Goal: Communication & Community: Answer question/provide support

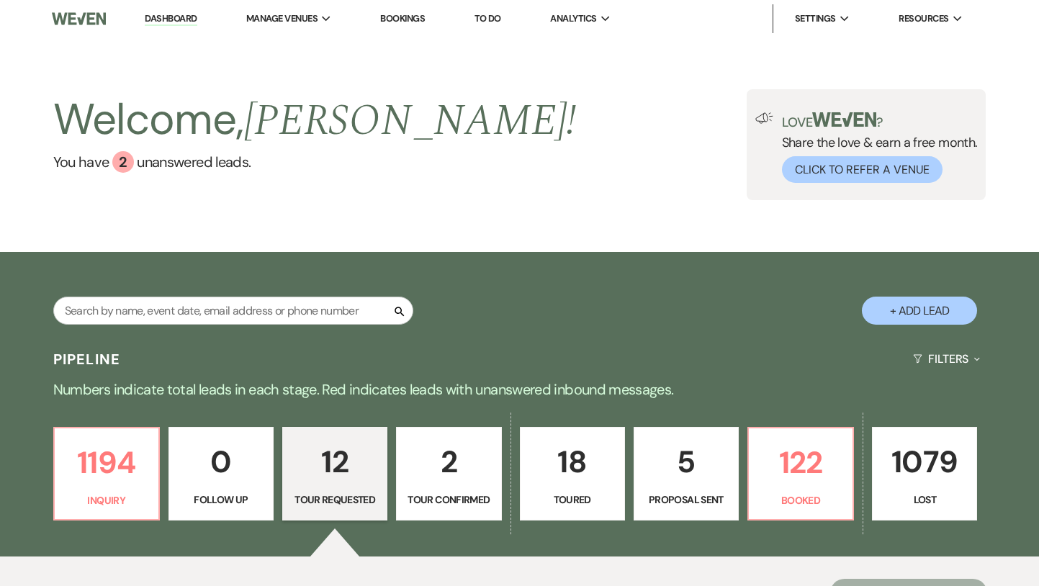
select select "2"
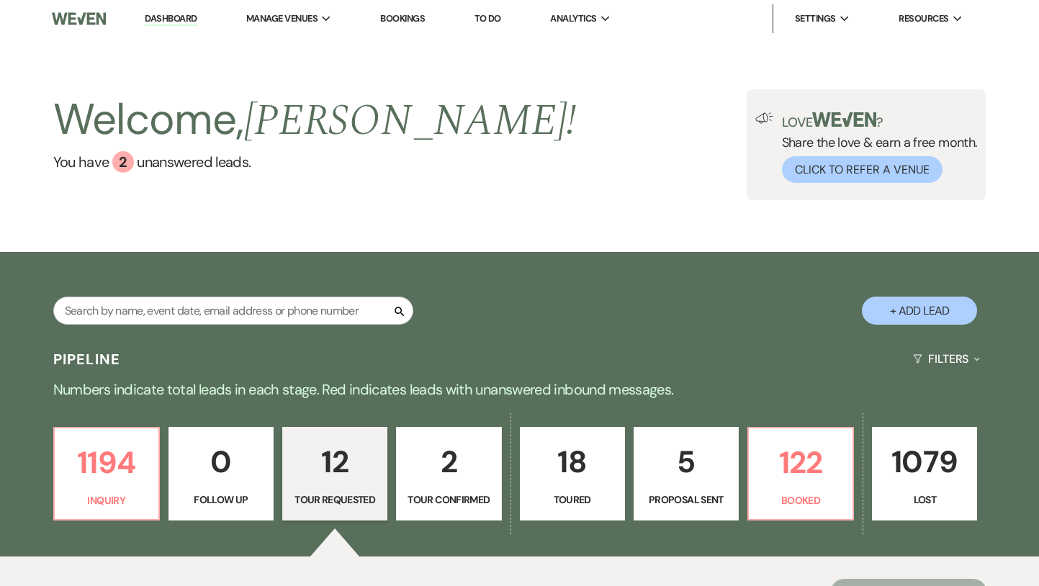
select select "2"
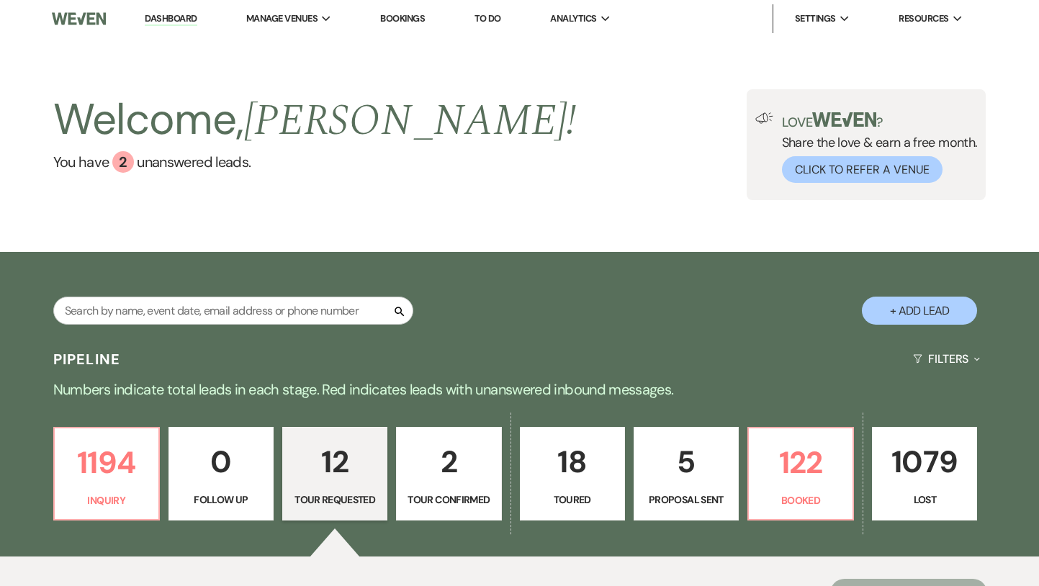
select select "2"
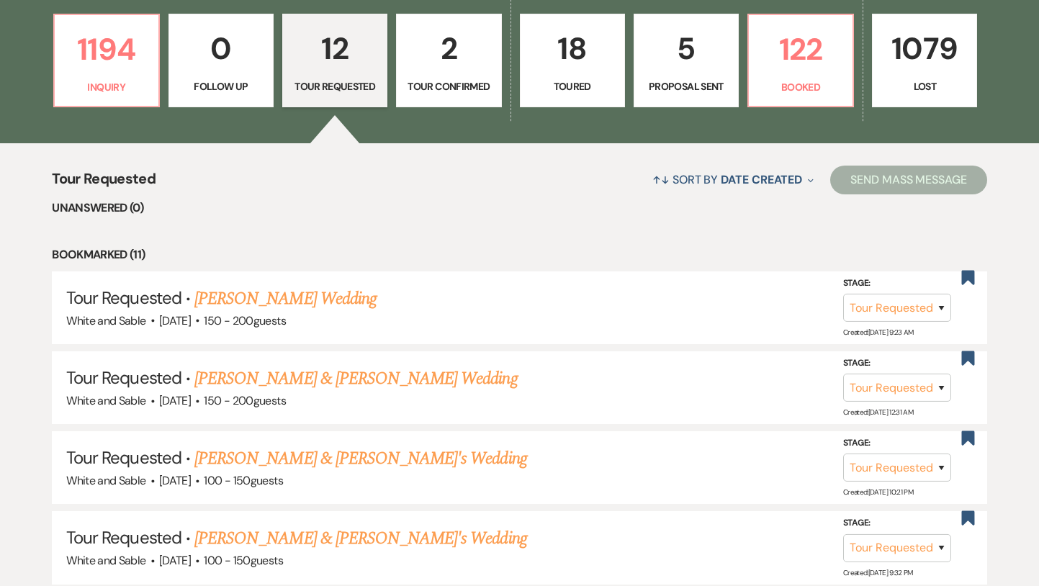
scroll to position [395, 0]
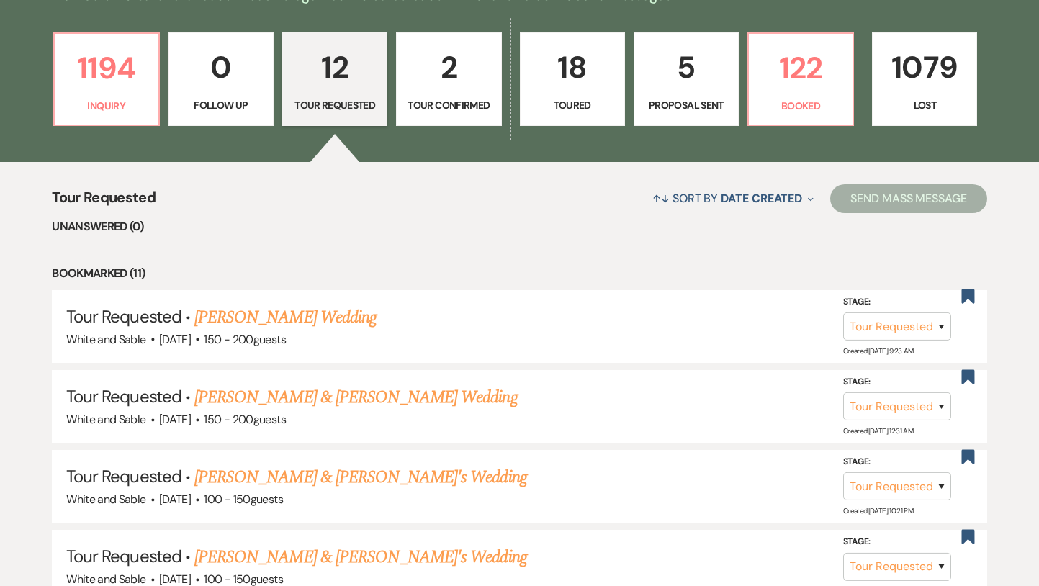
click at [315, 122] on link "12 Tour Requested" at bounding box center [334, 79] width 105 height 94
click at [249, 88] on p "0" at bounding box center [221, 67] width 86 height 48
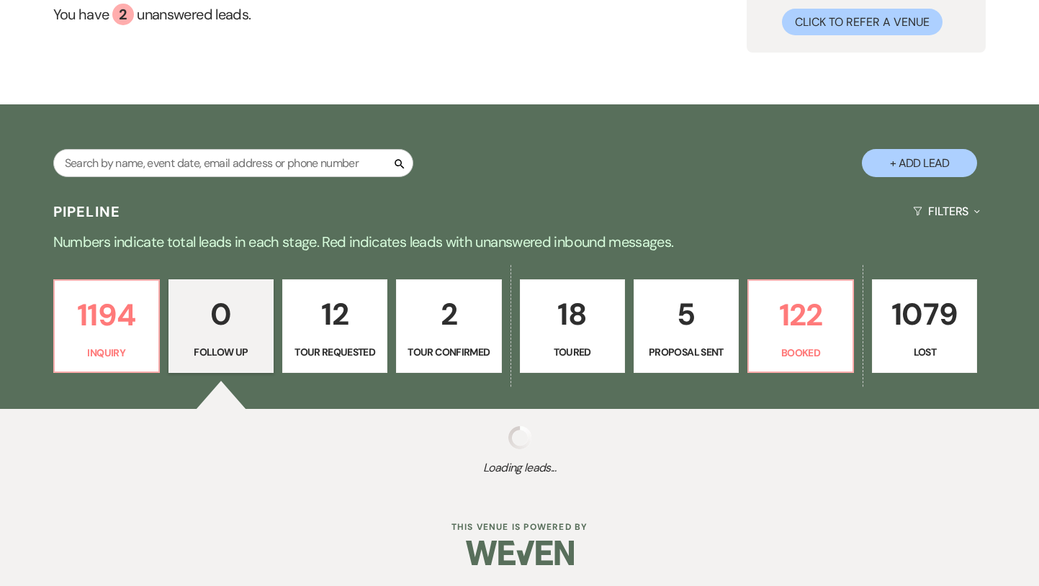
scroll to position [183, 0]
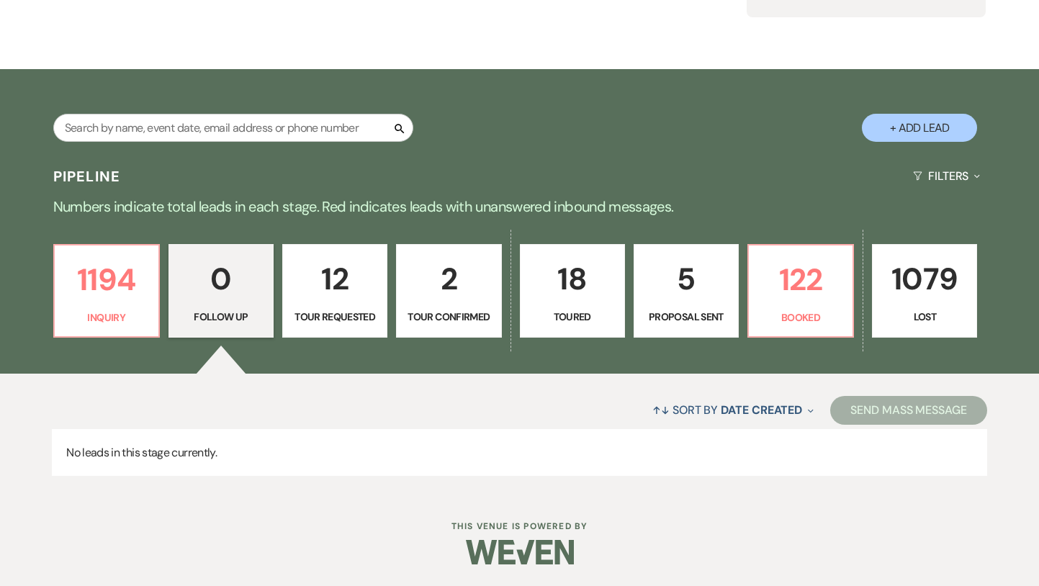
click at [41, 294] on div "1194 Inquiry 0 Follow Up 12 Tour Requested 2 Tour Confirmed 18 Toured 5 Proposa…" at bounding box center [519, 300] width 1037 height 147
click at [99, 295] on p "1194" at bounding box center [106, 280] width 86 height 48
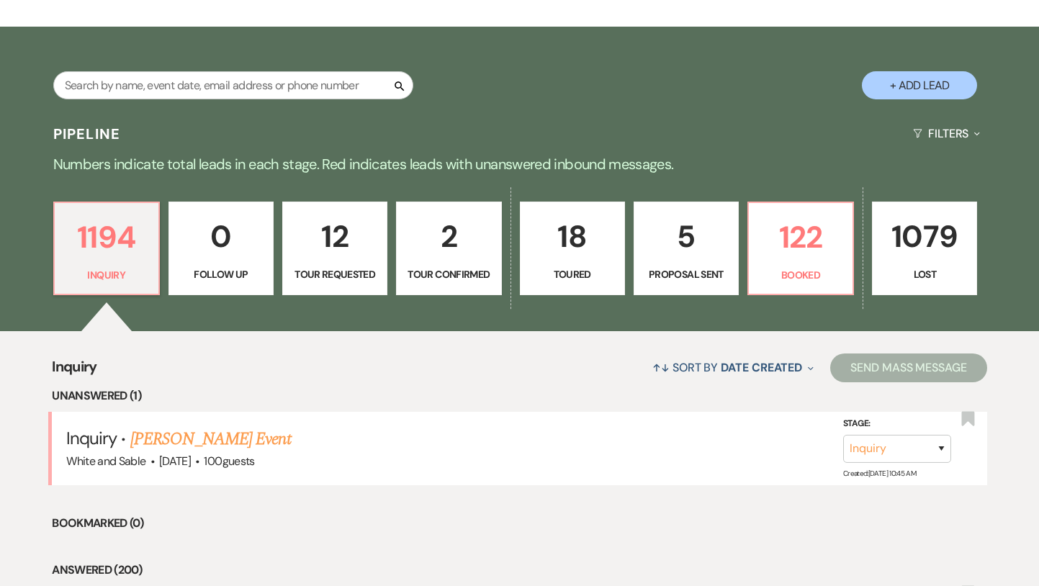
scroll to position [227, 0]
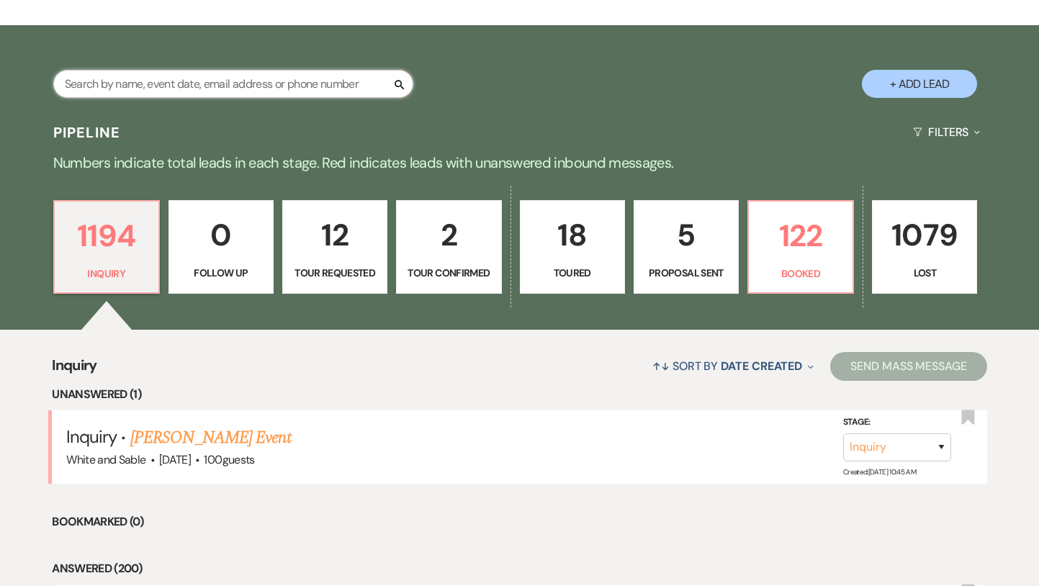
click at [256, 88] on input "text" at bounding box center [233, 84] width 360 height 28
type input "nimo"
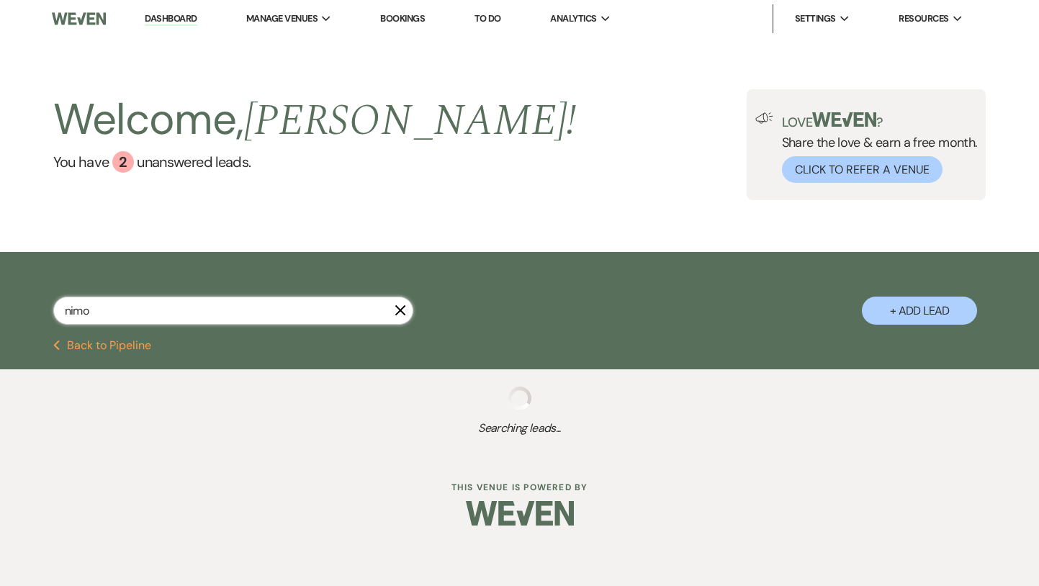
select select "8"
select select "10"
select select "8"
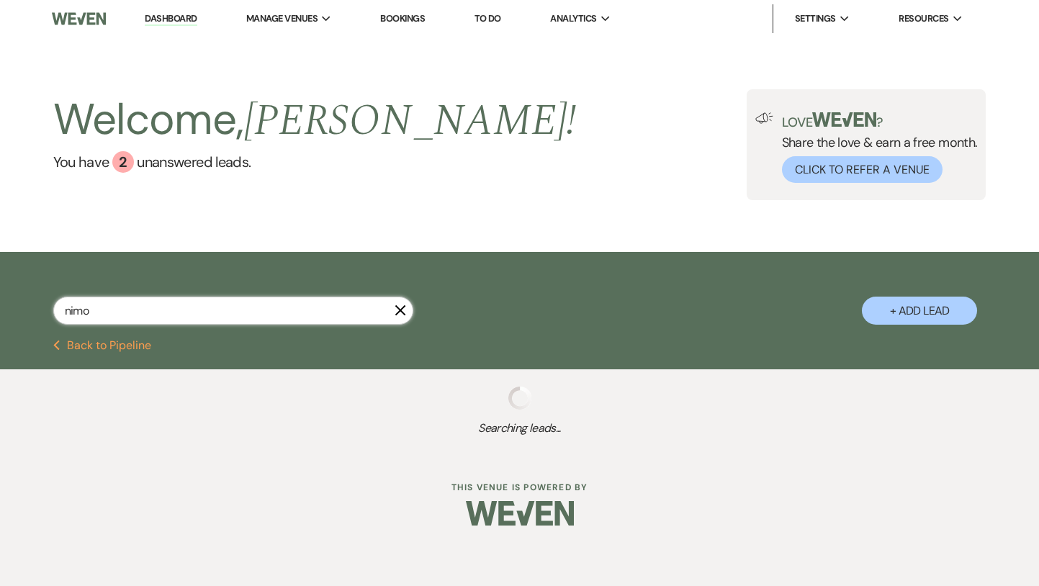
select select "10"
select select "8"
select select "5"
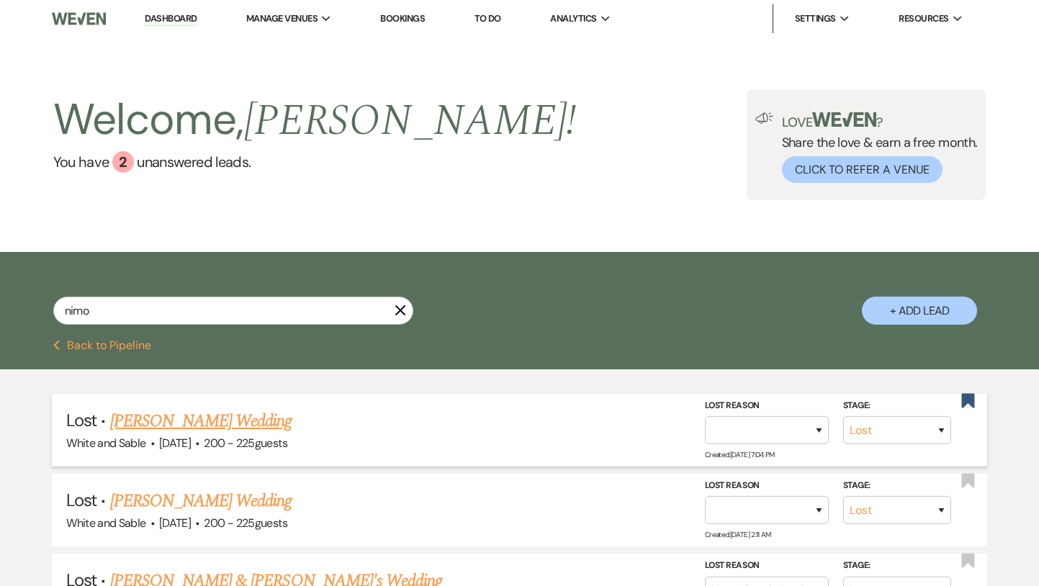
click at [217, 418] on link "[PERSON_NAME] Wedding" at bounding box center [201, 421] width 182 height 26
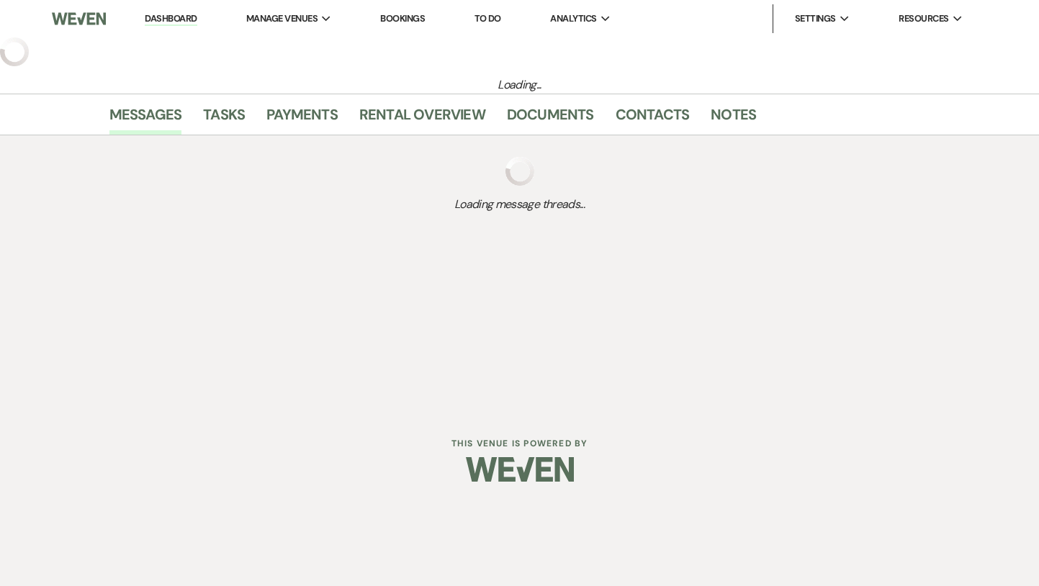
select select "8"
select select "5"
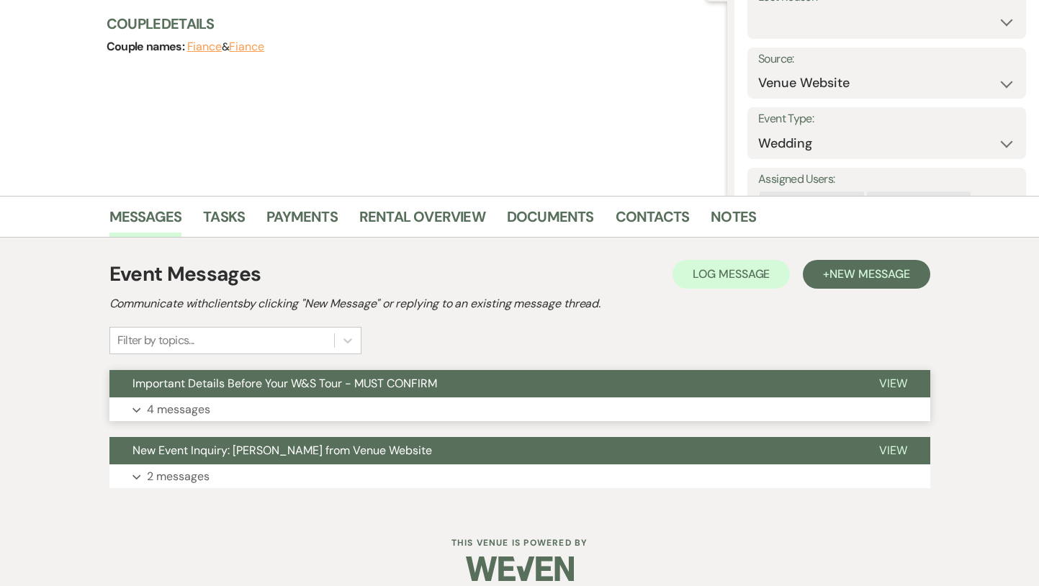
click at [255, 392] on button "Important Details Before Your W&S Tour - MUST CONFIRM" at bounding box center [482, 383] width 747 height 27
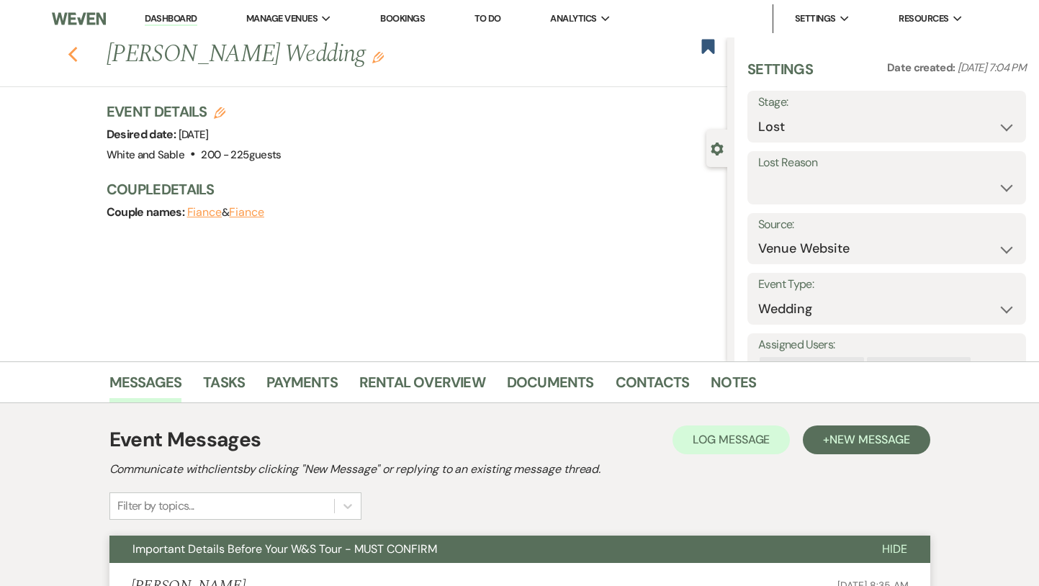
click at [74, 52] on icon "Previous" at bounding box center [73, 54] width 11 height 17
select select "8"
select select "10"
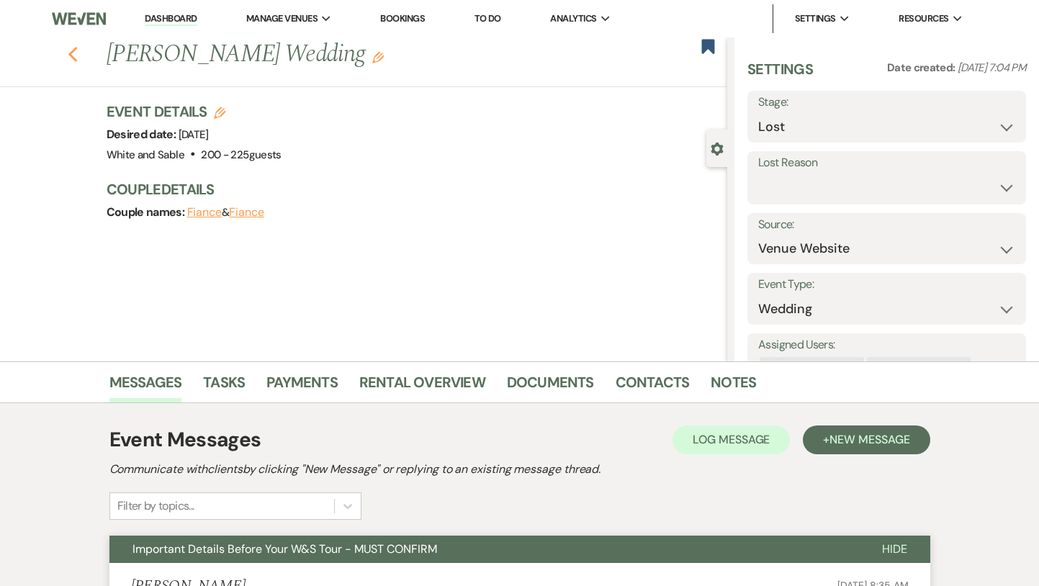
select select "8"
select select "10"
select select "8"
select select "5"
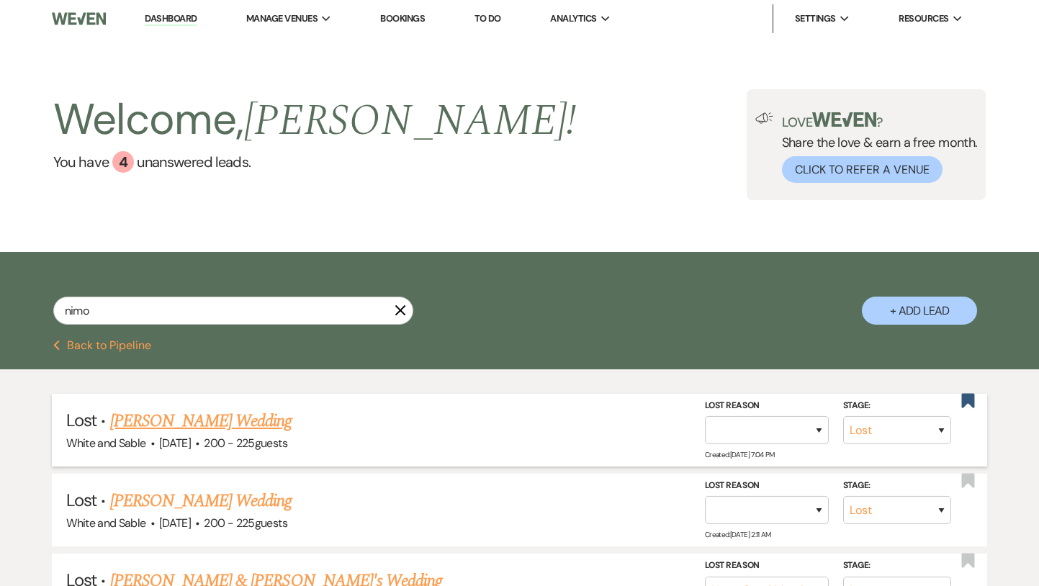
click at [237, 428] on link "[PERSON_NAME] Wedding" at bounding box center [201, 421] width 182 height 26
select select "8"
select select "5"
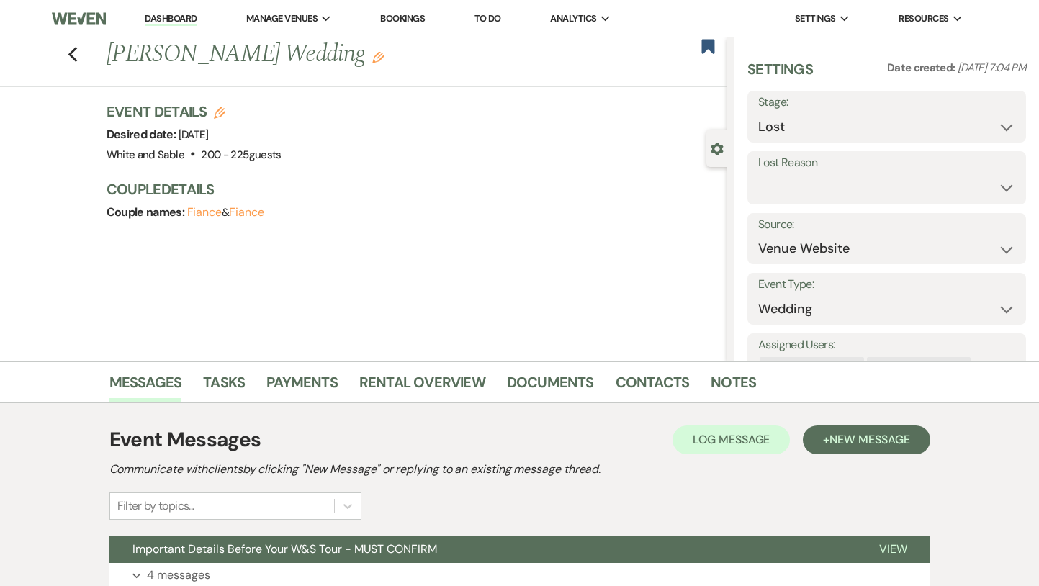
scroll to position [182, 0]
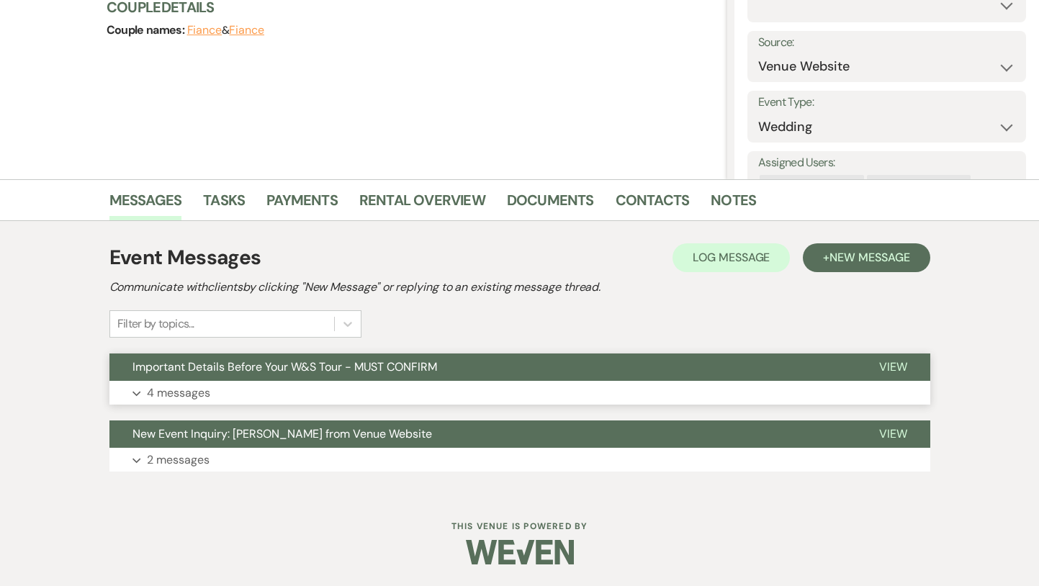
click at [389, 368] on span "Important Details Before Your W&S Tour - MUST CONFIRM" at bounding box center [284, 366] width 305 height 15
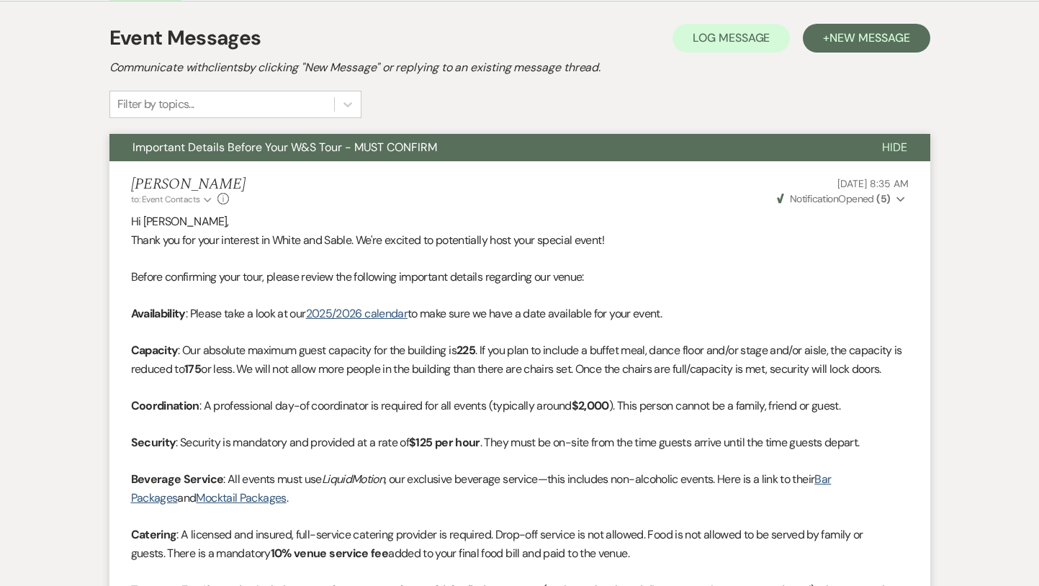
scroll to position [0, 0]
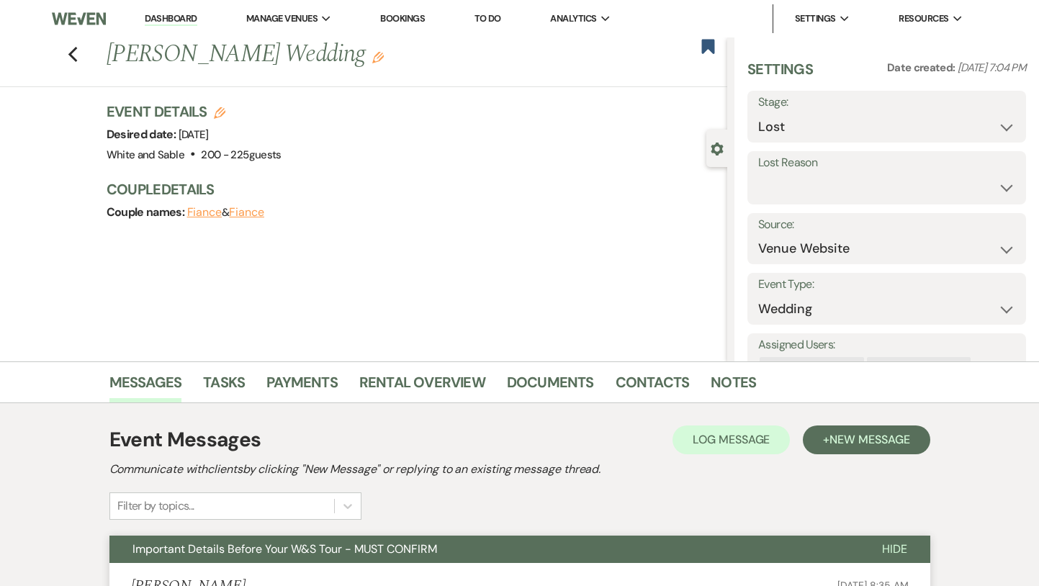
click at [66, 54] on div "Previous [PERSON_NAME] Wedding Edit Bookmark" at bounding box center [360, 62] width 734 height 50
click at [70, 55] on use "button" at bounding box center [72, 55] width 9 height 16
select select "8"
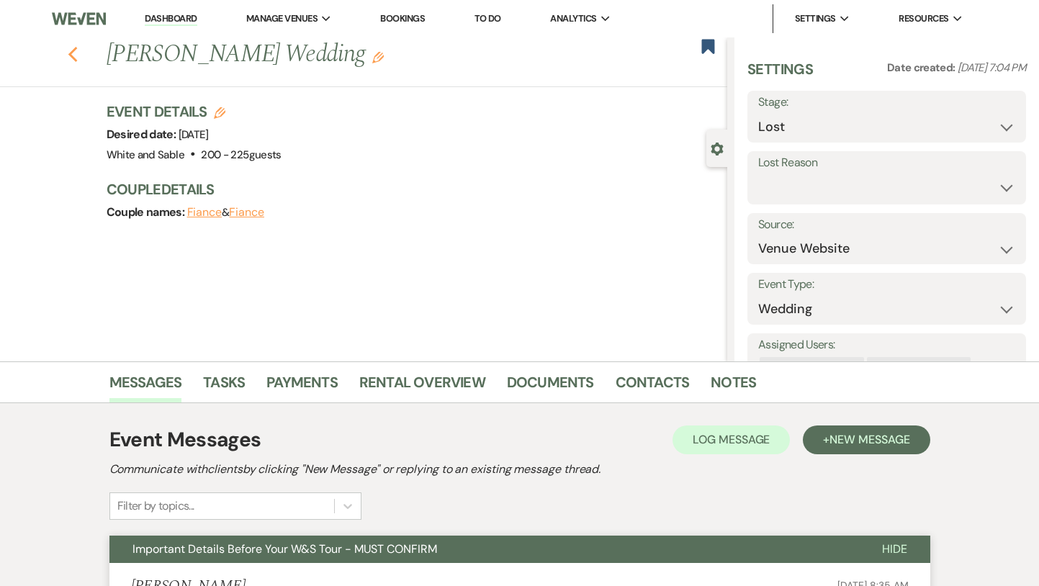
select select "10"
select select "8"
select select "10"
select select "8"
select select "5"
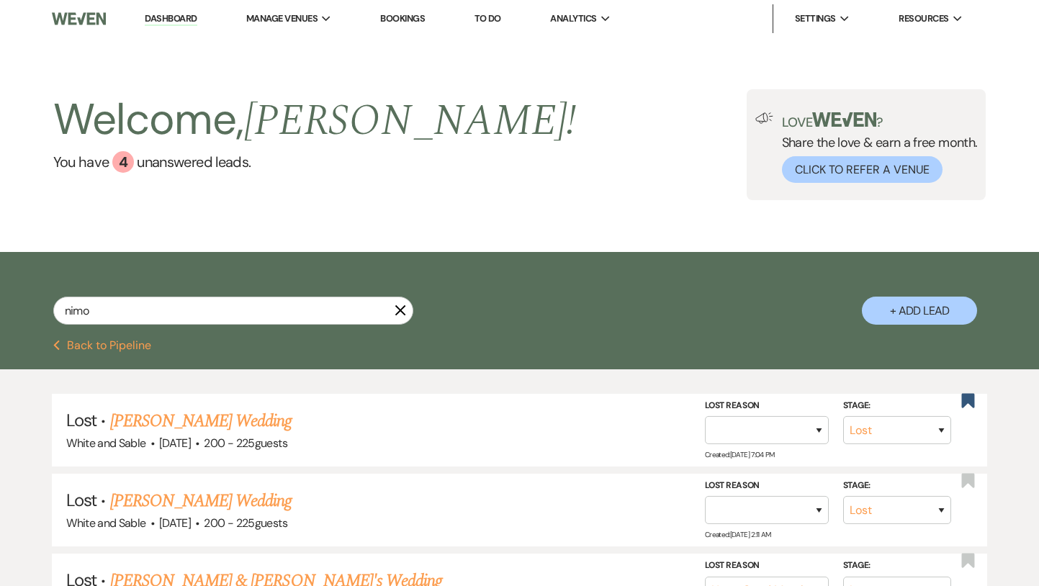
click at [177, 20] on link "Dashboard" at bounding box center [171, 19] width 52 height 14
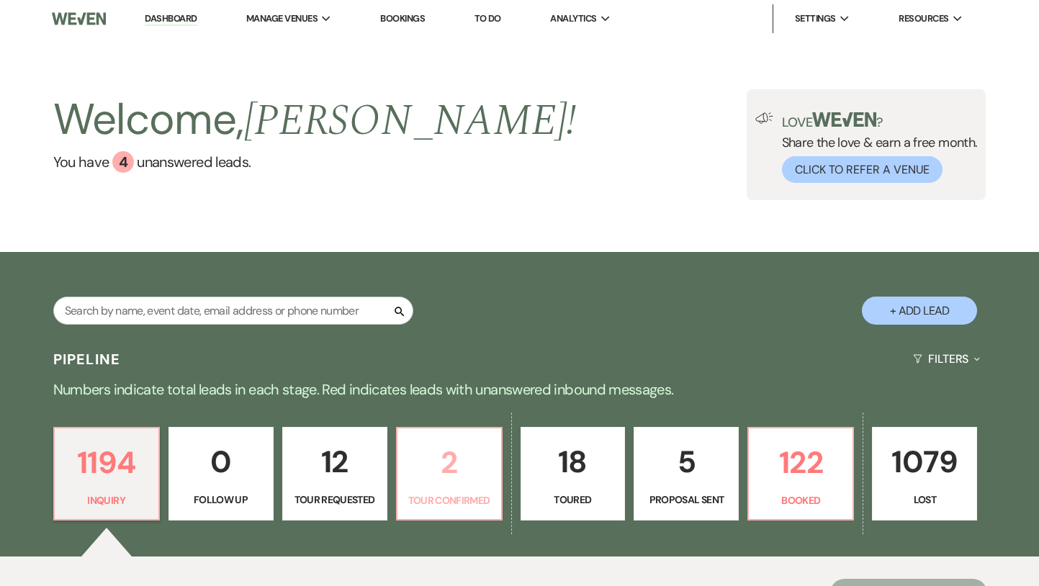
click at [469, 505] on p "Tour Confirmed" at bounding box center [449, 501] width 86 height 16
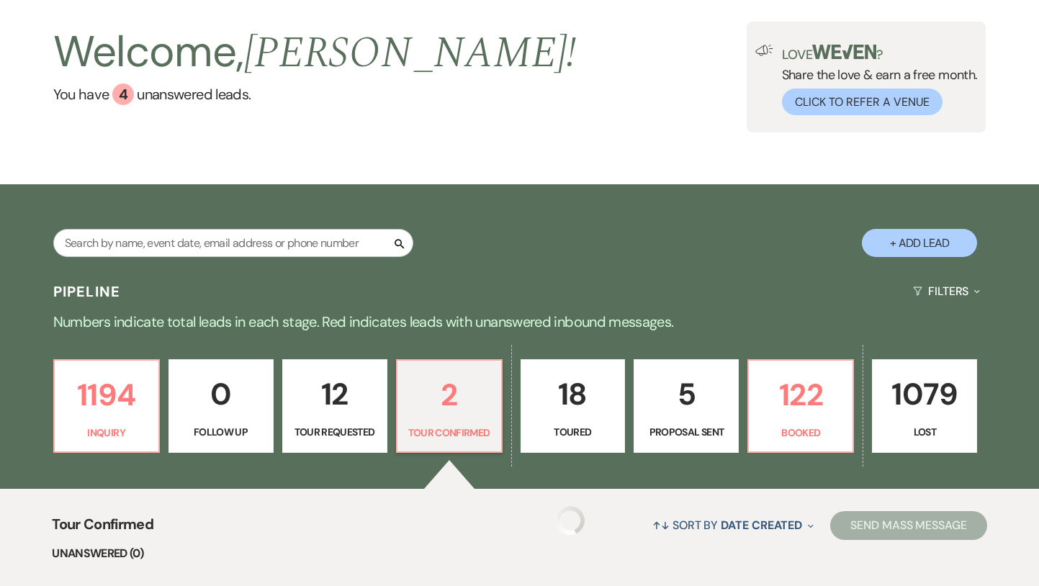
select select "4"
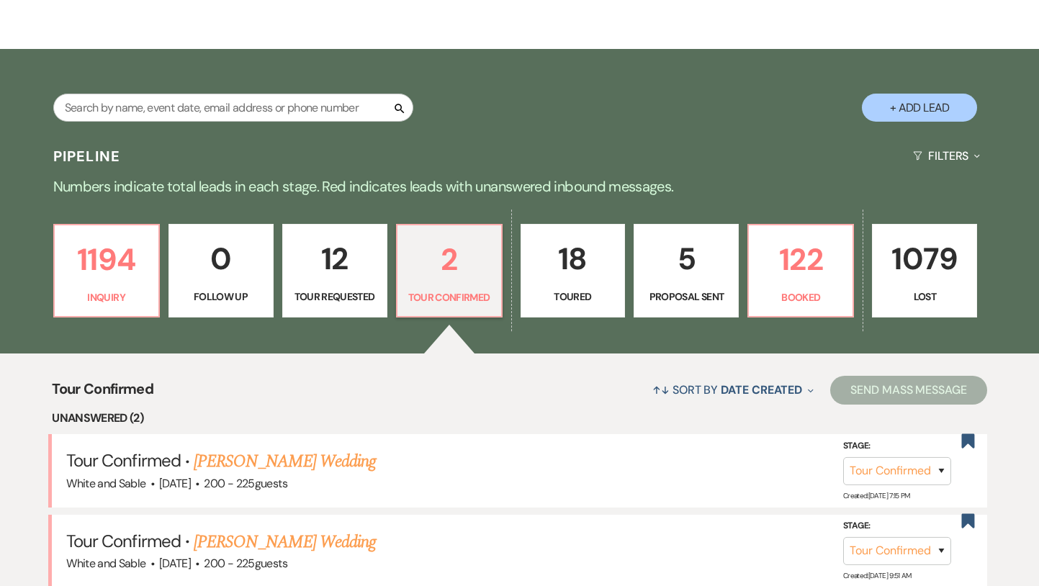
scroll to position [408, 0]
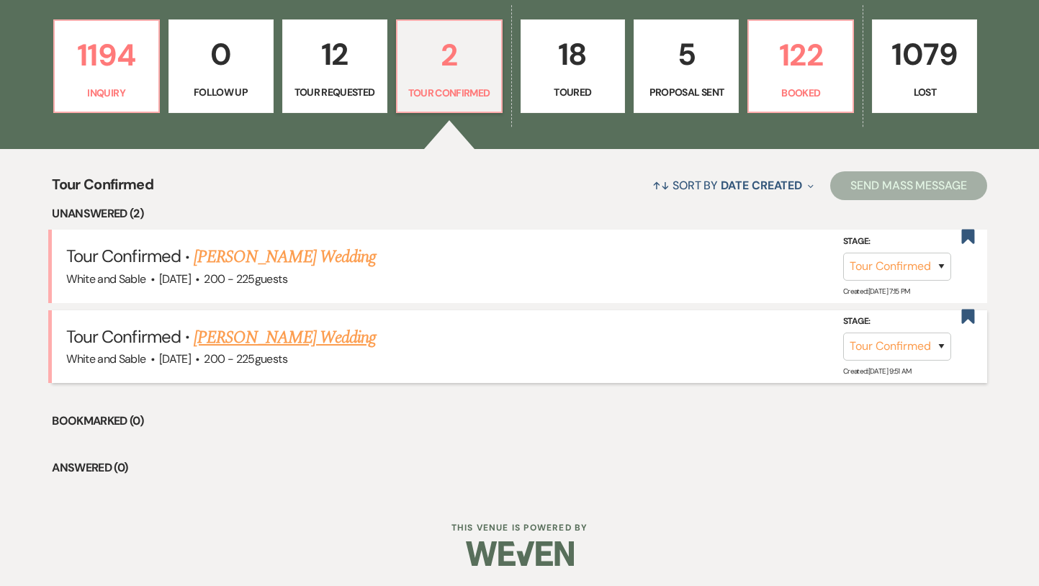
click at [305, 329] on link "[PERSON_NAME] Wedding" at bounding box center [285, 338] width 182 height 26
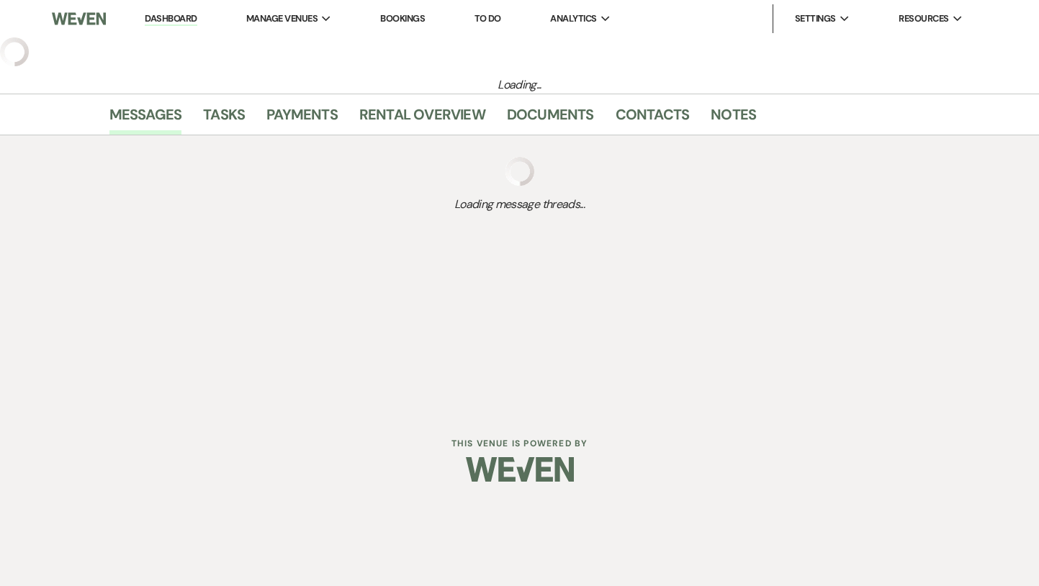
select select "4"
select select "5"
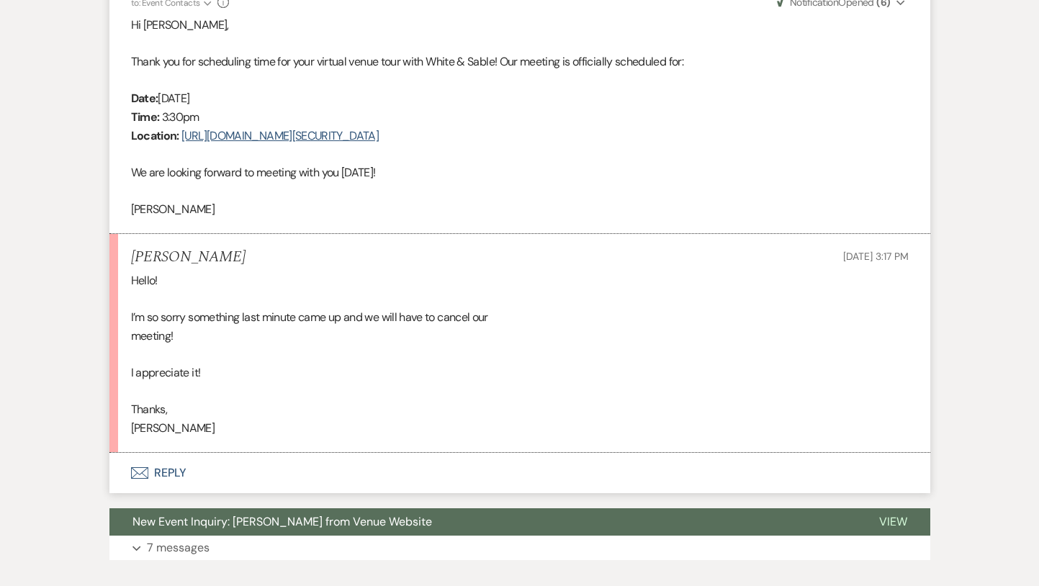
click at [265, 473] on button "Envelope Reply" at bounding box center [519, 473] width 821 height 40
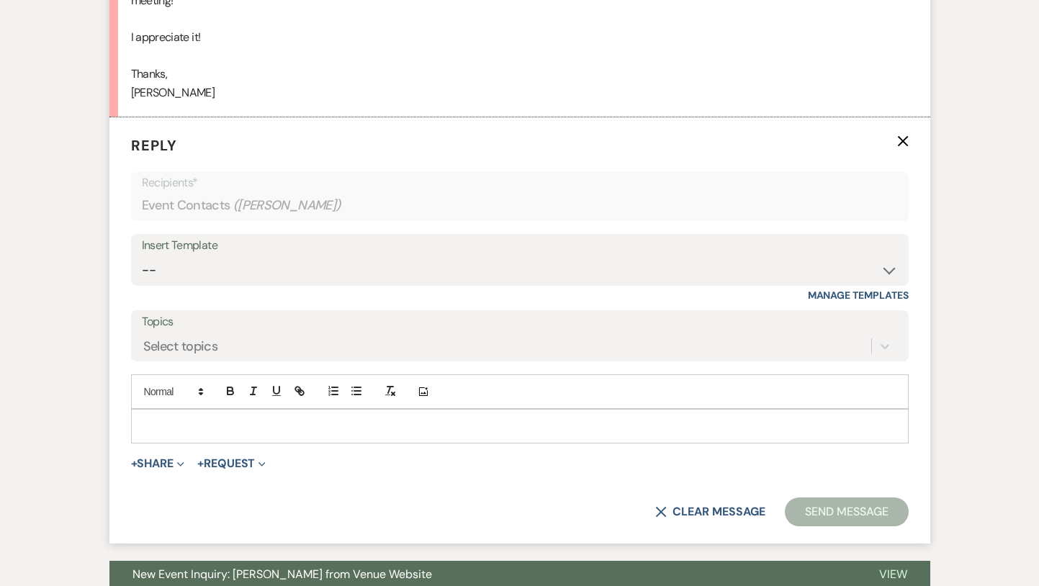
scroll to position [971, 0]
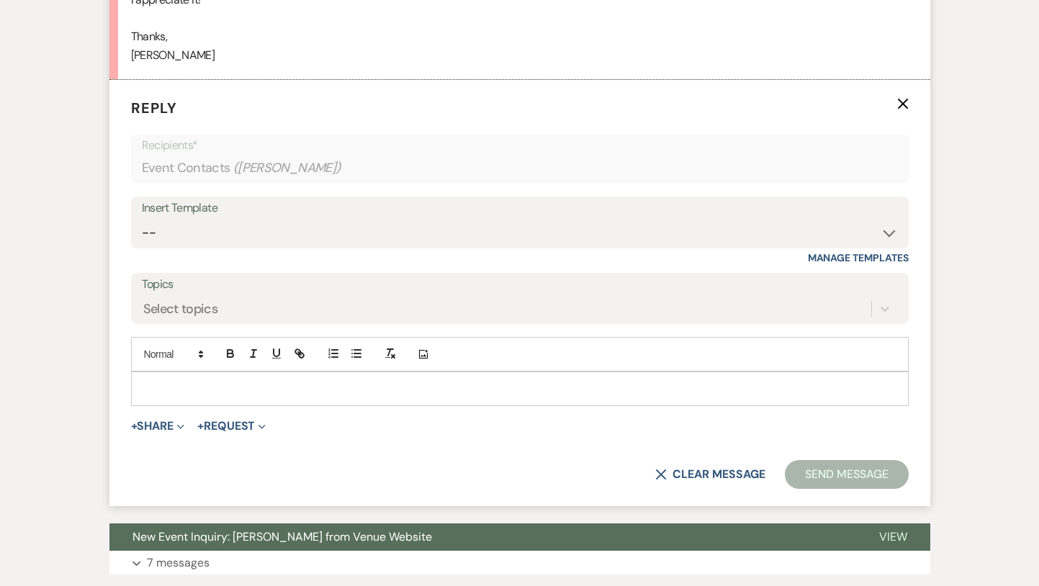
click at [232, 383] on p at bounding box center [520, 389] width 755 height 16
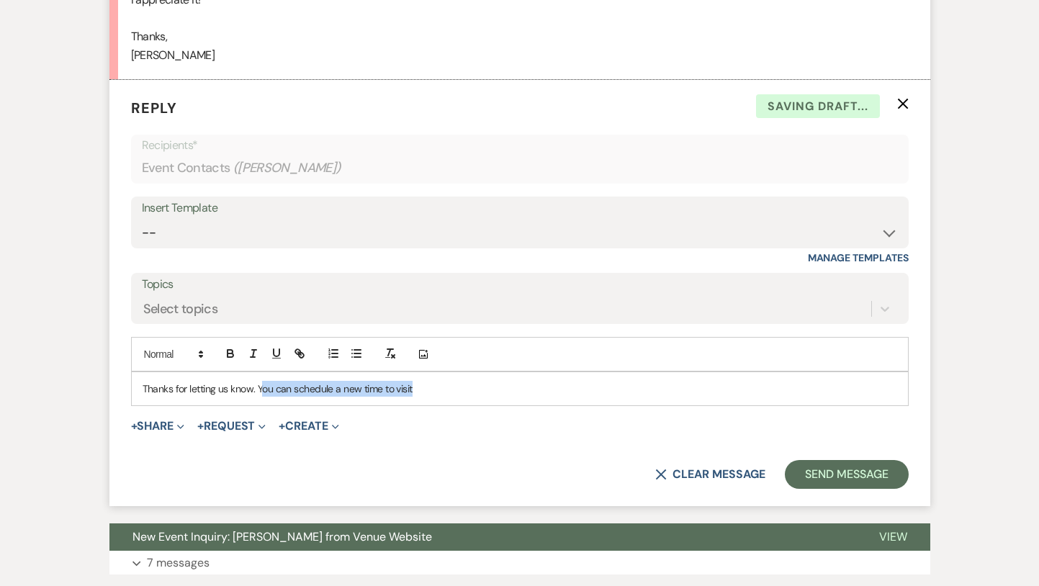
drag, startPoint x: 415, startPoint y: 391, endPoint x: 261, endPoint y: 381, distance: 154.4
click at [261, 381] on p "Thanks for letting us know. You can schedule a new time to visit" at bounding box center [520, 389] width 755 height 16
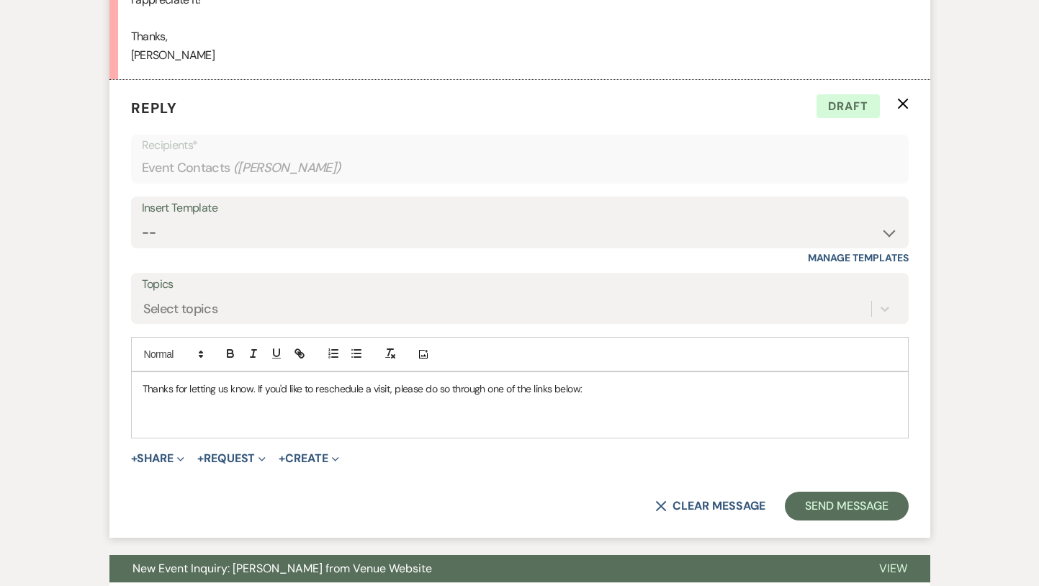
click at [211, 423] on p at bounding box center [520, 421] width 755 height 16
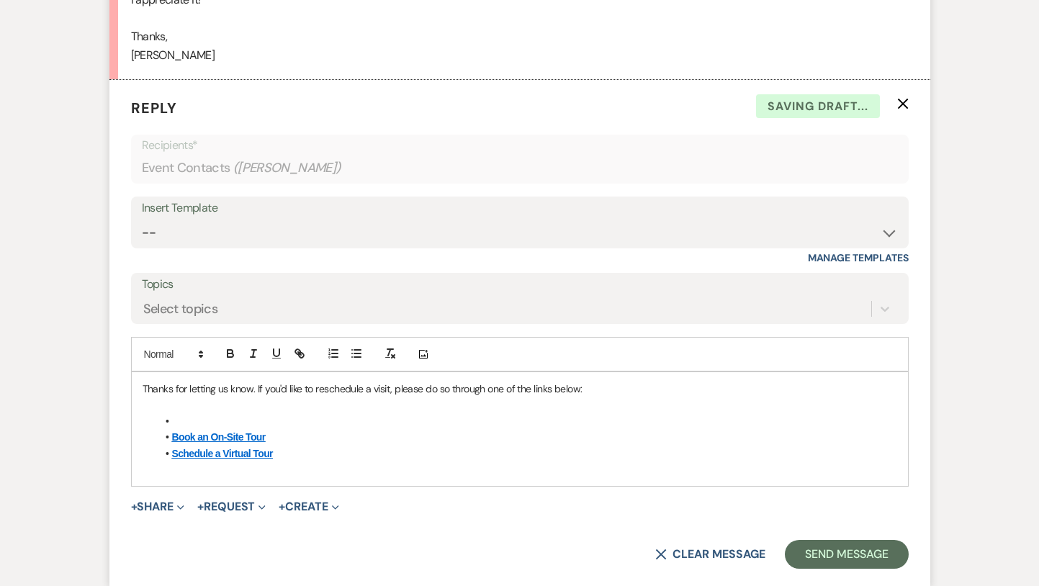
click at [211, 423] on li at bounding box center [527, 421] width 740 height 16
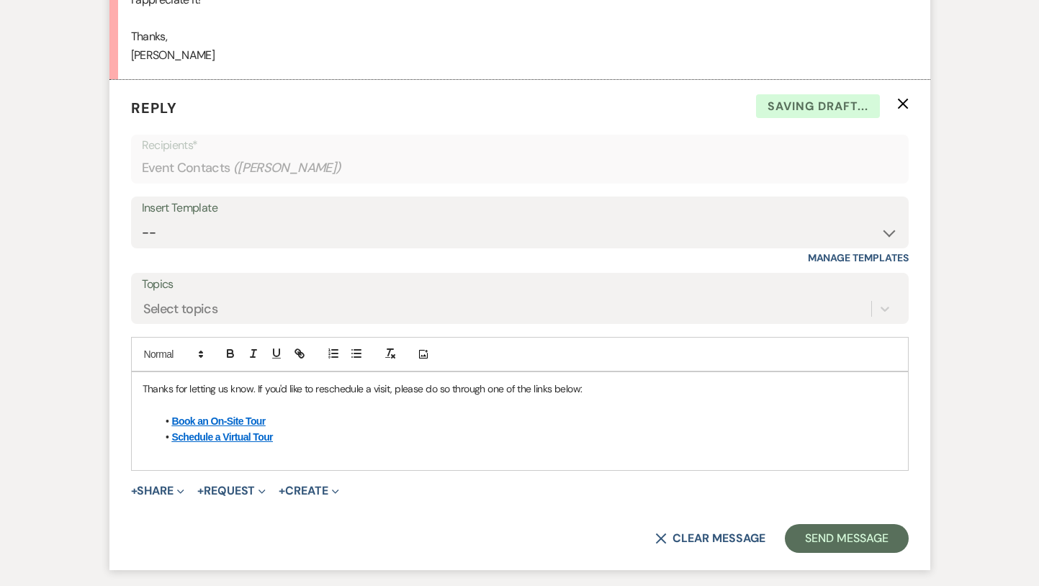
click at [212, 451] on p at bounding box center [520, 454] width 755 height 16
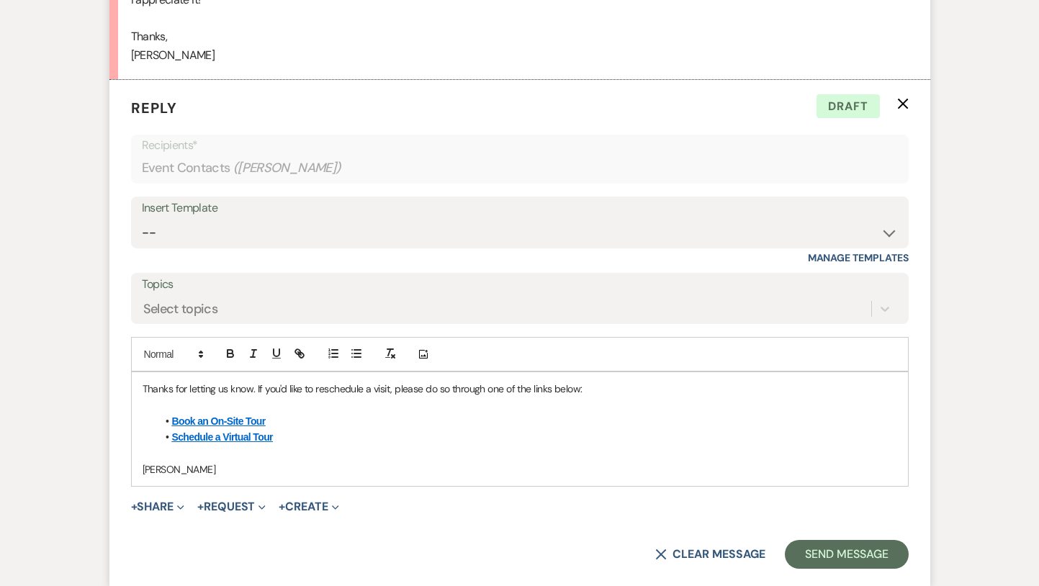
click at [138, 464] on div "Thanks for letting us know. If you'd like to reschedule a visit, please do so t…" at bounding box center [520, 429] width 776 height 114
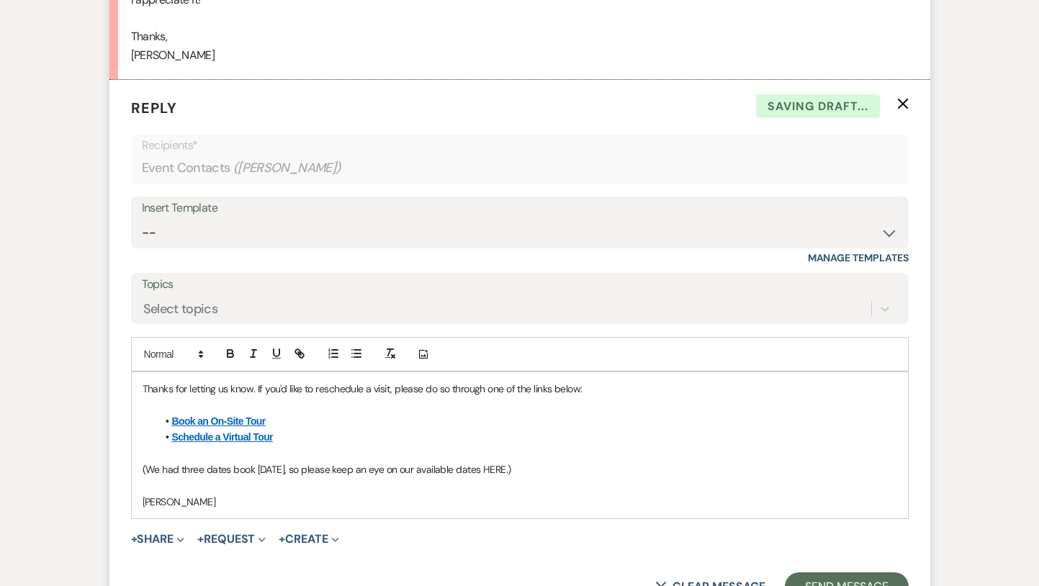
click at [485, 471] on p "(We had three dates book [DATE], so please keep an eye on our available dates H…" at bounding box center [520, 470] width 755 height 16
click at [308, 350] on button "button" at bounding box center [299, 353] width 20 height 17
paste input "[URL][DOMAIN_NAME]"
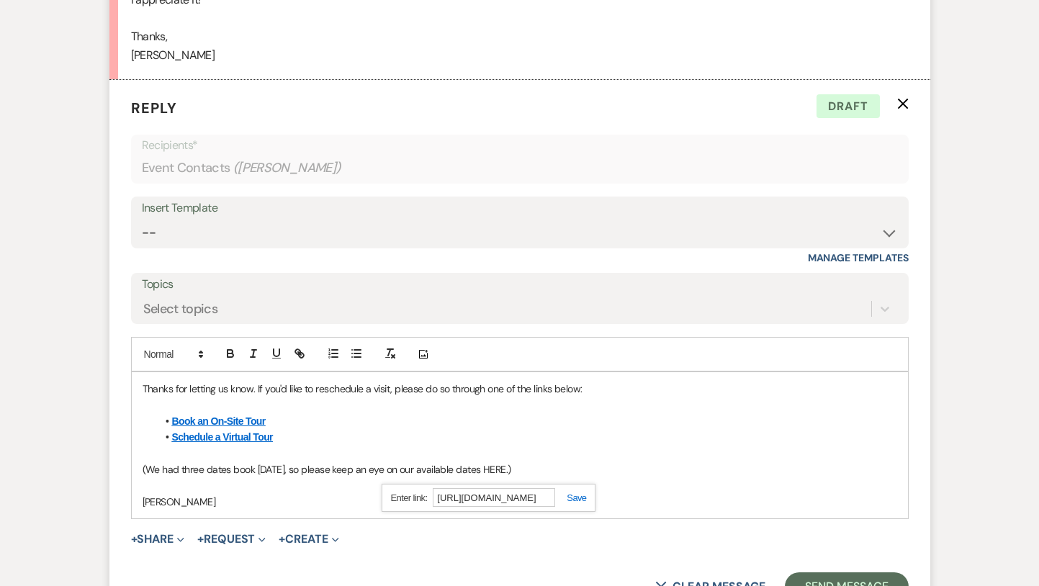
type input "[URL][DOMAIN_NAME]"
click at [575, 497] on link at bounding box center [570, 498] width 31 height 11
click at [457, 507] on p "[PERSON_NAME]" at bounding box center [520, 502] width 755 height 16
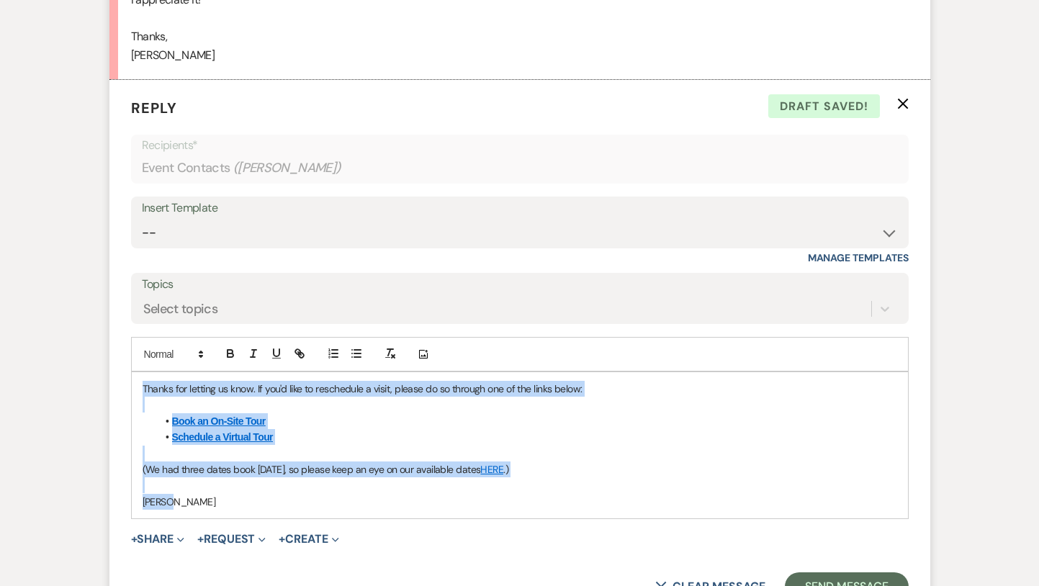
drag, startPoint x: 391, startPoint y: 500, endPoint x: 131, endPoint y: 387, distance: 283.5
click at [132, 387] on div "Thanks for letting us know. If you'd like to reschedule a visit, please do so t…" at bounding box center [520, 445] width 776 height 146
copy div "Thanks for letting us know. If you'd like to reschedule a visit, please do so t…"
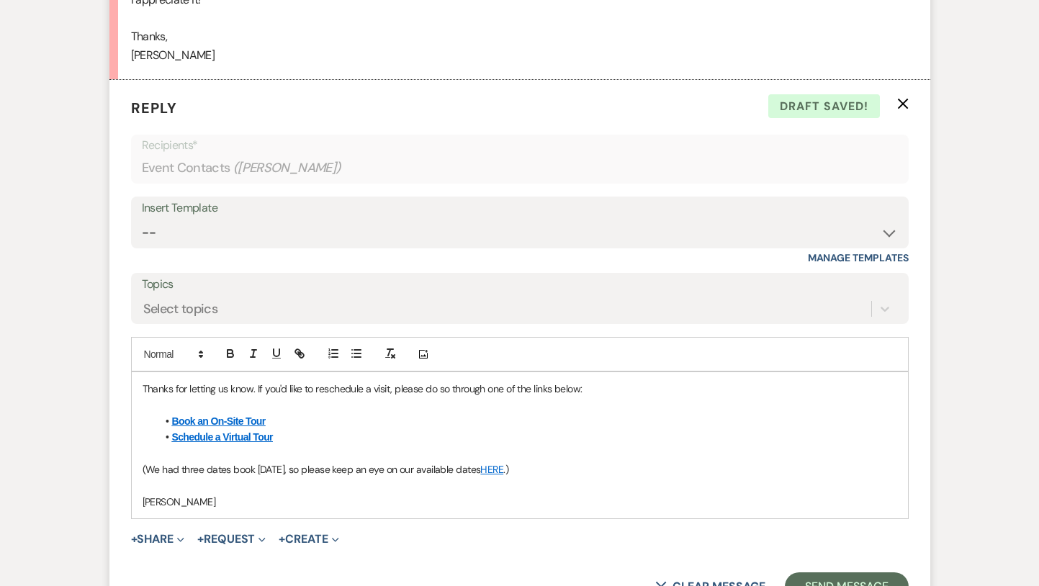
click at [569, 456] on p at bounding box center [520, 454] width 755 height 16
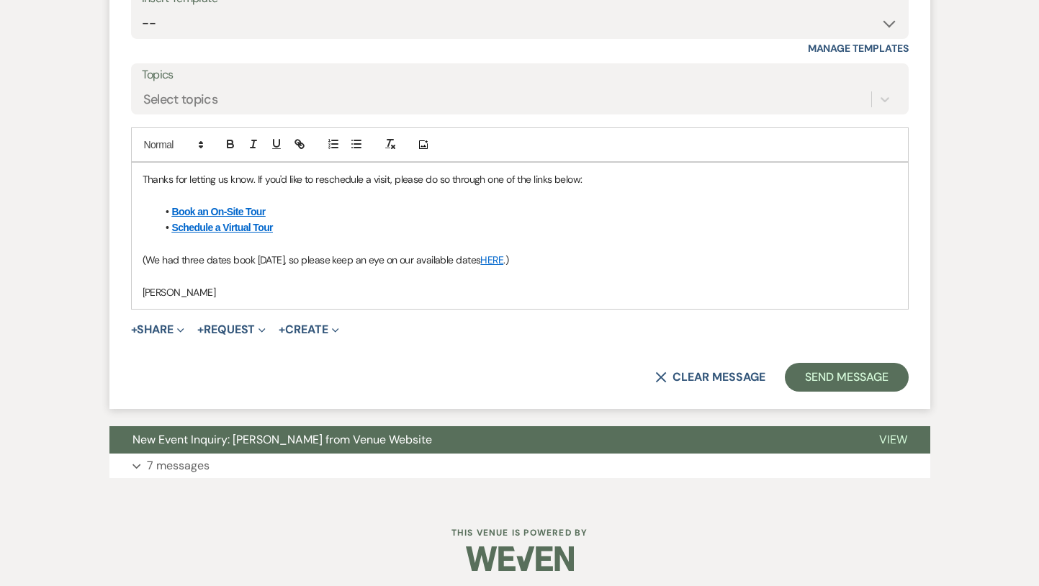
scroll to position [1187, 0]
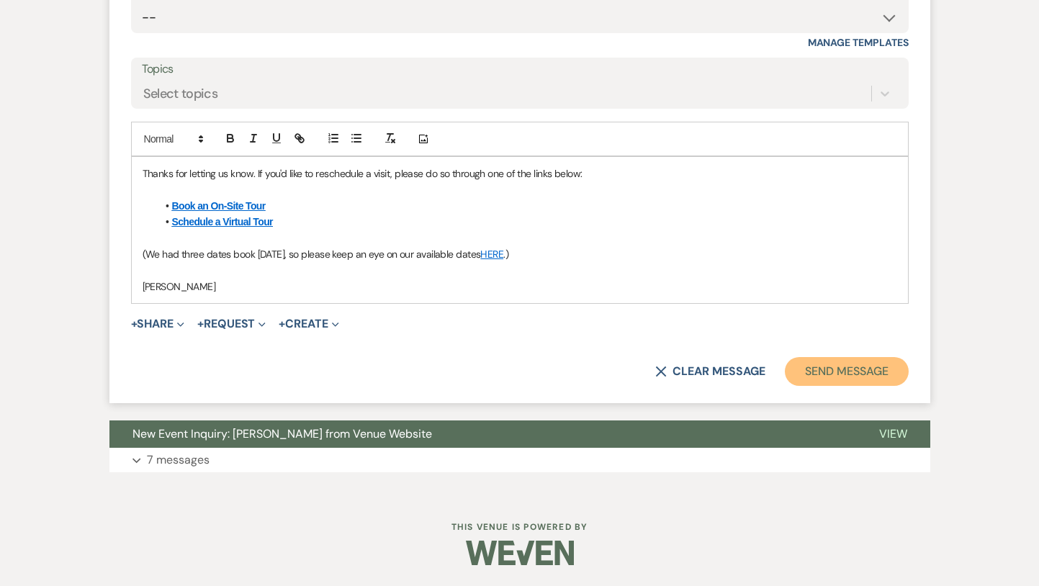
click at [878, 369] on button "Send Message" at bounding box center [846, 371] width 123 height 29
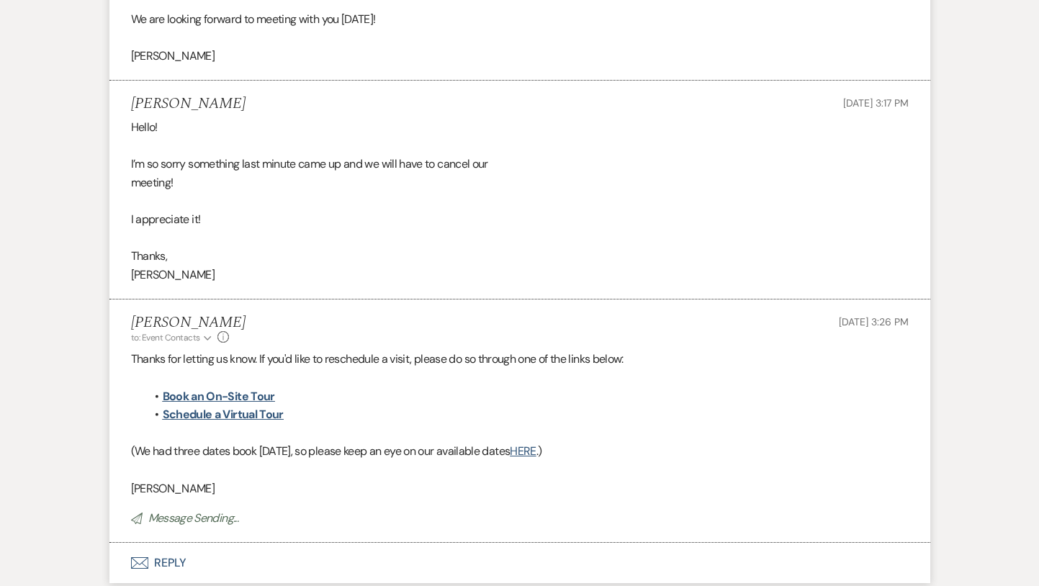
scroll to position [0, 0]
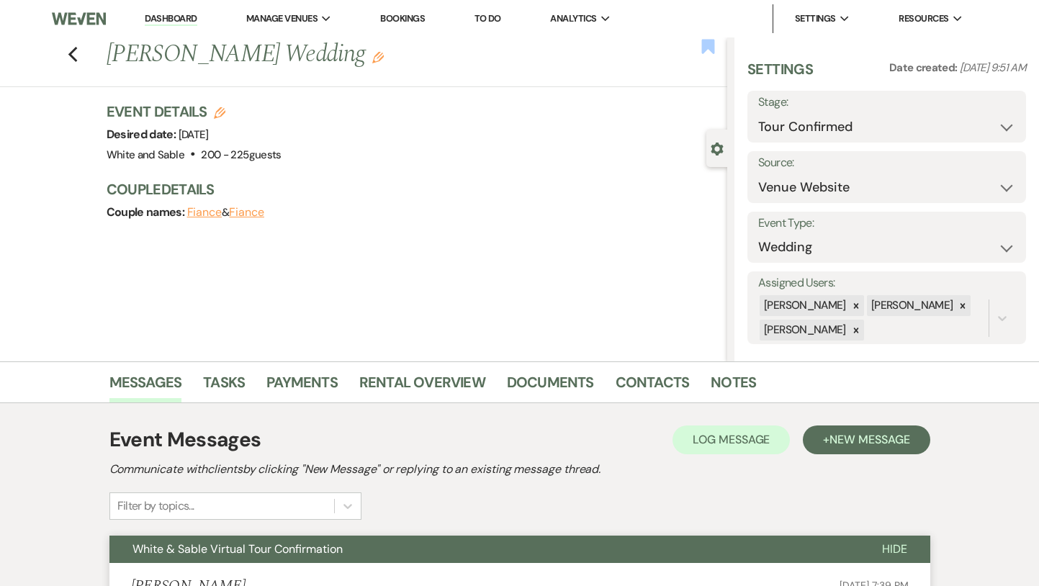
click at [709, 45] on use "button" at bounding box center [708, 46] width 13 height 14
click at [71, 55] on icon "Previous" at bounding box center [73, 54] width 11 height 17
select select "4"
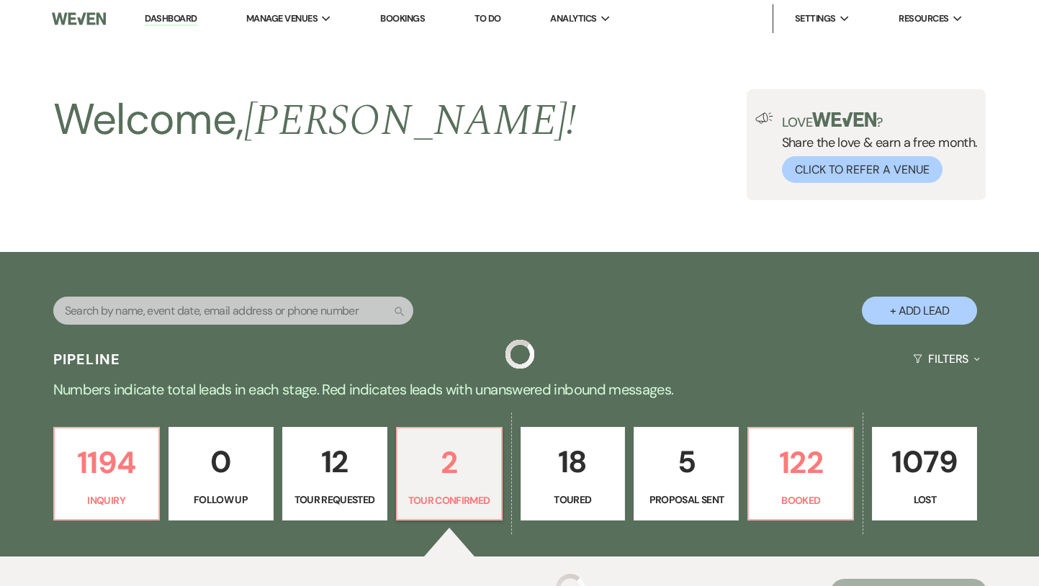
scroll to position [408, 0]
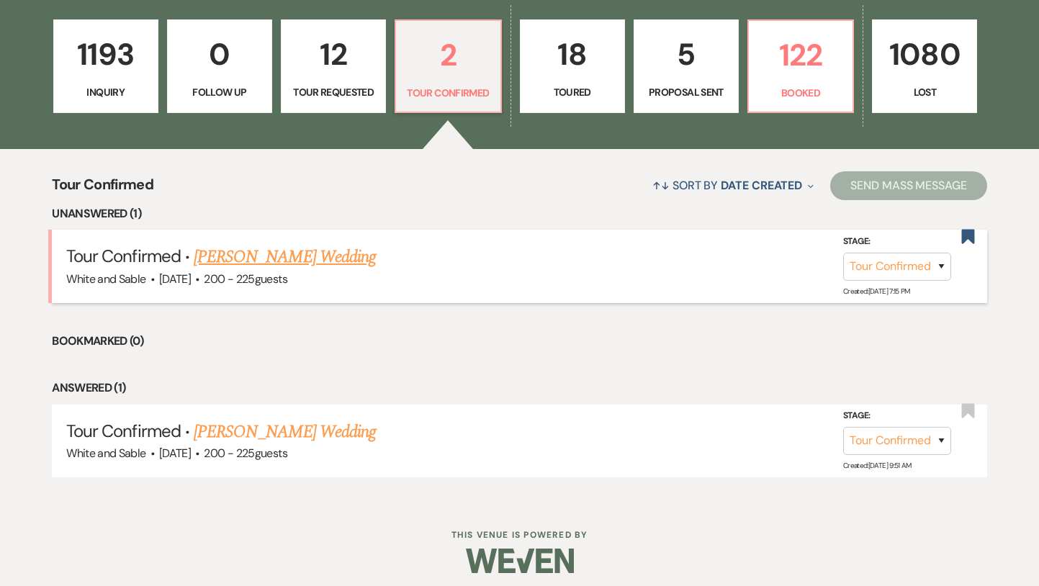
click at [215, 258] on link "[PERSON_NAME] Wedding" at bounding box center [285, 257] width 182 height 26
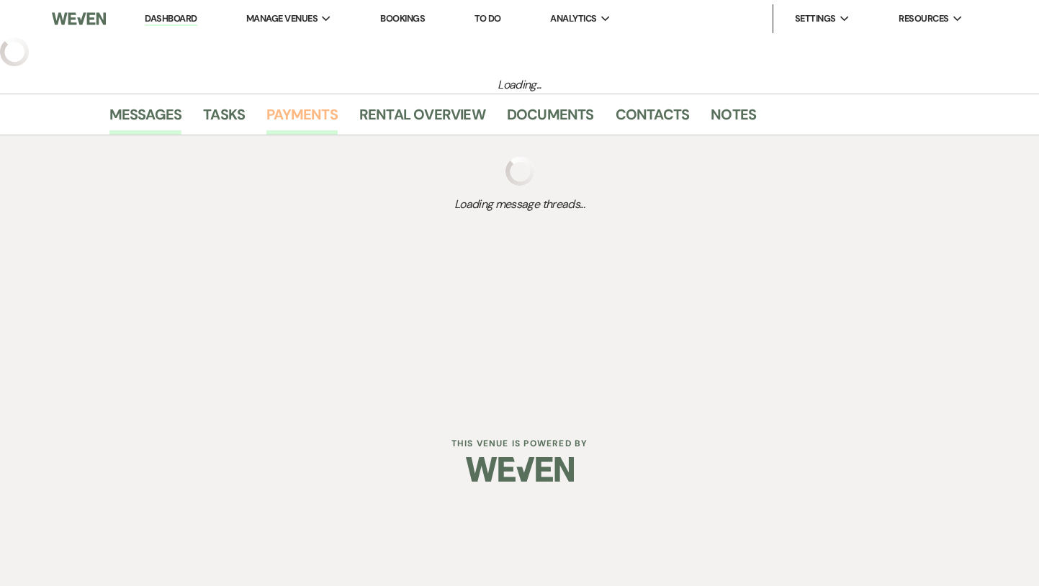
select select "4"
select select "5"
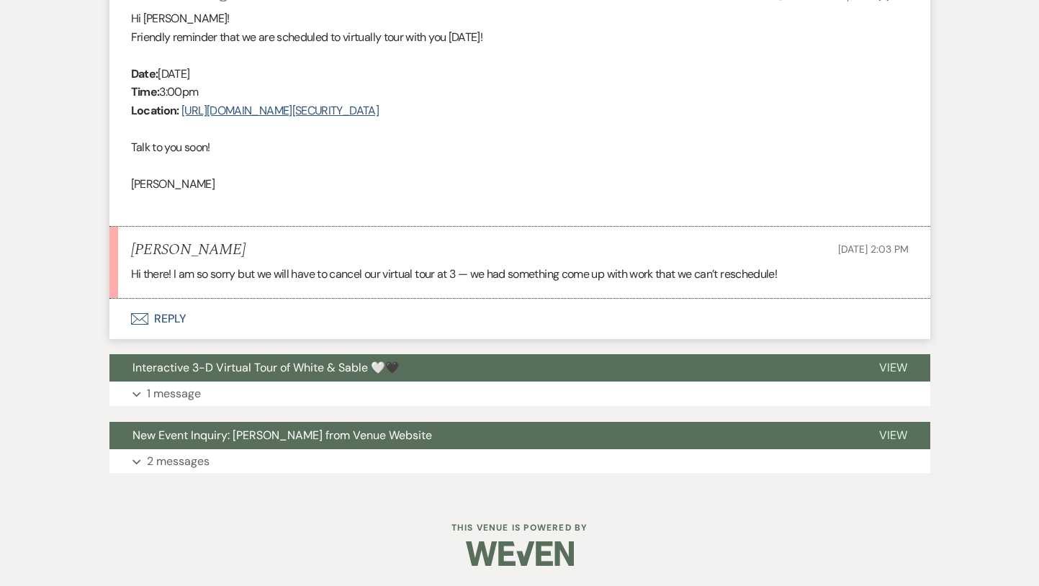
scroll to position [876, 0]
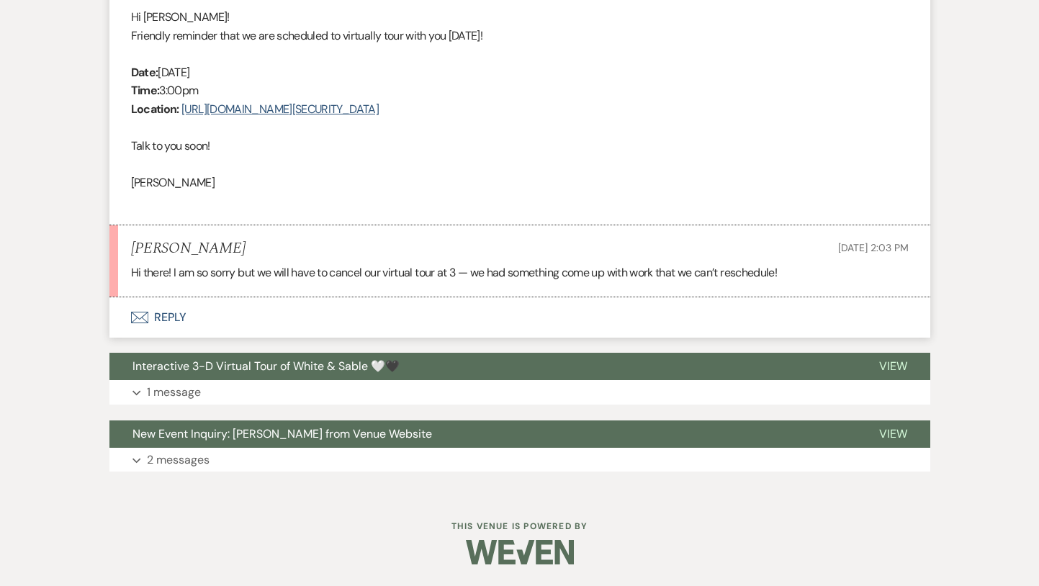
click at [270, 328] on button "Envelope Reply" at bounding box center [519, 317] width 821 height 40
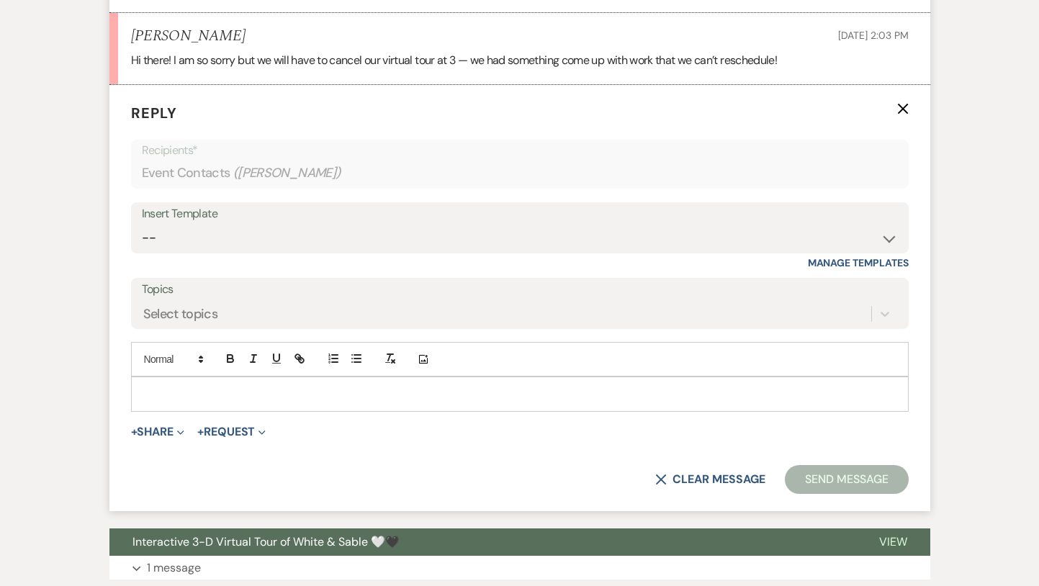
scroll to position [1093, 0]
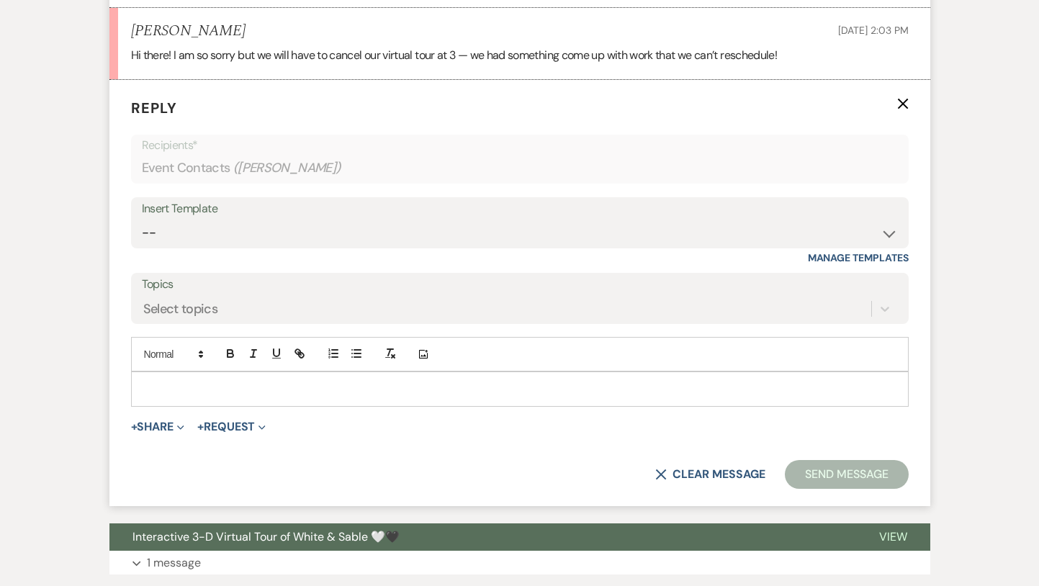
click at [259, 397] on p at bounding box center [520, 389] width 755 height 16
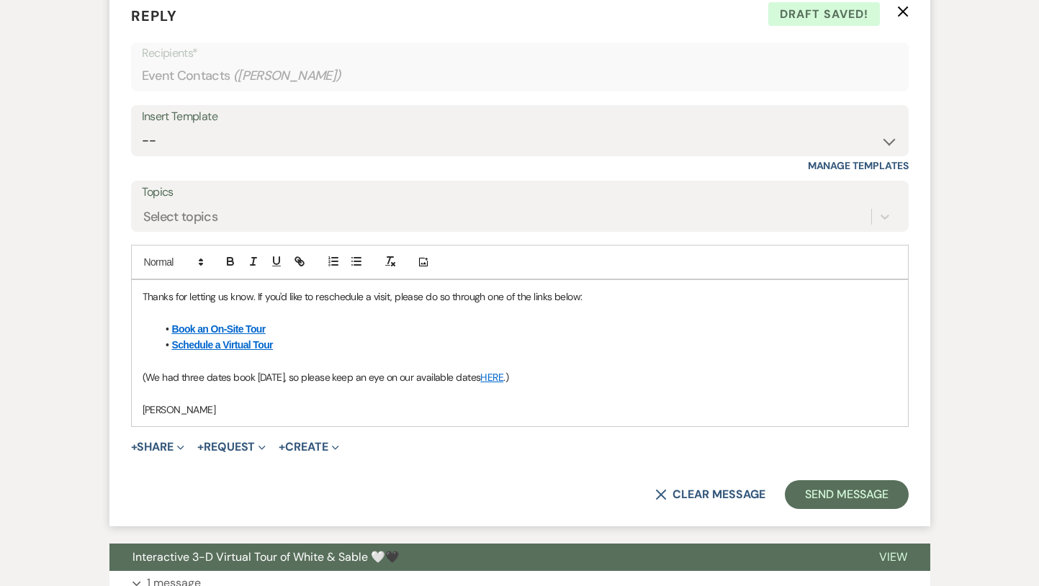
scroll to position [1197, 0]
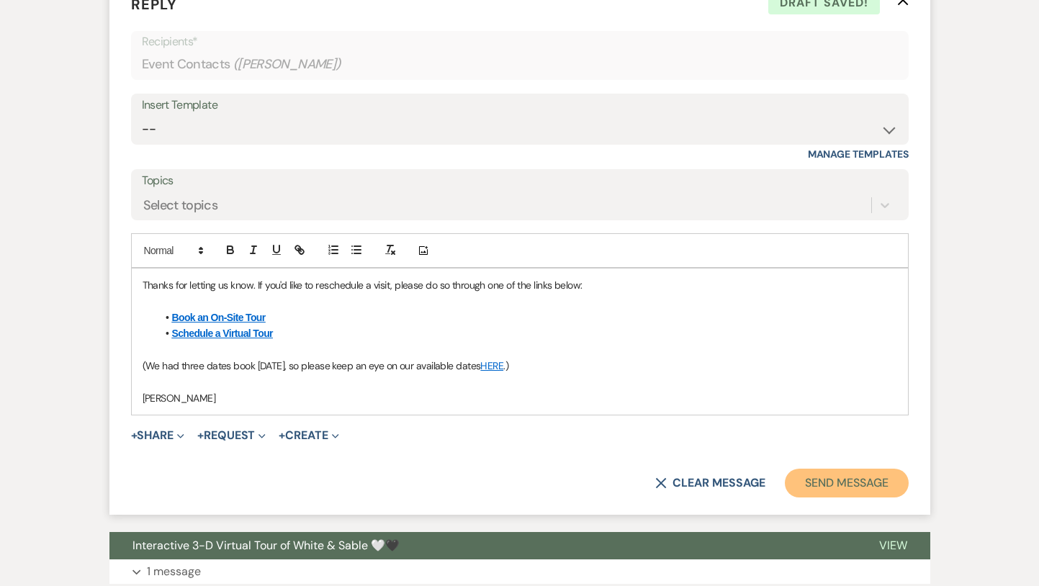
click at [884, 489] on button "Send Message" at bounding box center [846, 483] width 123 height 29
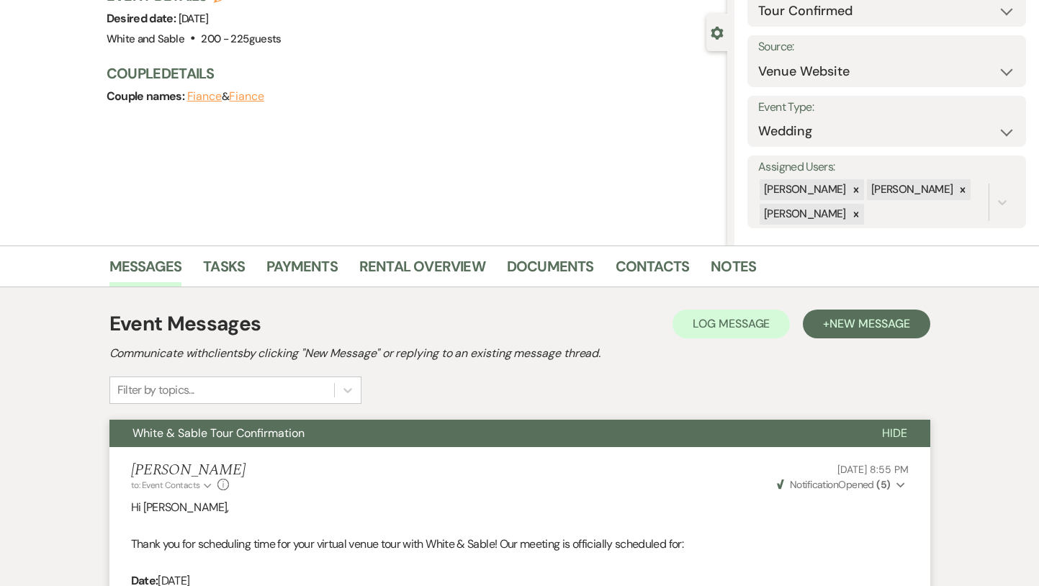
scroll to position [0, 0]
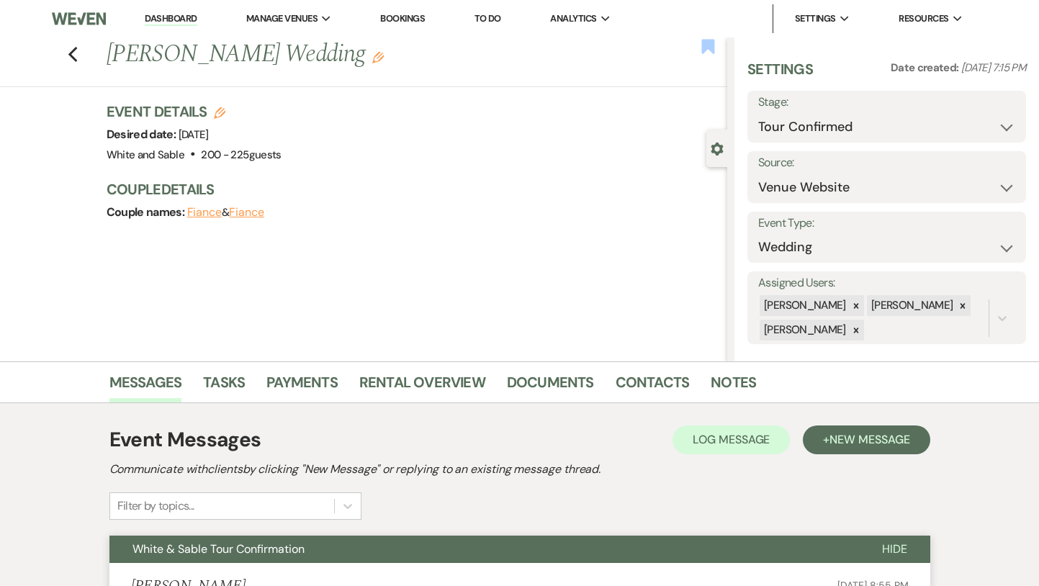
click at [709, 47] on use "button" at bounding box center [708, 46] width 13 height 14
click at [73, 57] on use "button" at bounding box center [72, 55] width 9 height 16
select select "4"
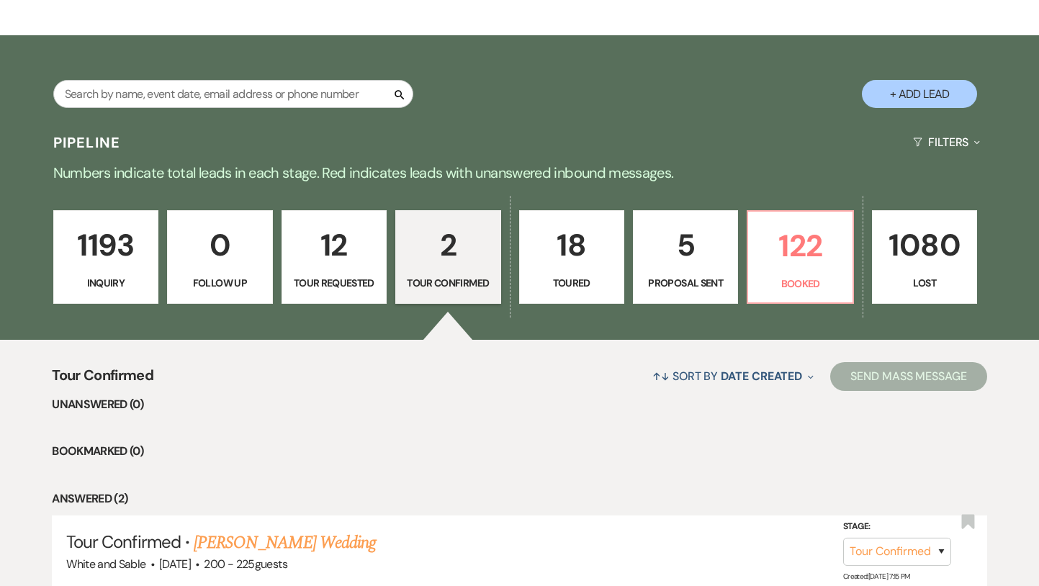
scroll to position [242, 0]
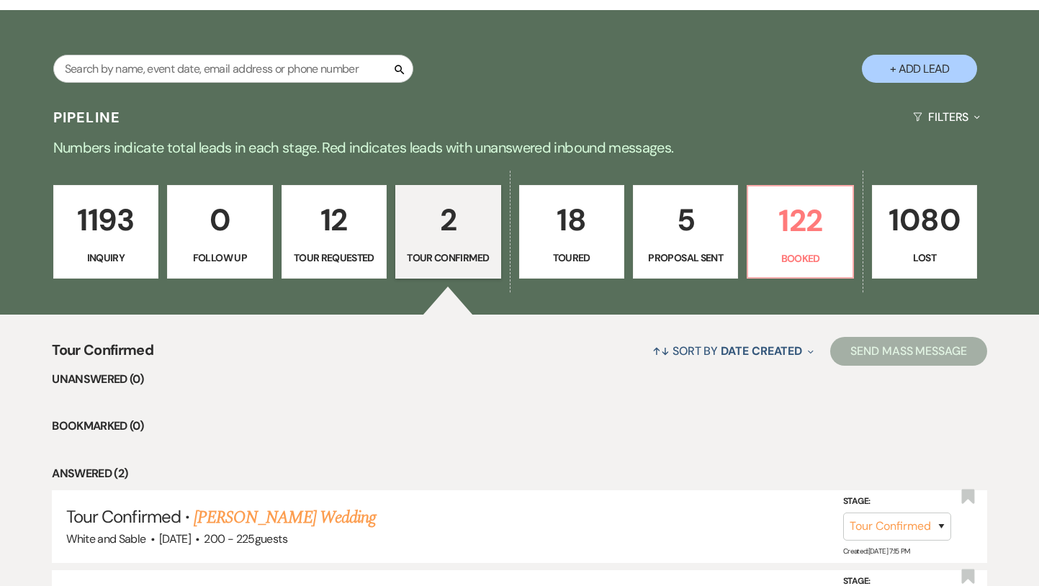
click at [99, 252] on p "Inquiry" at bounding box center [106, 258] width 86 height 16
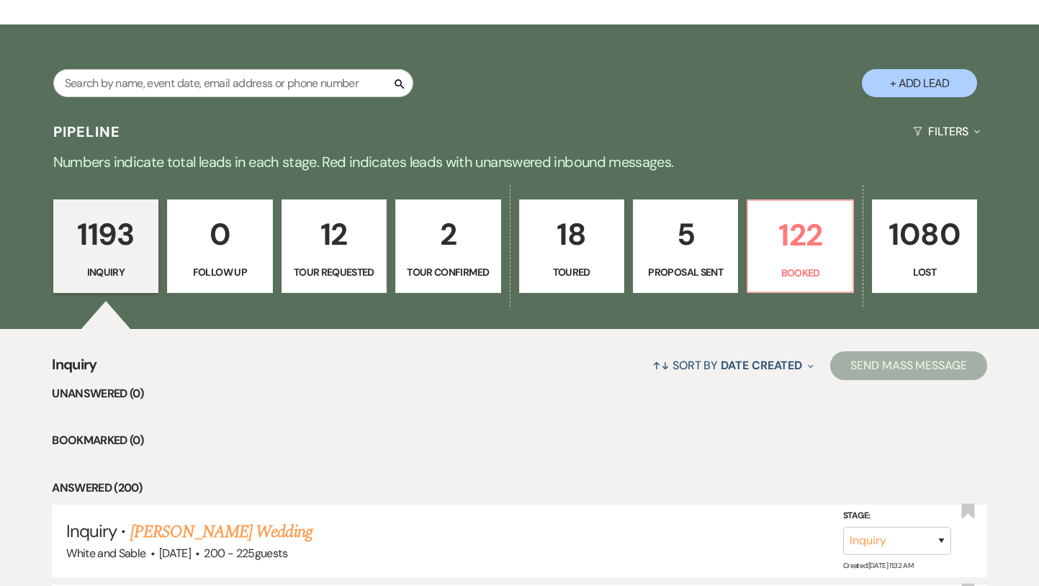
scroll to position [219, 0]
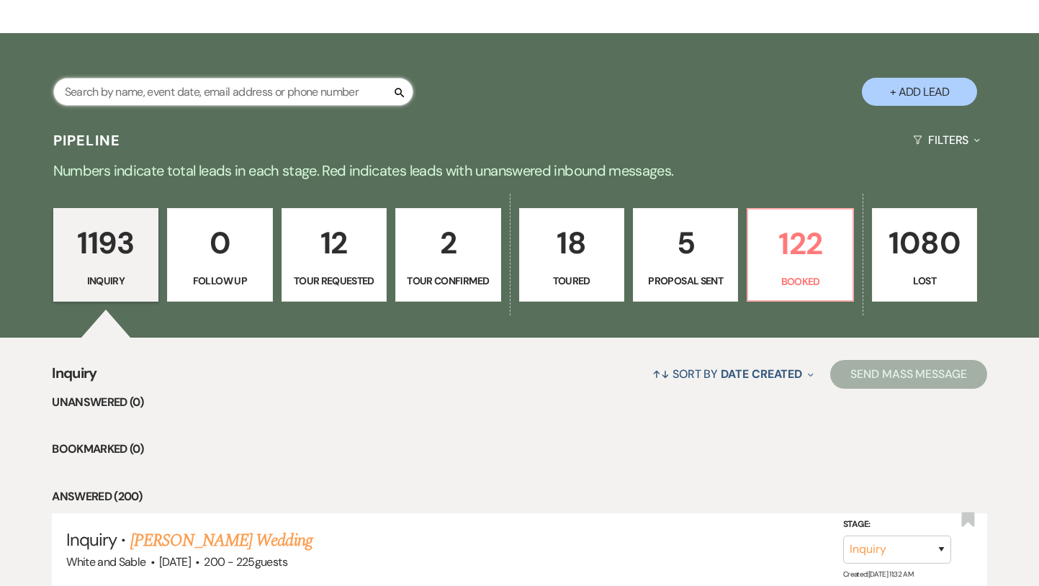
click at [241, 102] on input "text" at bounding box center [233, 92] width 360 height 28
type input "nimo"
select select "8"
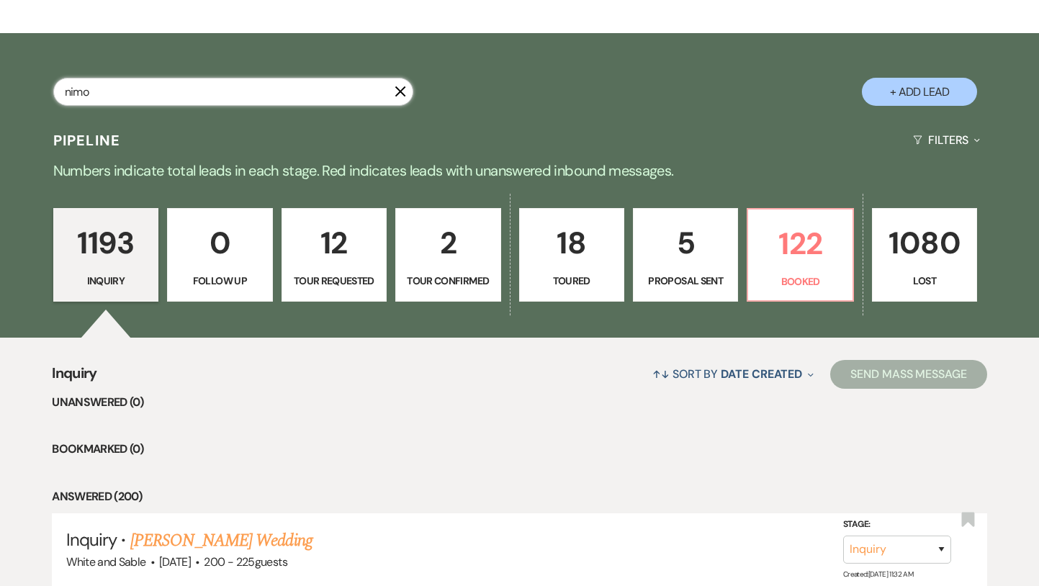
select select "10"
select select "8"
select select "10"
select select "8"
select select "5"
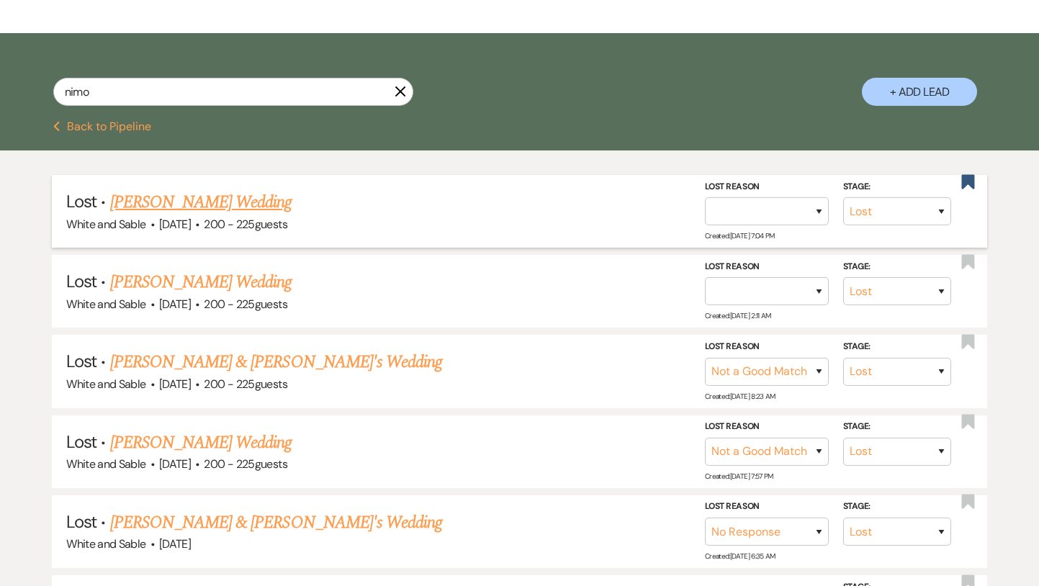
click at [250, 197] on link "[PERSON_NAME] Wedding" at bounding box center [201, 202] width 182 height 26
select select "8"
select select "5"
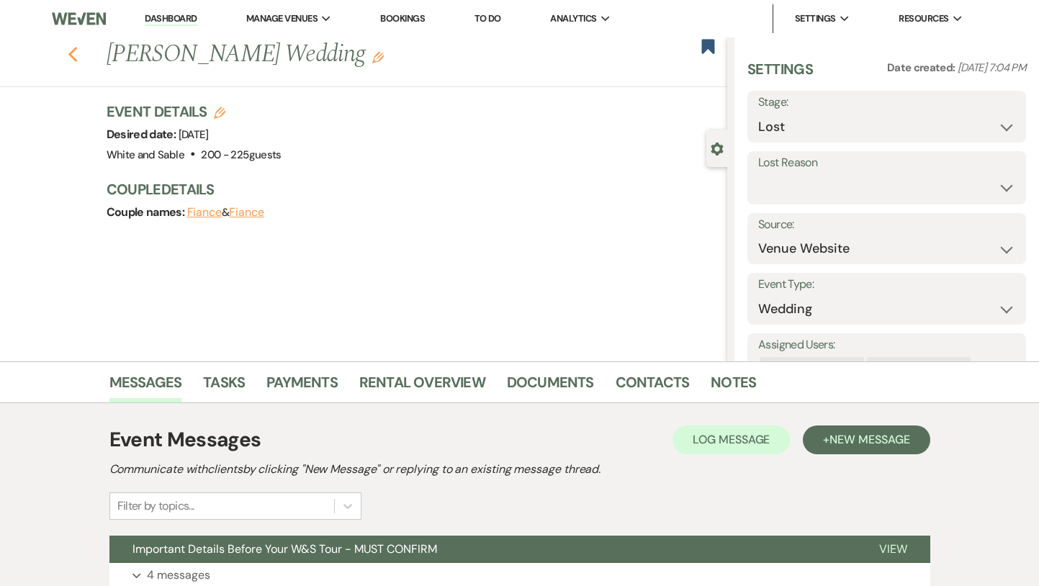
click at [75, 59] on use "button" at bounding box center [72, 55] width 9 height 16
select select "8"
select select "10"
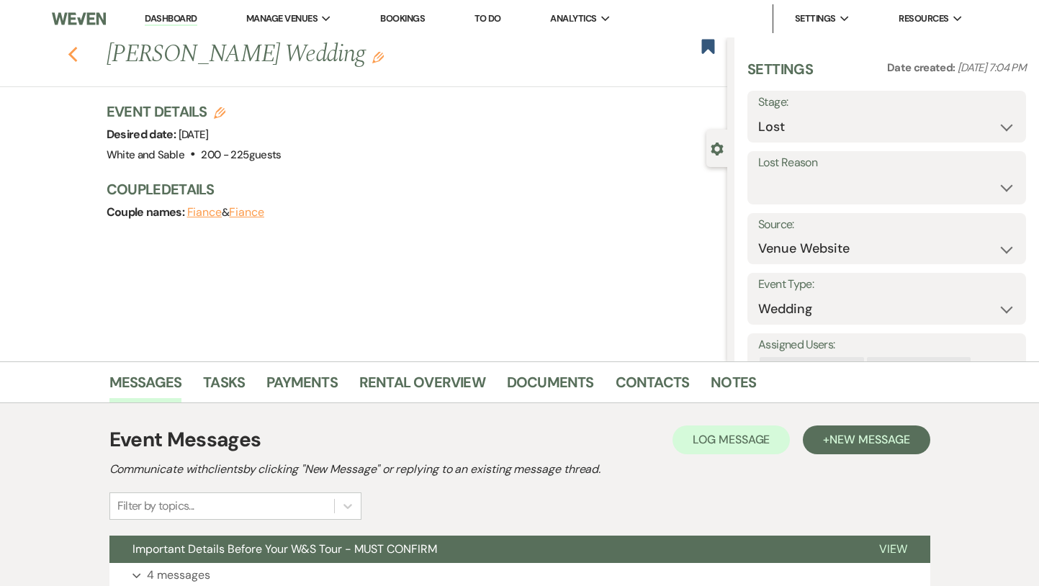
select select "8"
select select "10"
select select "8"
select select "5"
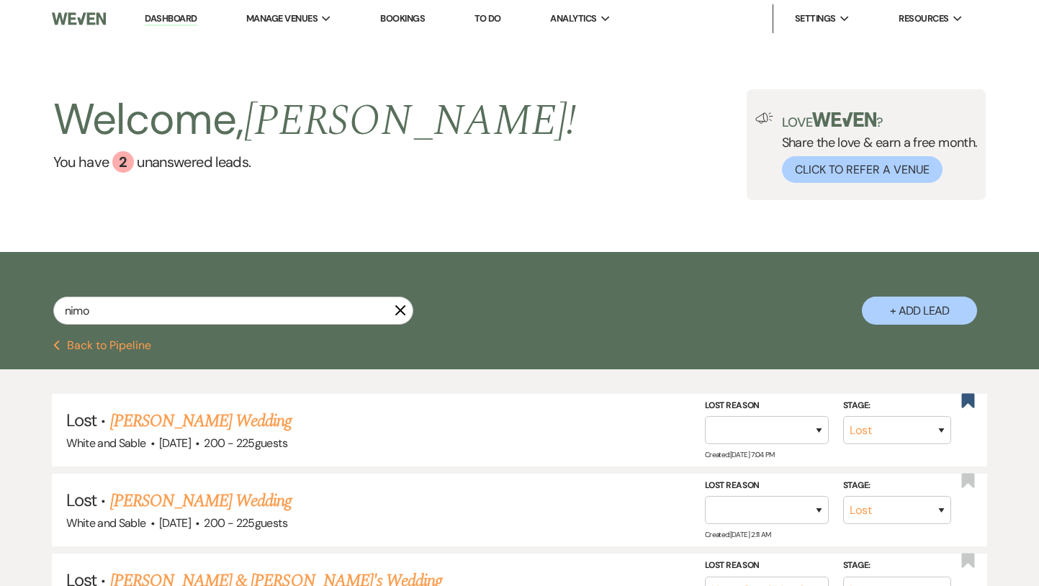
click at [155, 11] on li "Dashboard" at bounding box center [171, 18] width 66 height 29
click at [156, 18] on link "Dashboard" at bounding box center [171, 19] width 52 height 14
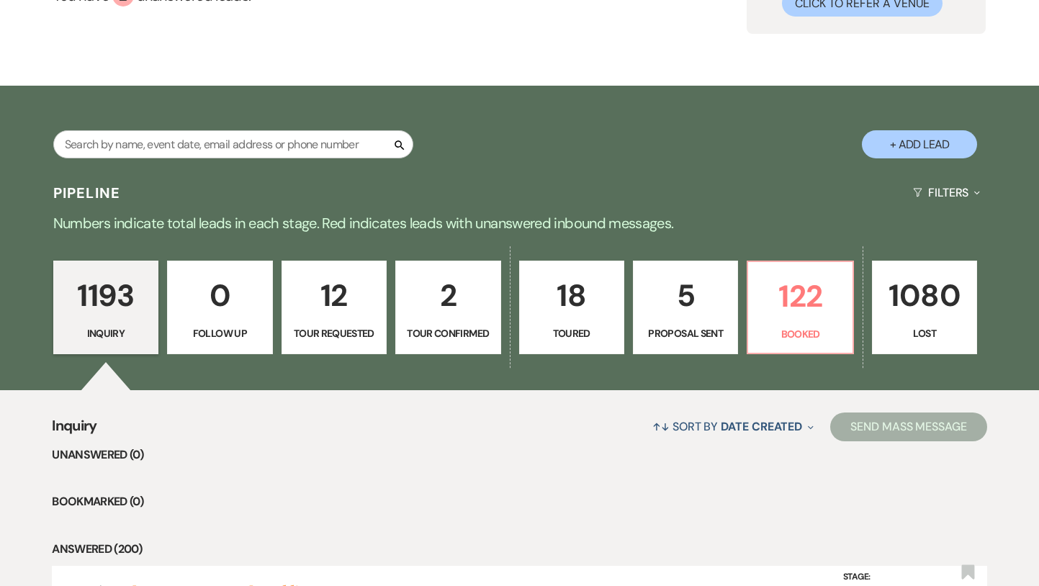
scroll to position [212, 0]
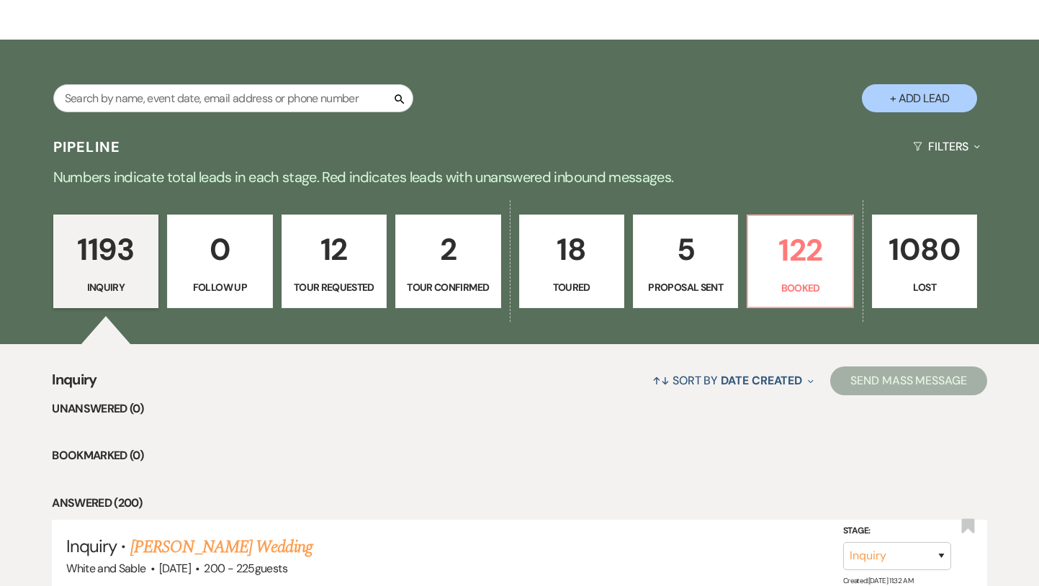
click at [727, 273] on p "5" at bounding box center [685, 249] width 86 height 48
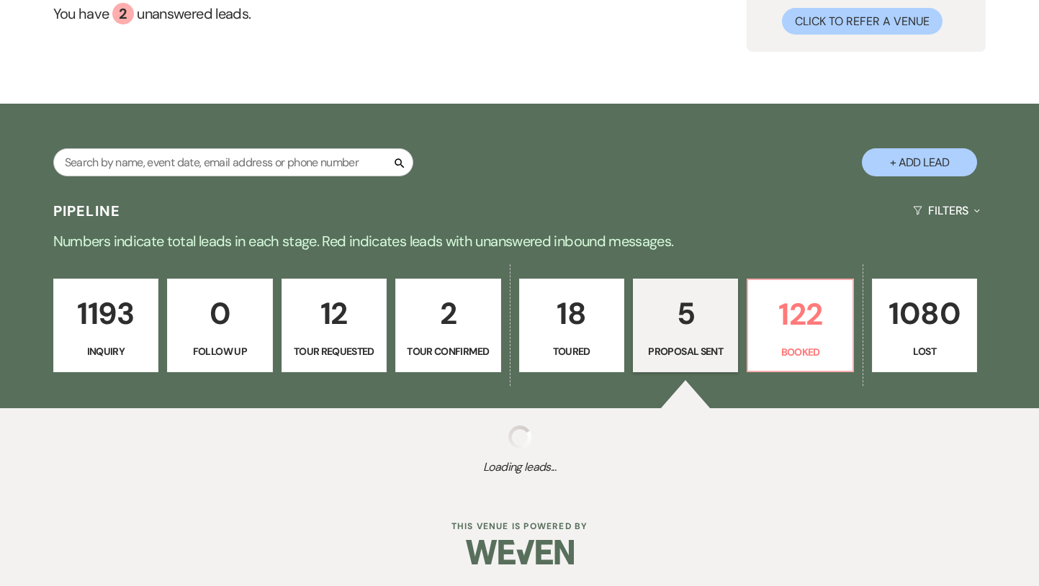
select select "6"
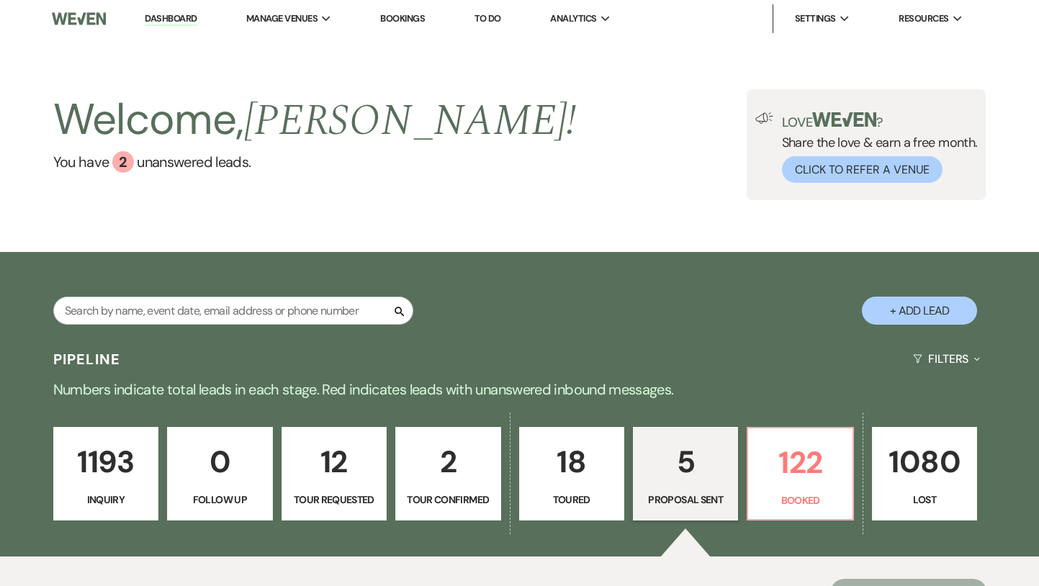
click at [168, 21] on link "Dashboard" at bounding box center [171, 19] width 52 height 14
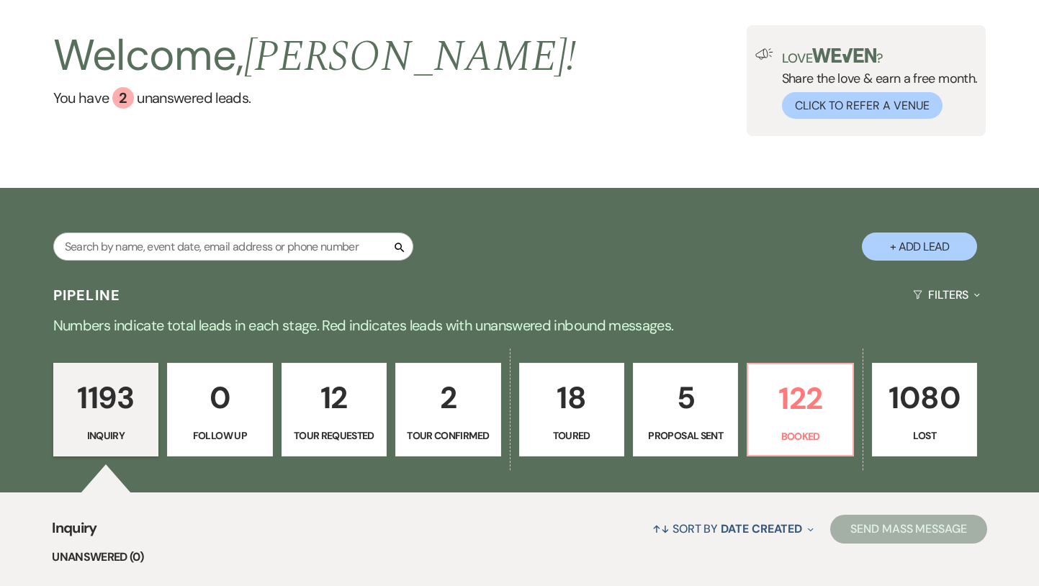
scroll to position [63, 0]
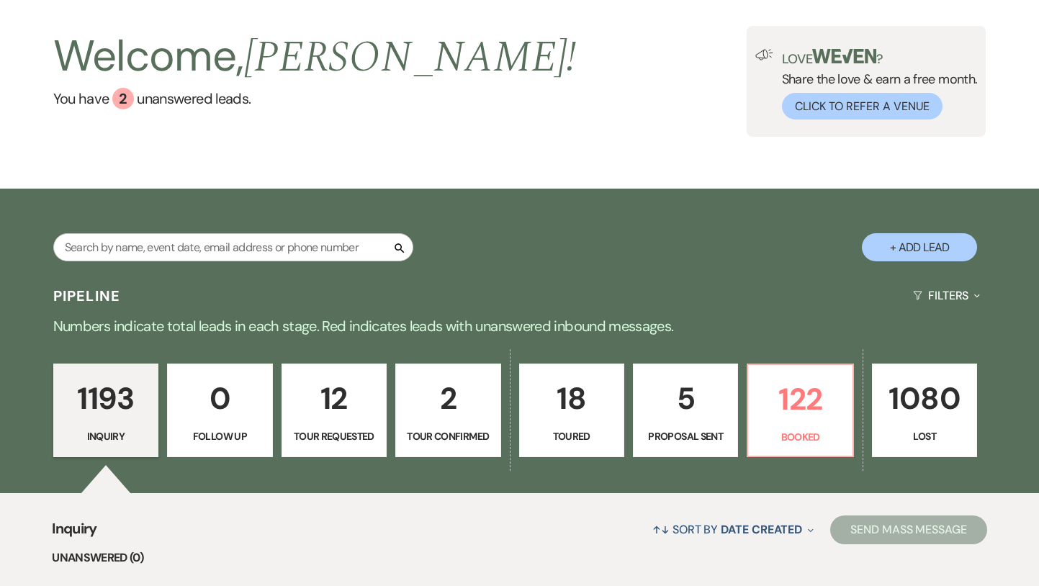
click at [703, 419] on p "5" at bounding box center [685, 398] width 86 height 48
select select "6"
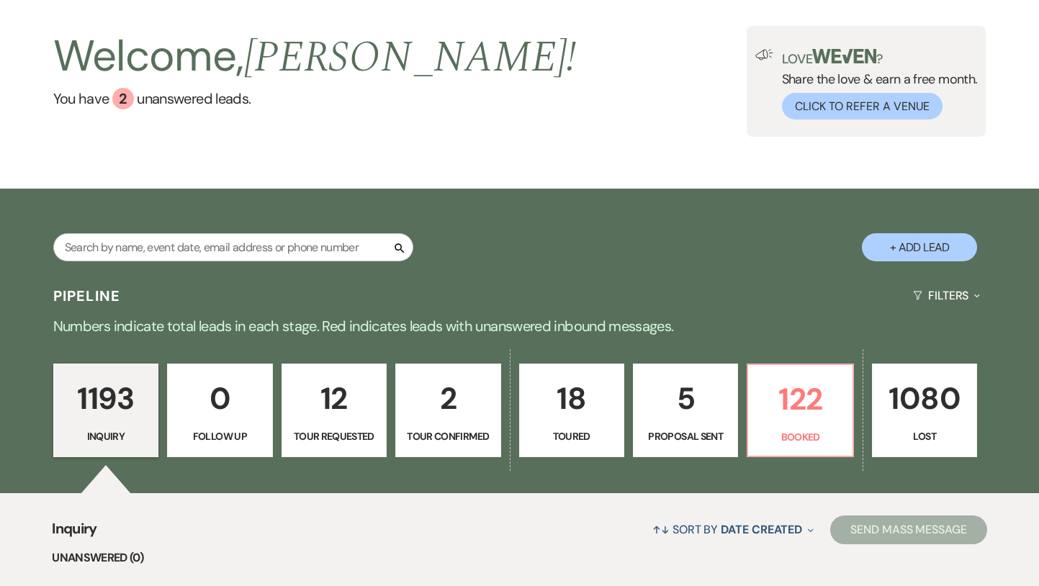
select select "6"
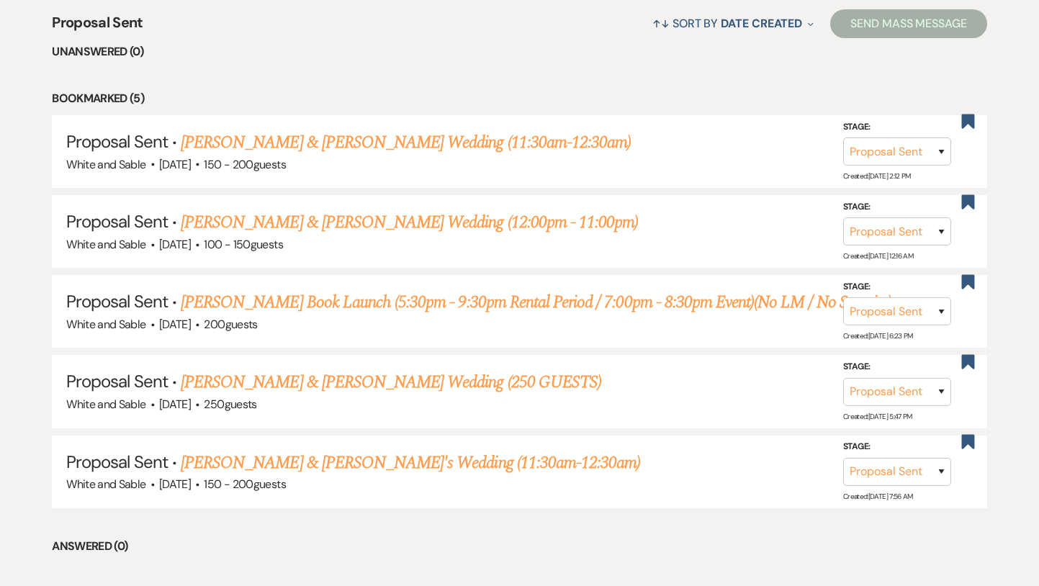
scroll to position [577, 0]
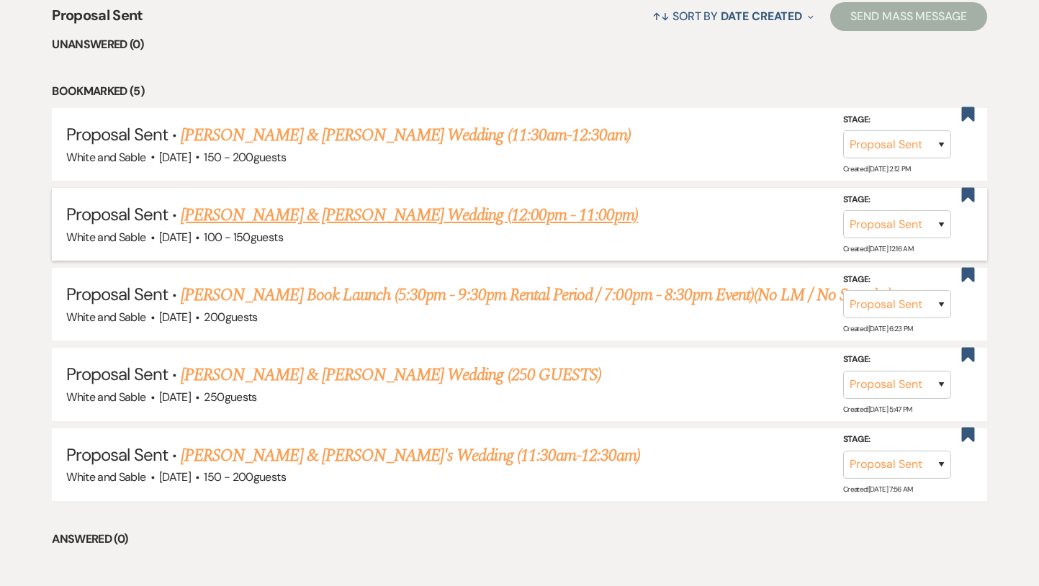
click at [352, 215] on link "[PERSON_NAME] & [PERSON_NAME] Wedding (12:00pm - 11:00pm)" at bounding box center [409, 215] width 457 height 26
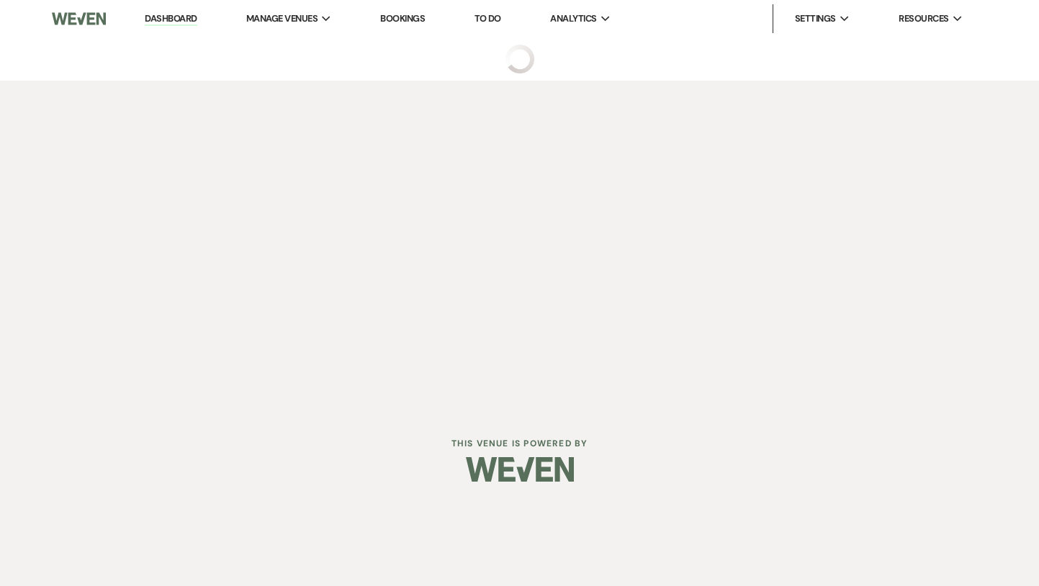
select select "6"
select select "12"
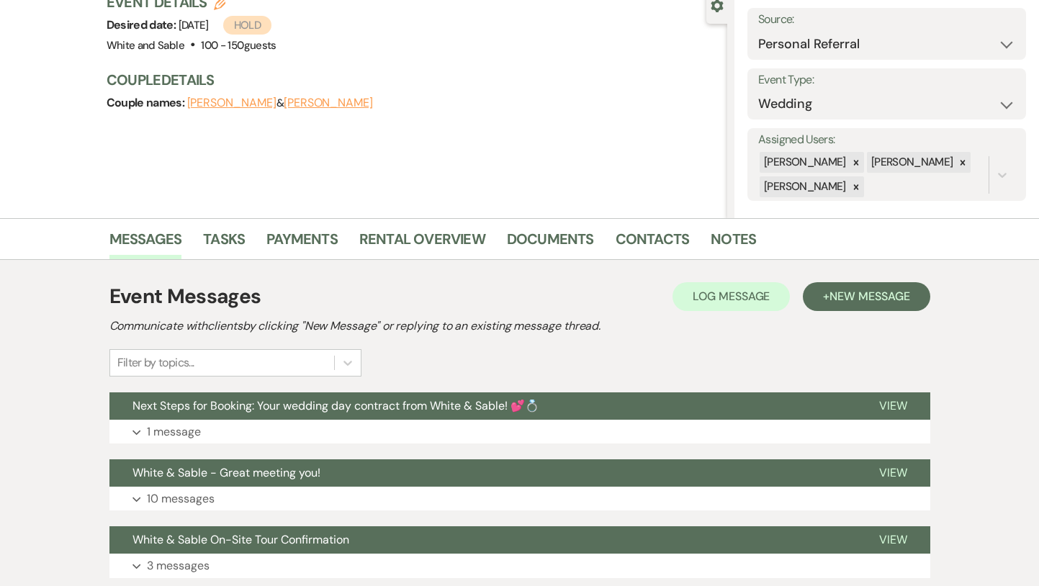
scroll to position [181, 0]
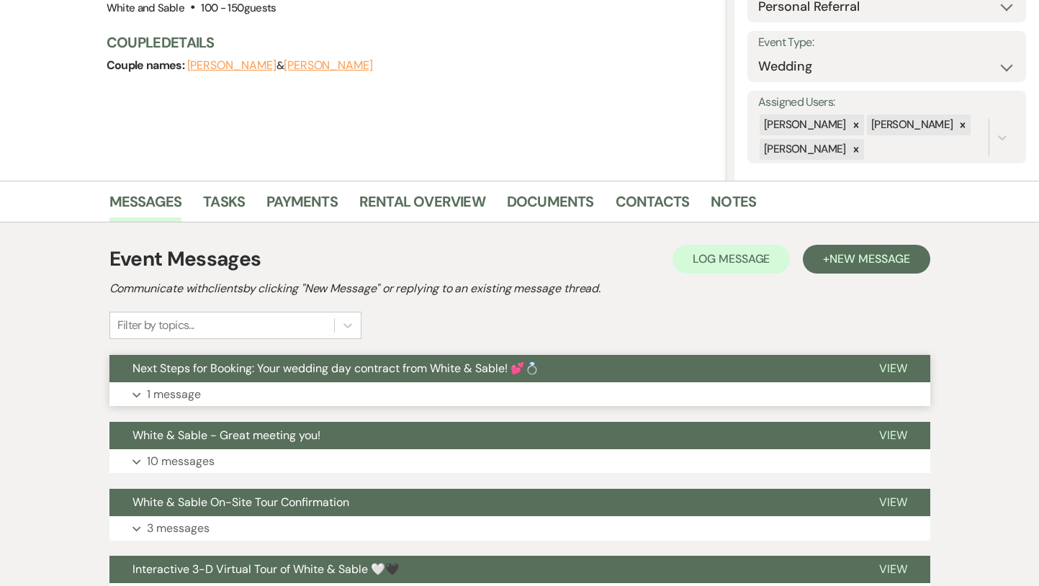
click at [335, 363] on span "Next Steps for Booking: Your wedding day contract from White & Sable! 💕💍" at bounding box center [335, 368] width 407 height 15
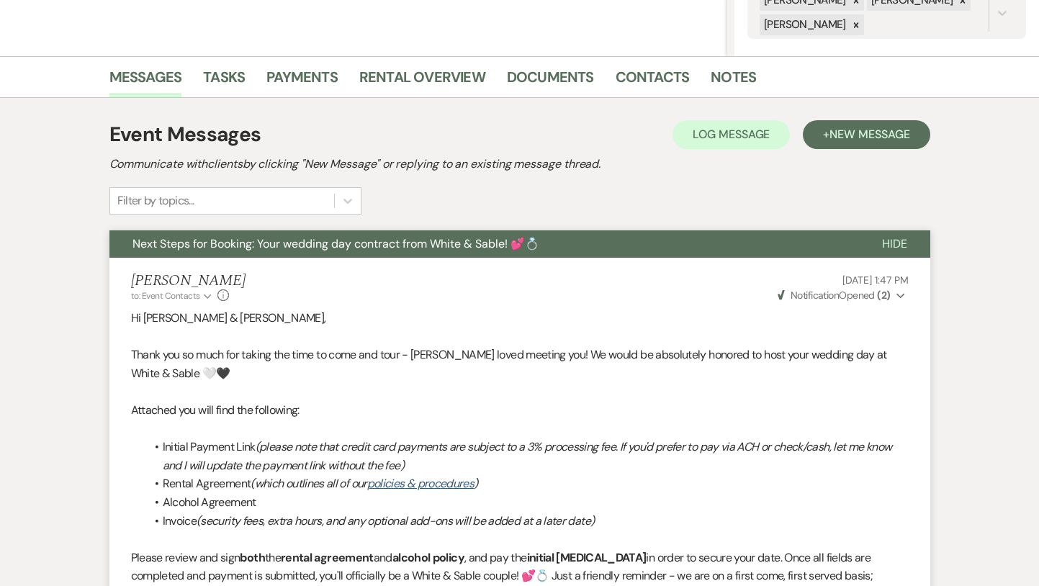
scroll to position [0, 0]
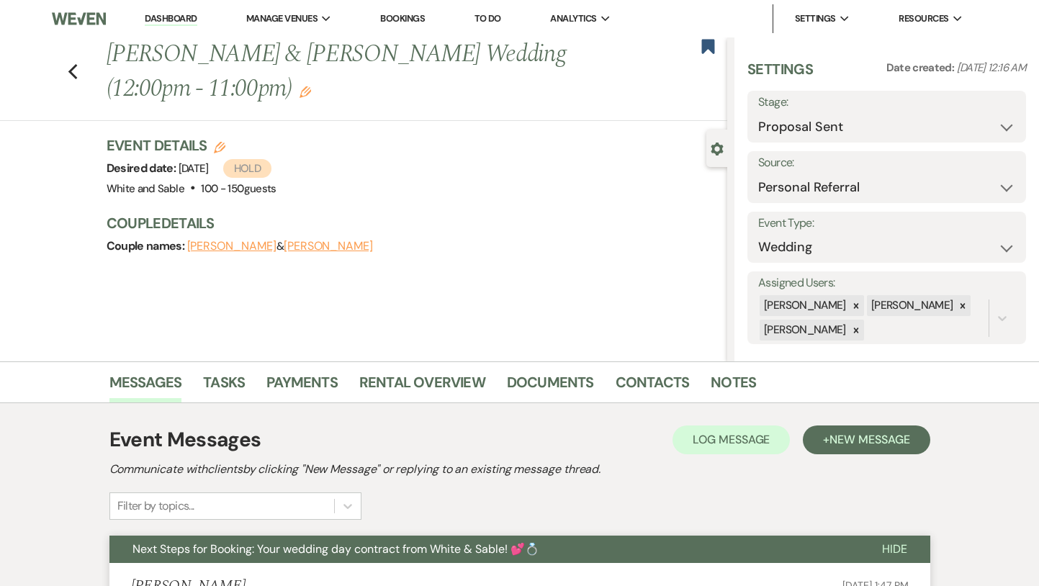
click at [81, 76] on div "Previous [PERSON_NAME] & [PERSON_NAME] Wedding (12:00pm - 11:00pm) Edit Bookmark" at bounding box center [360, 79] width 734 height 84
click at [73, 74] on use "button" at bounding box center [72, 72] width 9 height 16
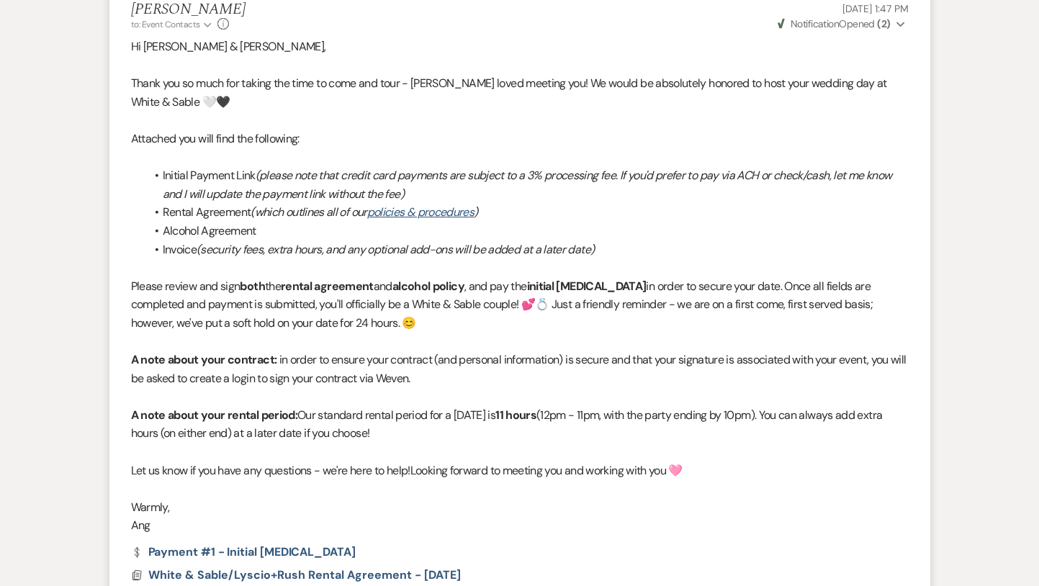
select select "6"
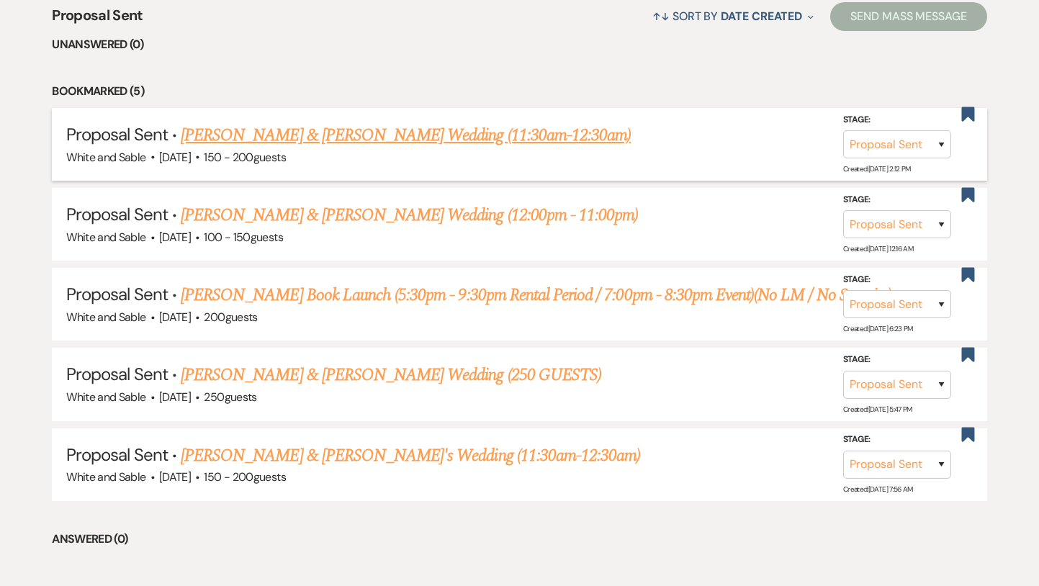
click at [250, 138] on link "[PERSON_NAME] & [PERSON_NAME] Wedding (11:30am-12:30am)" at bounding box center [406, 135] width 450 height 26
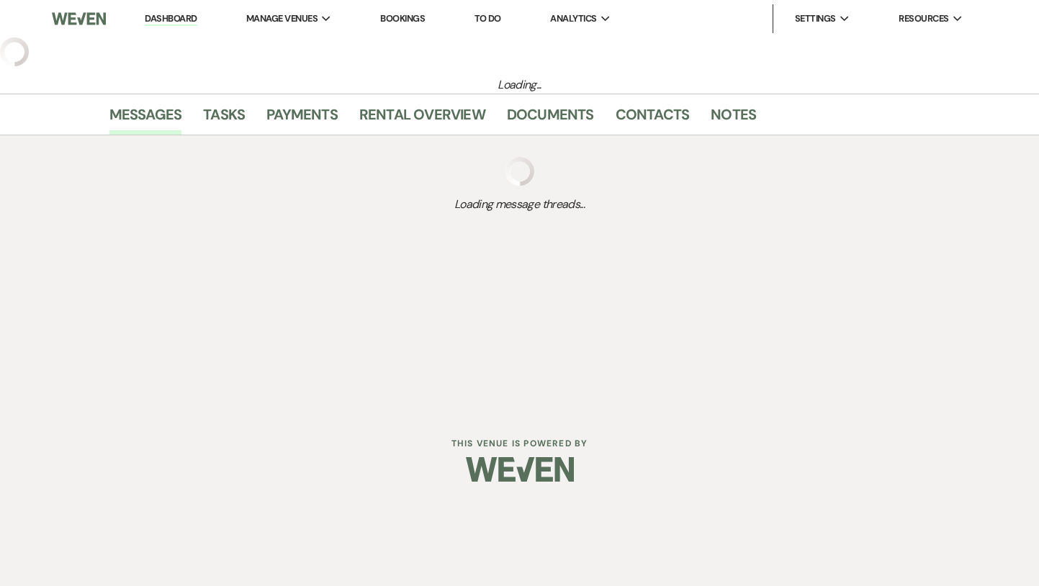
select select "6"
select select "8"
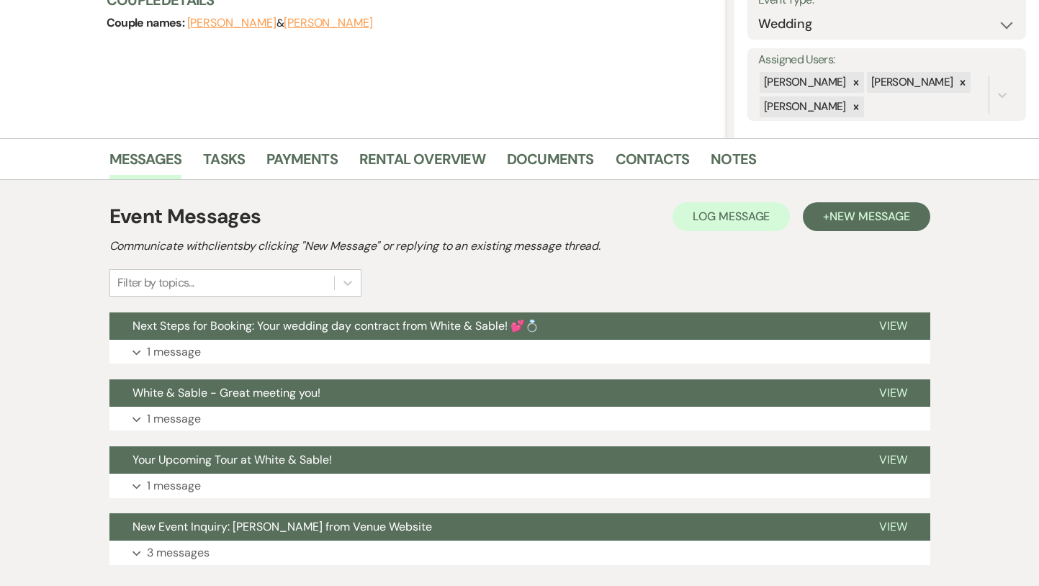
scroll to position [249, 0]
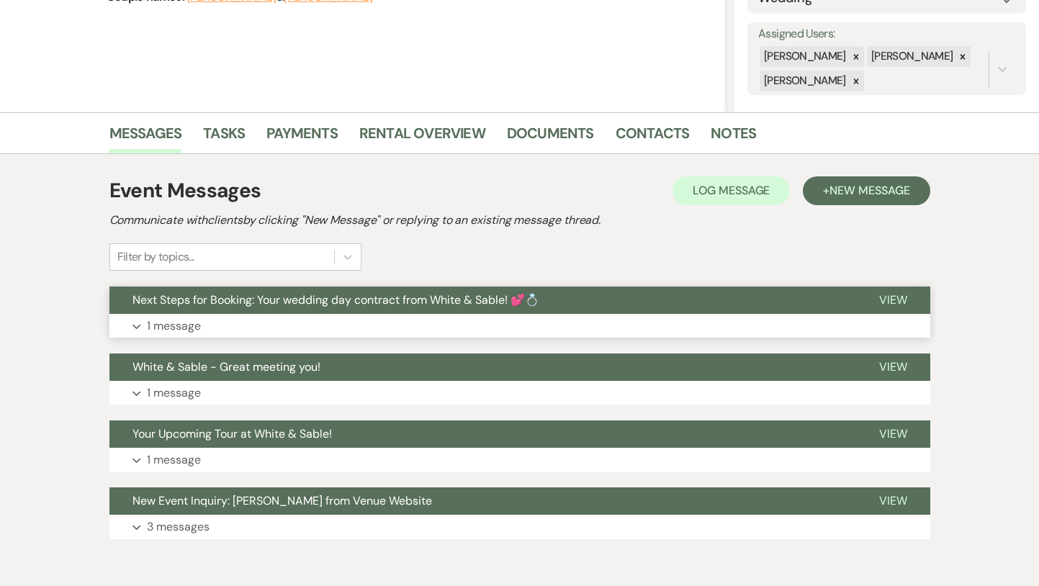
click at [269, 310] on button "Next Steps for Booking: Your wedding day contract from White & Sable! 💕💍" at bounding box center [482, 300] width 747 height 27
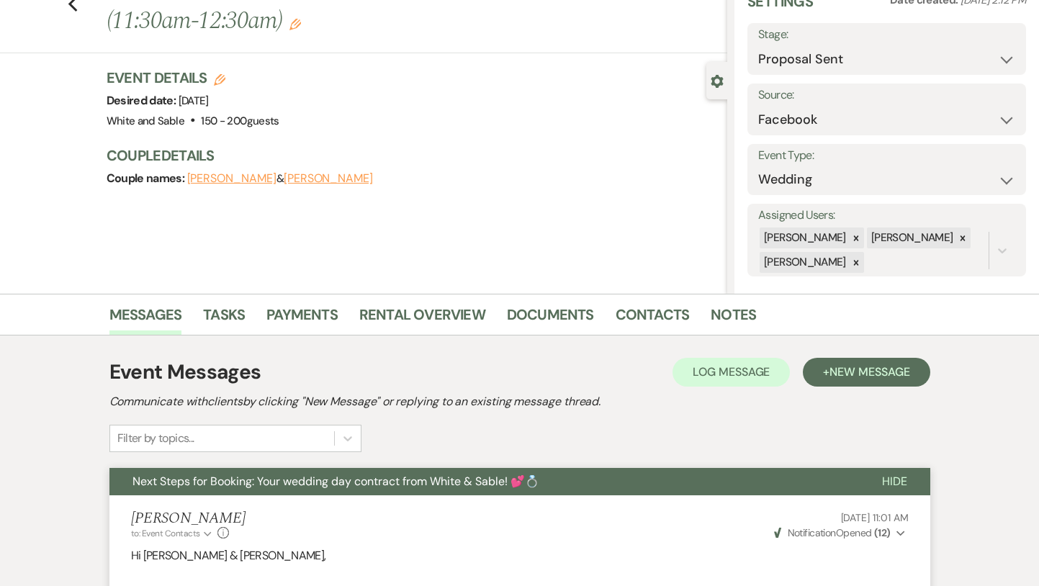
scroll to position [0, 0]
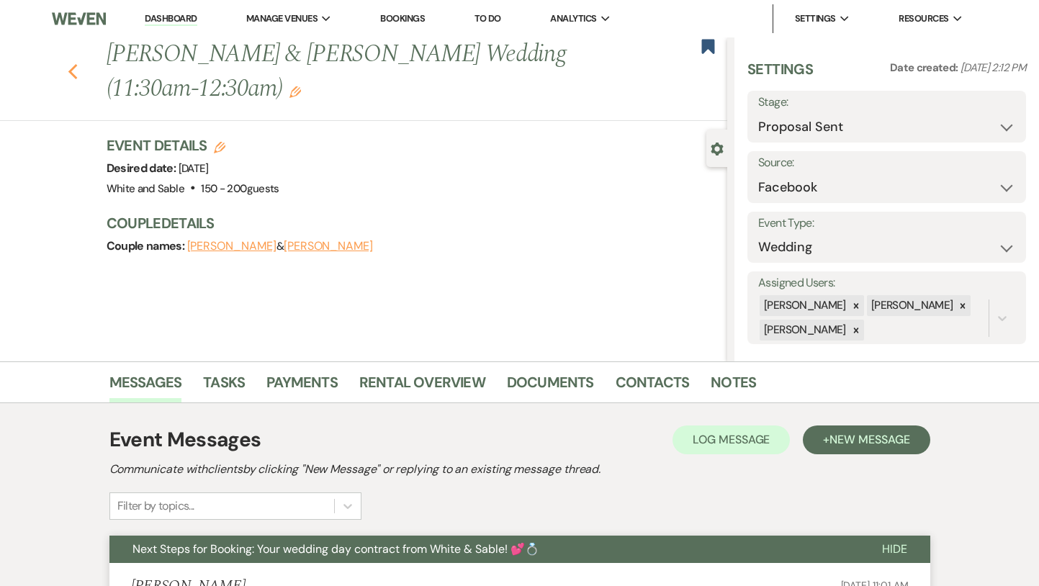
click at [74, 78] on use "button" at bounding box center [72, 72] width 9 height 16
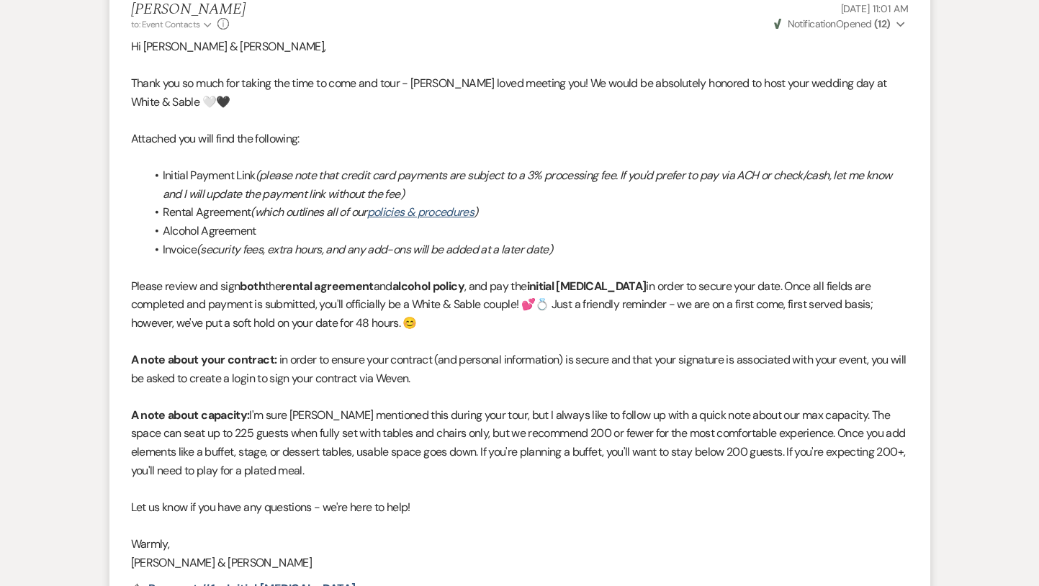
select select "6"
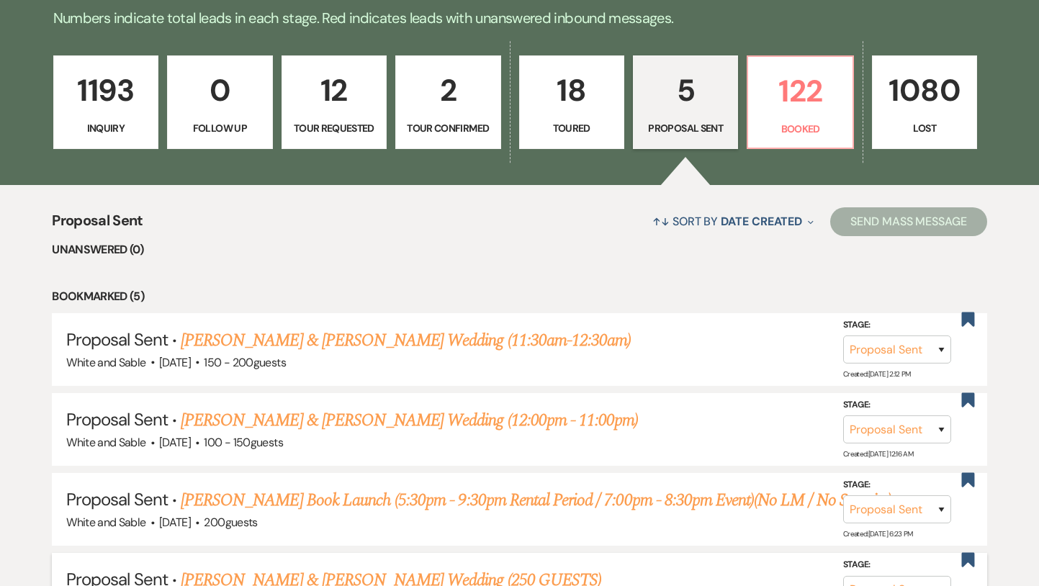
scroll to position [364, 0]
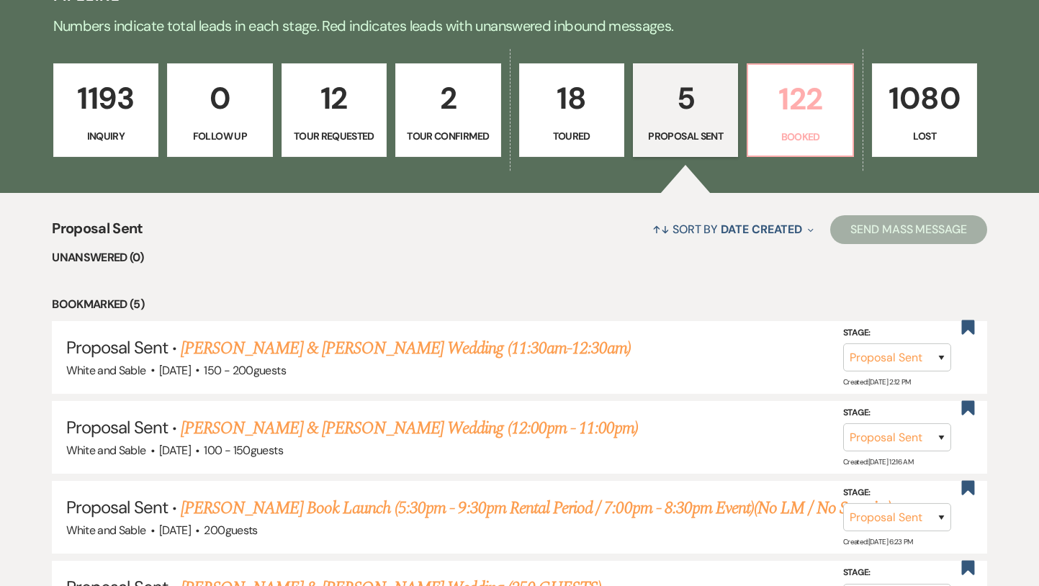
click at [794, 140] on p "Booked" at bounding box center [800, 137] width 86 height 16
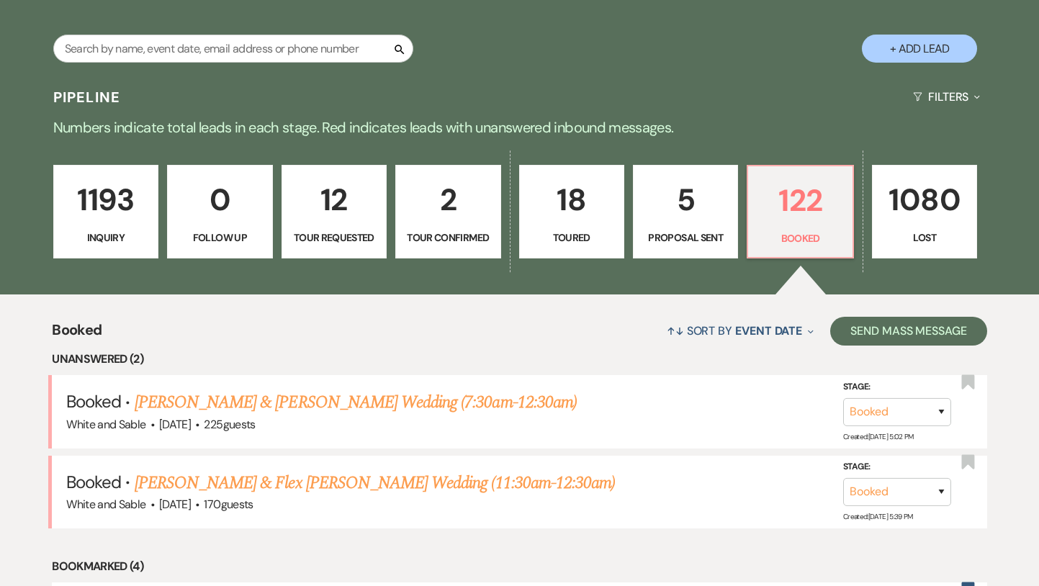
scroll to position [261, 0]
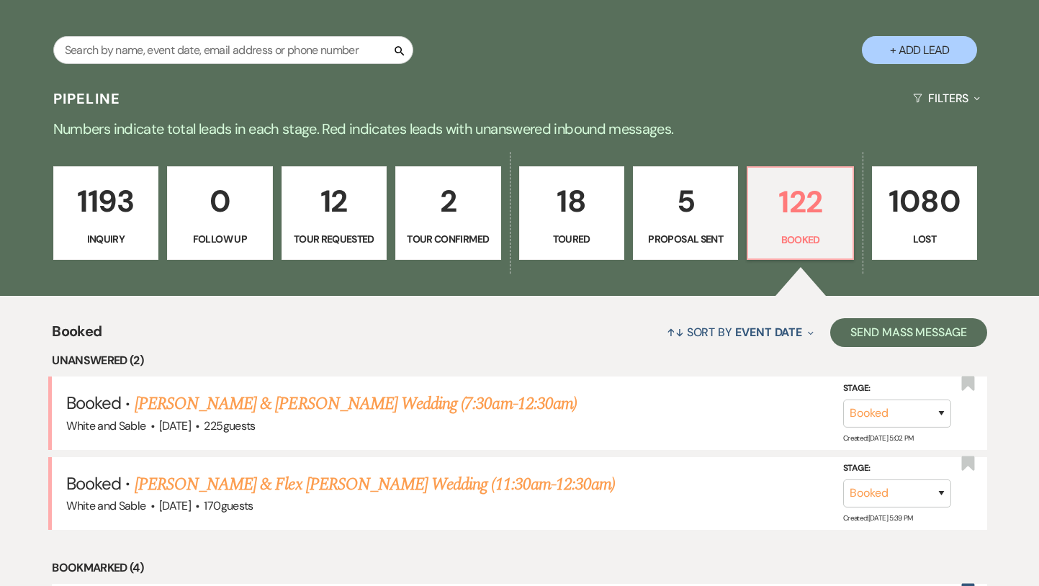
click at [694, 212] on p "5" at bounding box center [685, 201] width 86 height 48
select select "6"
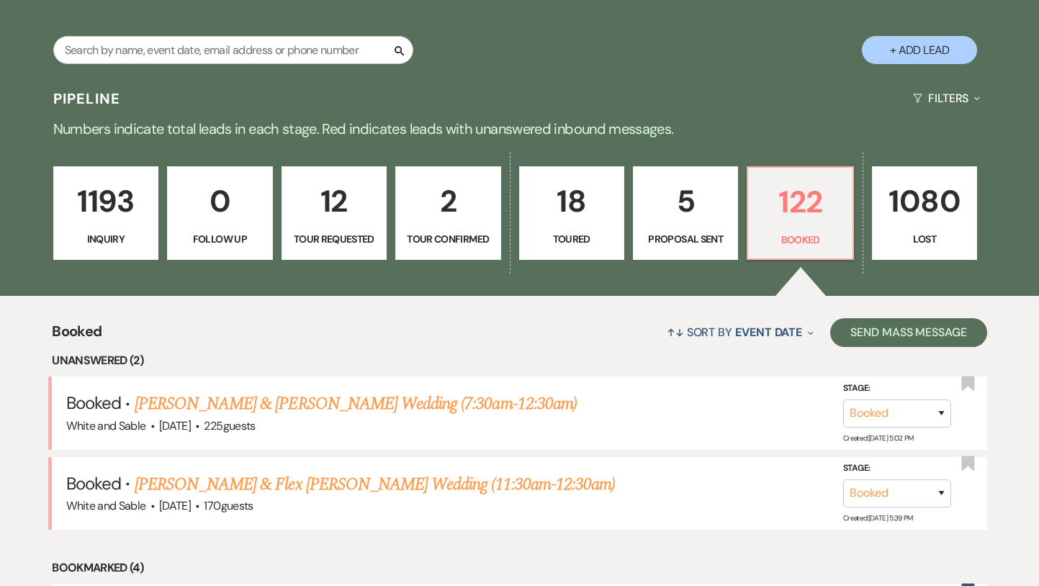
select select "6"
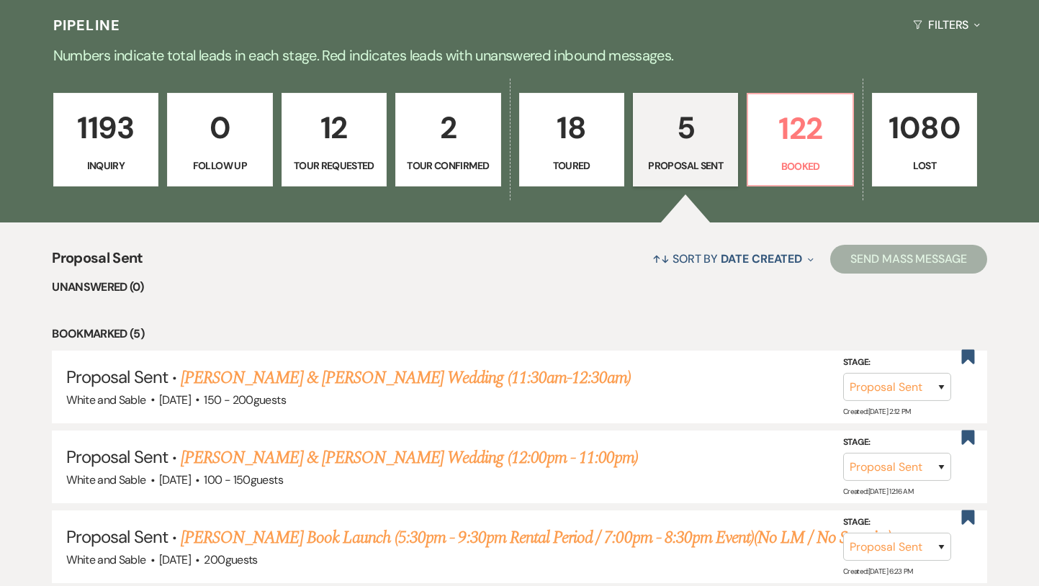
click at [590, 140] on p "18" at bounding box center [572, 128] width 86 height 48
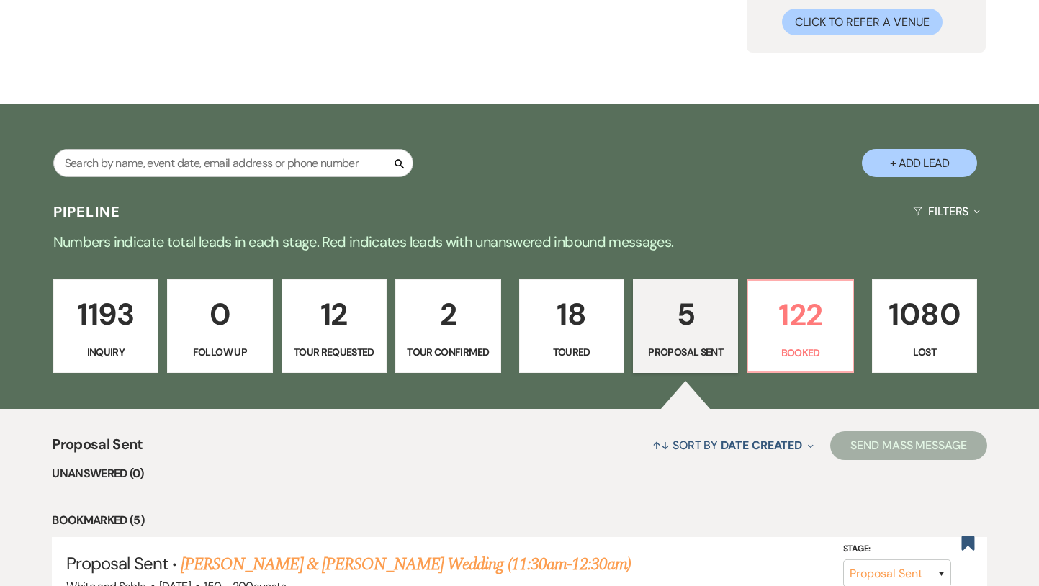
select select "5"
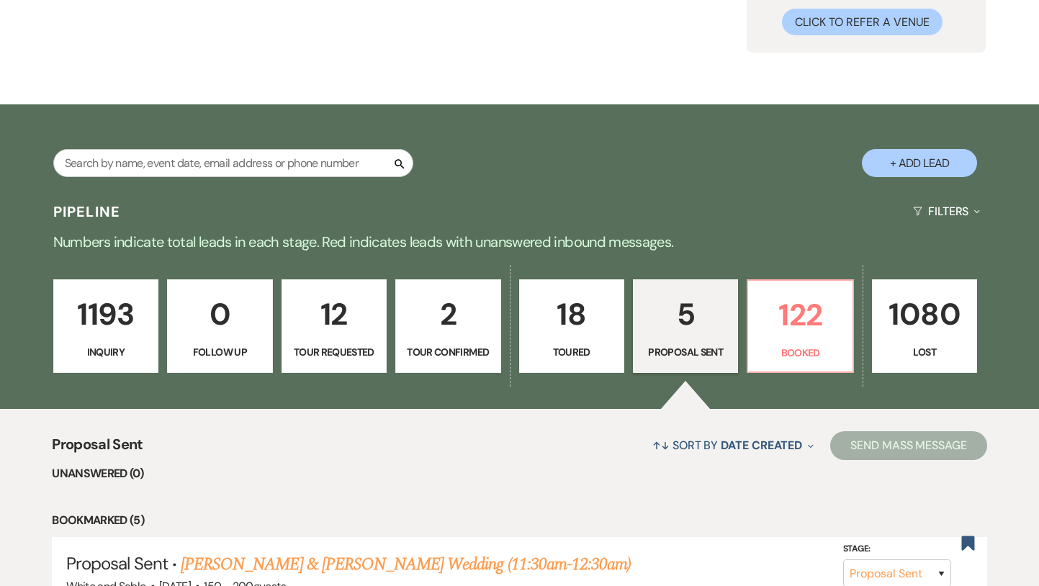
select select "5"
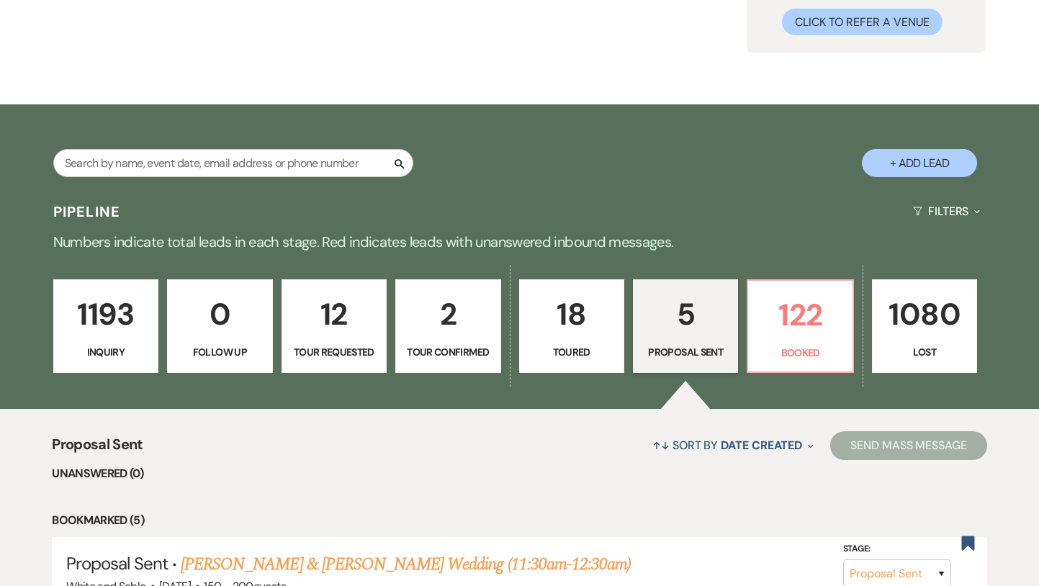
select select "5"
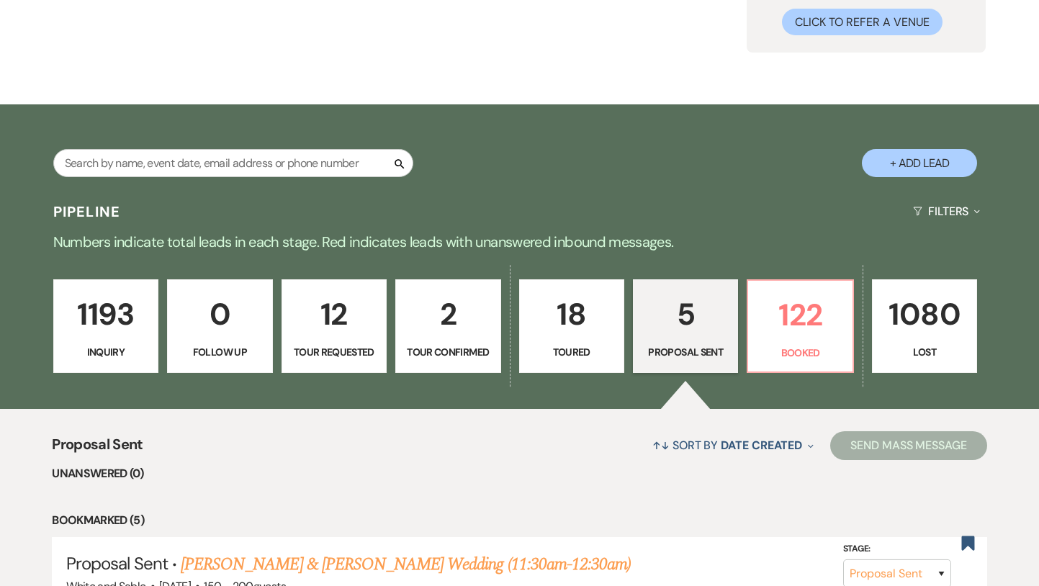
select select "5"
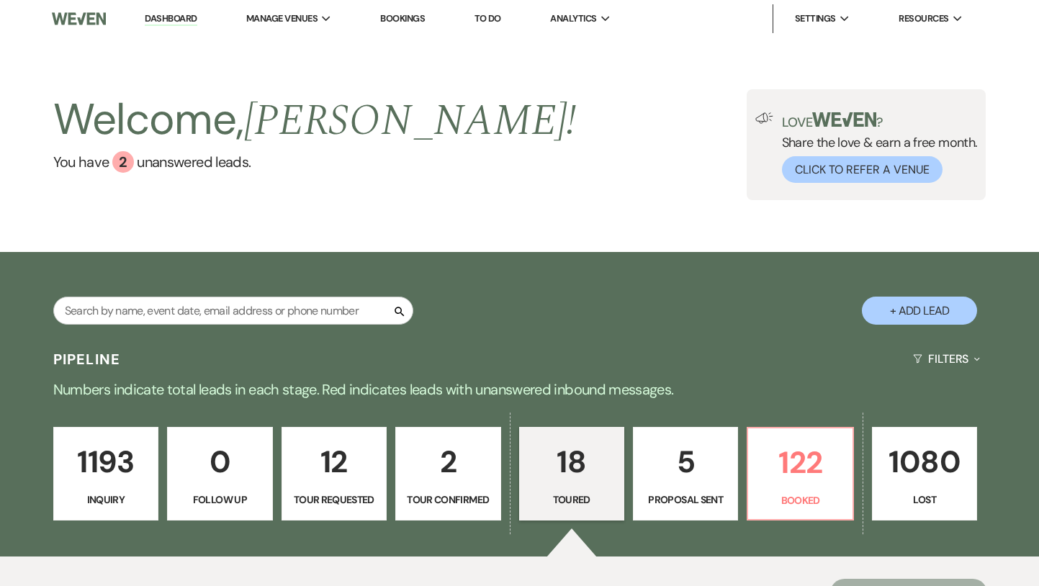
click at [711, 467] on p "5" at bounding box center [685, 462] width 86 height 48
select select "6"
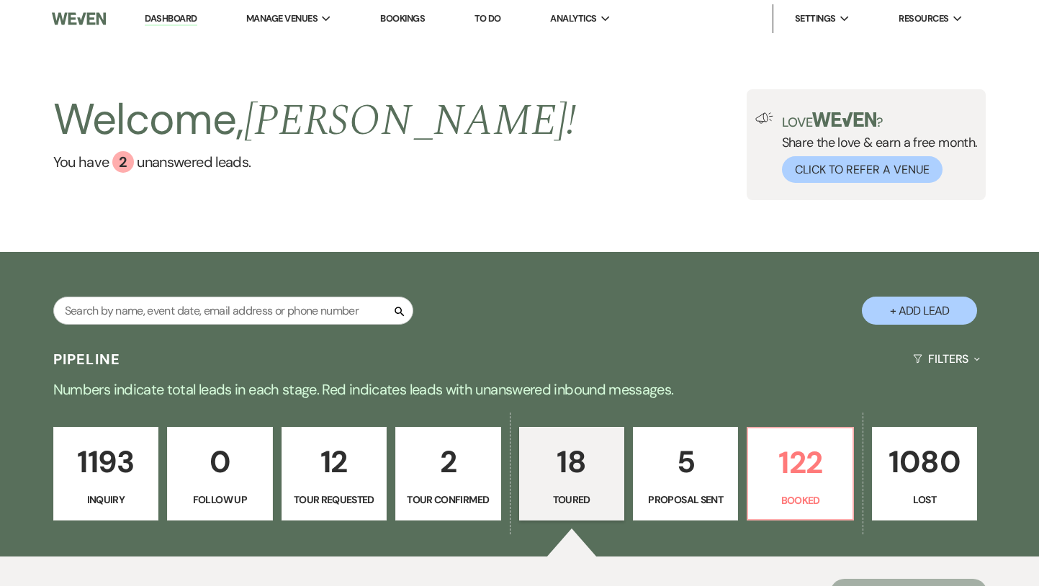
select select "6"
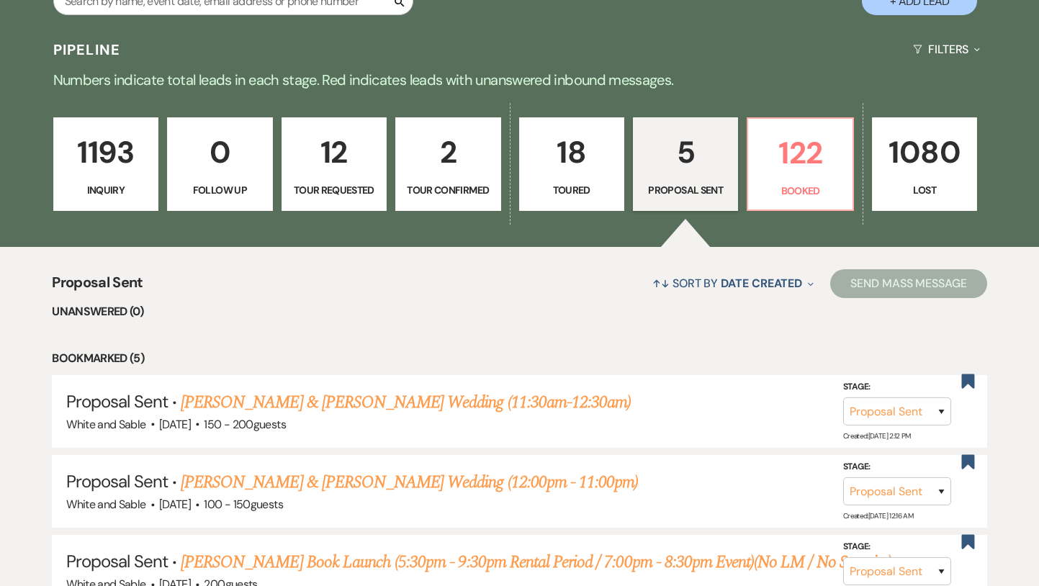
scroll to position [238, 0]
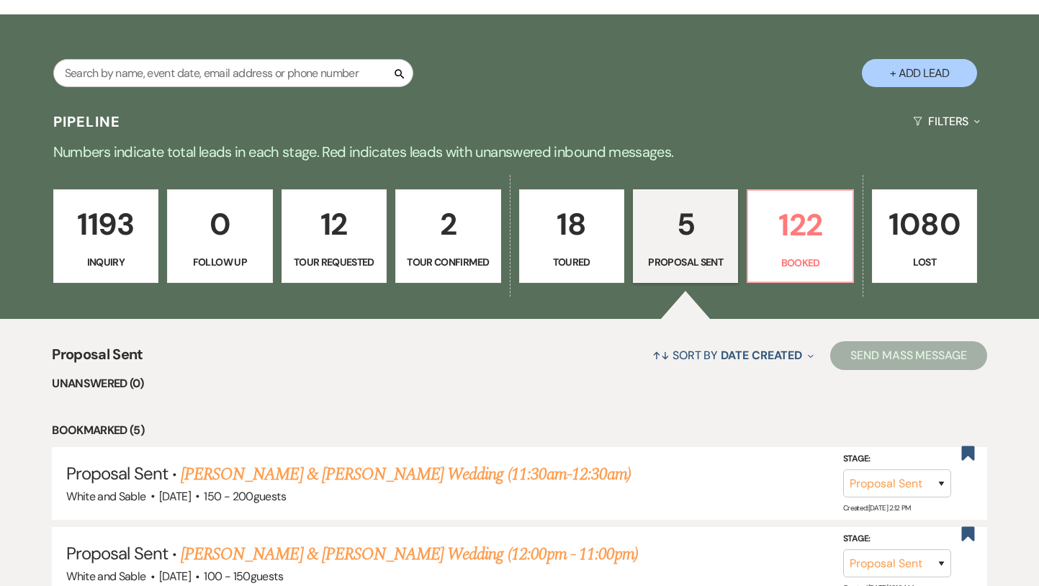
click at [349, 230] on p "12" at bounding box center [334, 224] width 86 height 48
select select "2"
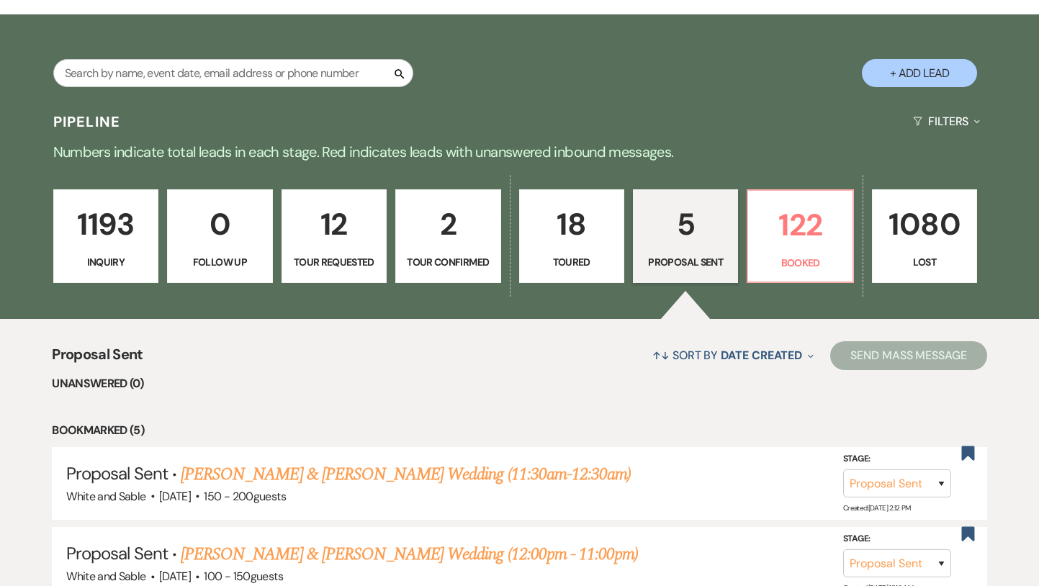
select select "2"
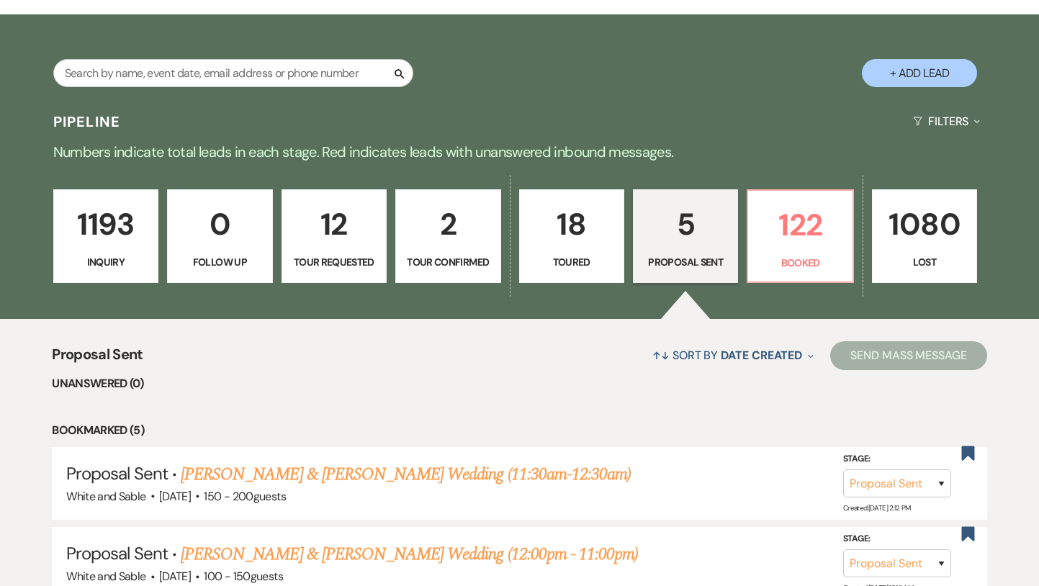
select select "2"
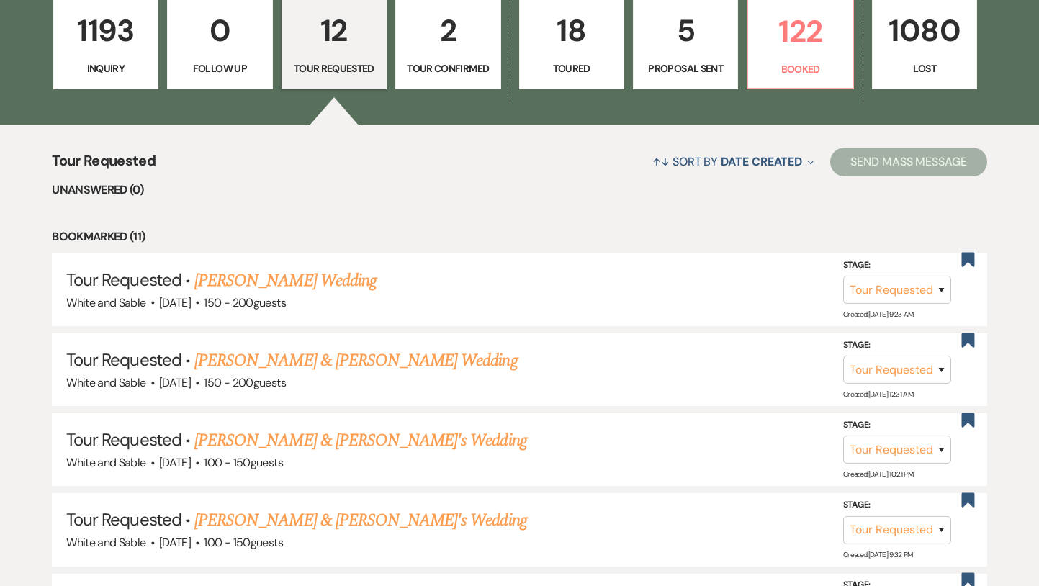
scroll to position [473, 0]
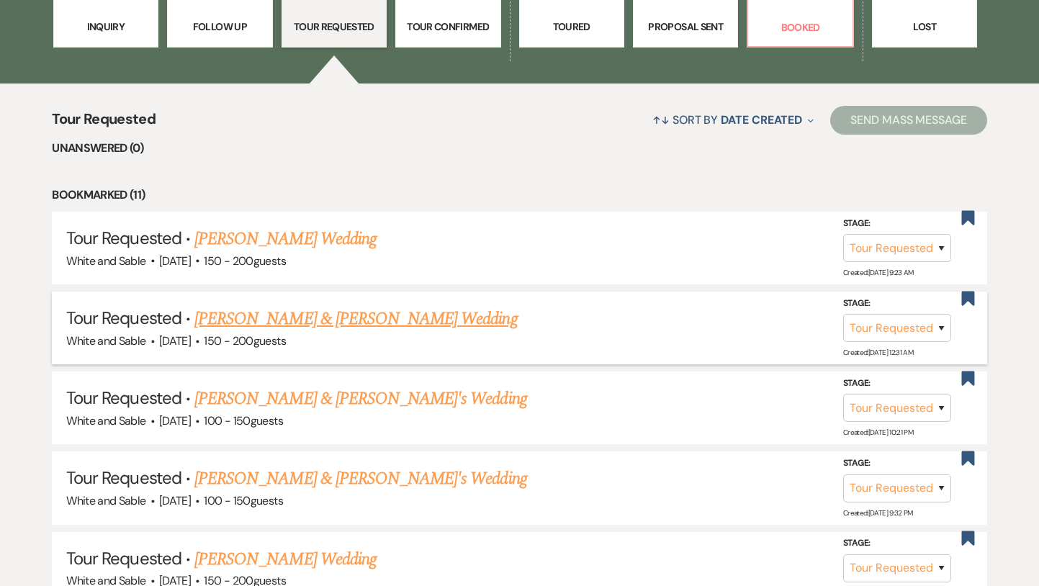
click at [346, 317] on link "[PERSON_NAME] & [PERSON_NAME] Wedding" at bounding box center [355, 319] width 323 height 26
select select "2"
select select "12"
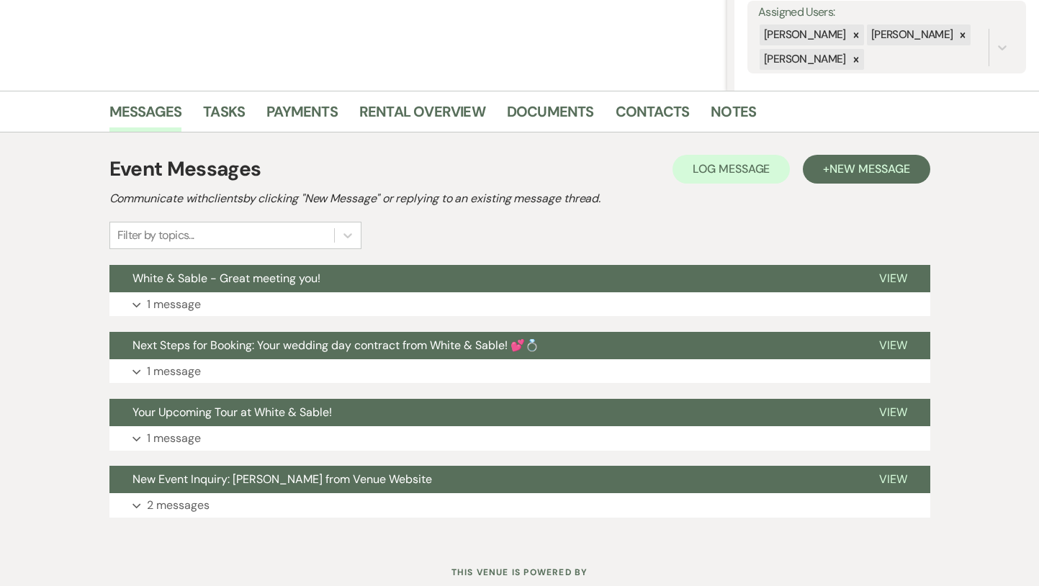
scroll to position [277, 0]
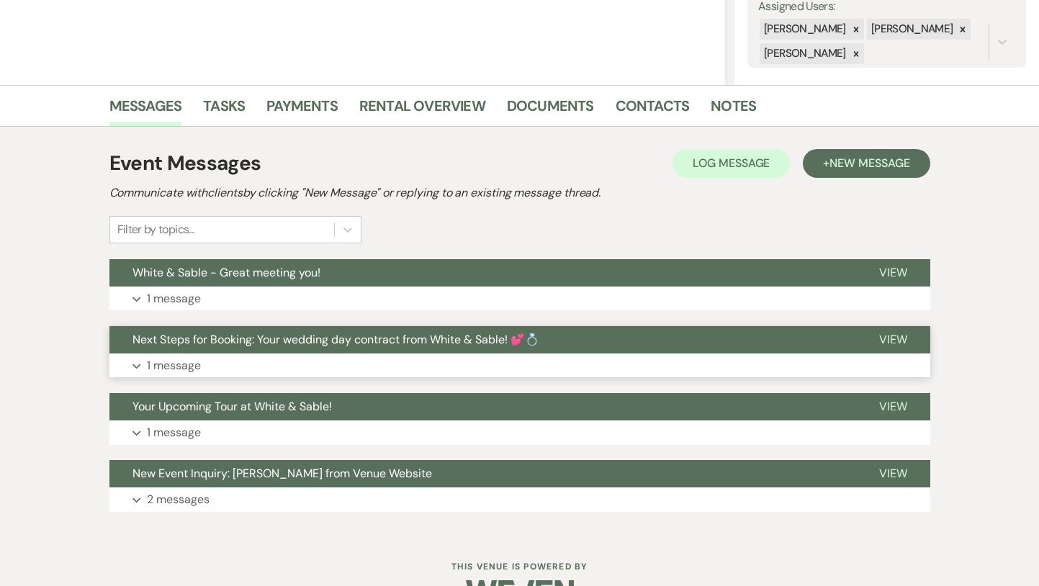
click at [380, 335] on span "Next Steps for Booking: Your wedding day contract from White & Sable! 💕💍" at bounding box center [335, 339] width 407 height 15
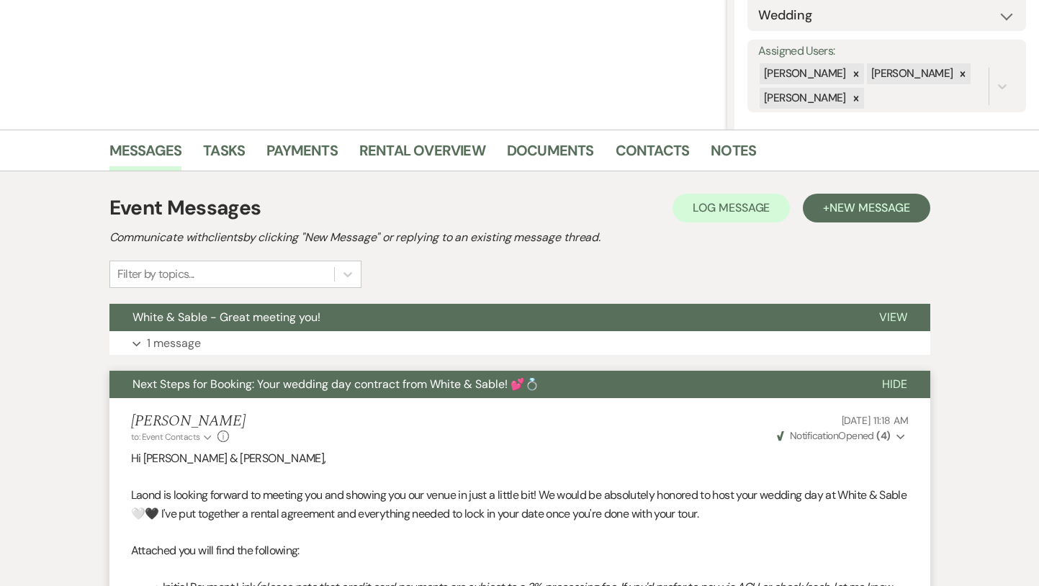
scroll to position [0, 0]
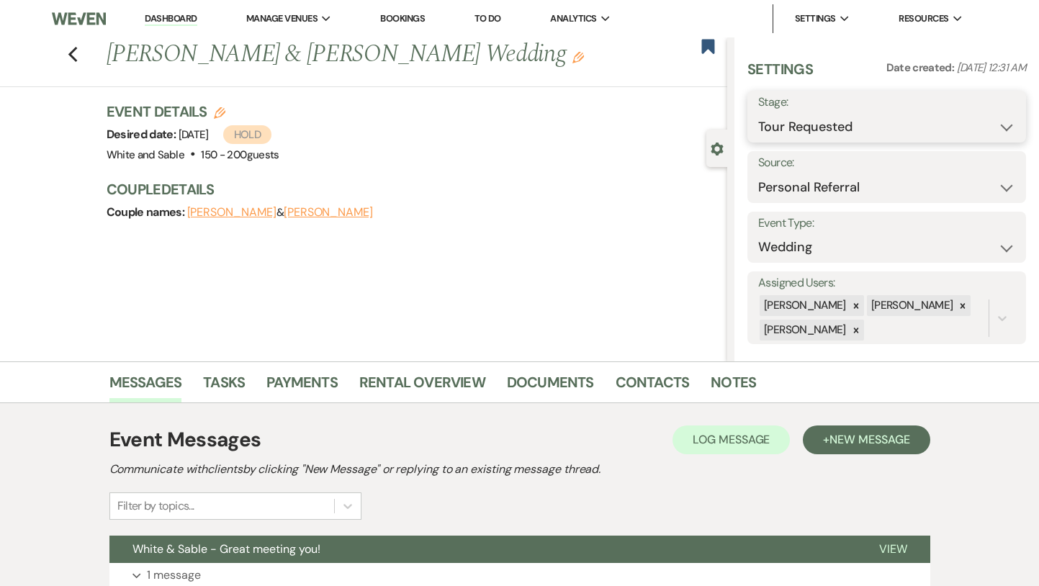
click at [801, 135] on select "Inquiry Follow Up Tour Requested Tour Confirmed Toured Proposal Sent Booked Lost" at bounding box center [886, 127] width 257 height 28
select select "6"
click at [976, 123] on button "Save" at bounding box center [997, 116] width 57 height 29
click at [442, 385] on link "Rental Overview" at bounding box center [422, 387] width 126 height 32
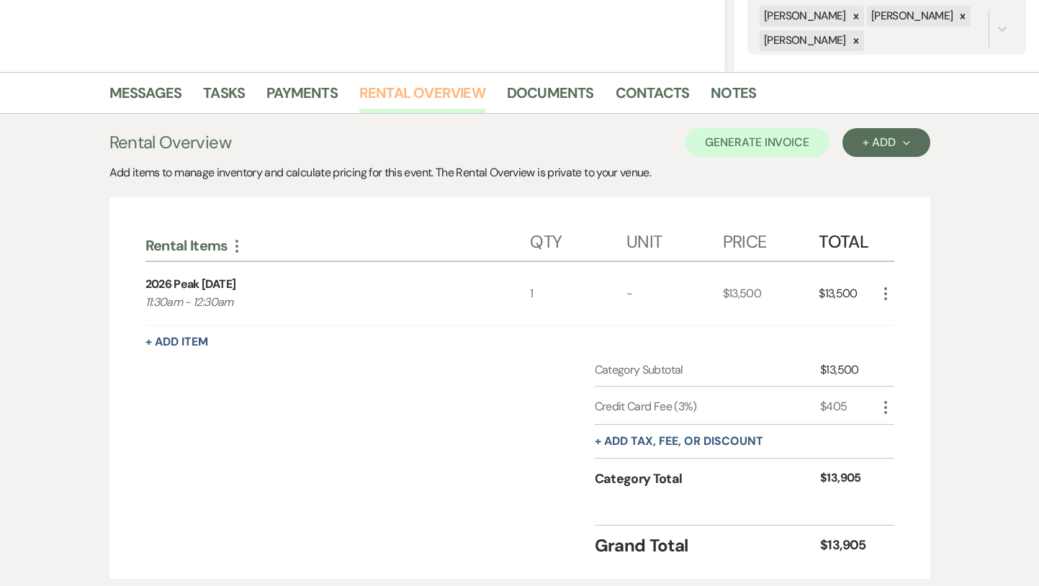
scroll to position [295, 0]
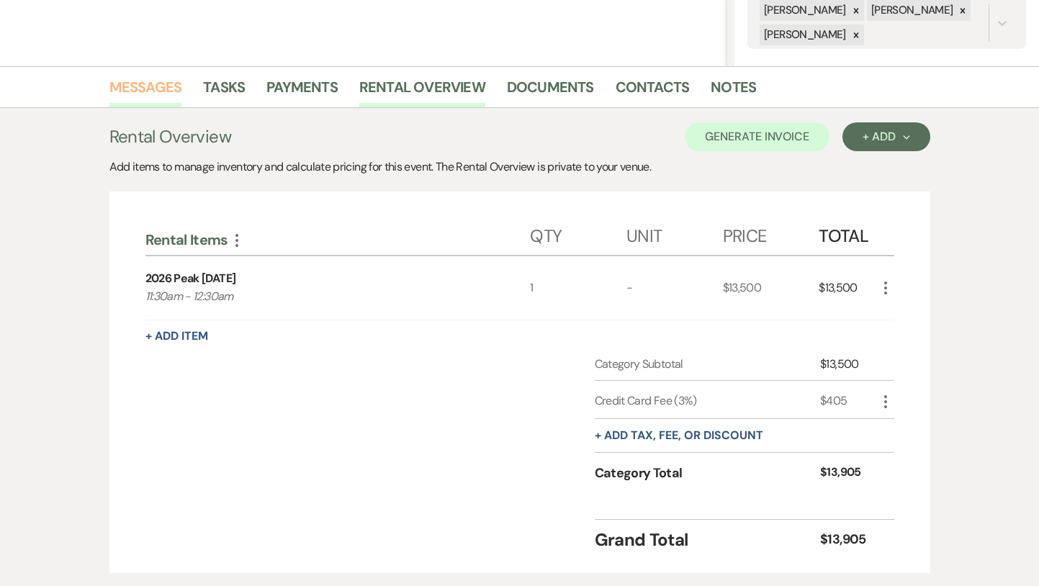
click at [132, 101] on link "Messages" at bounding box center [145, 92] width 73 height 32
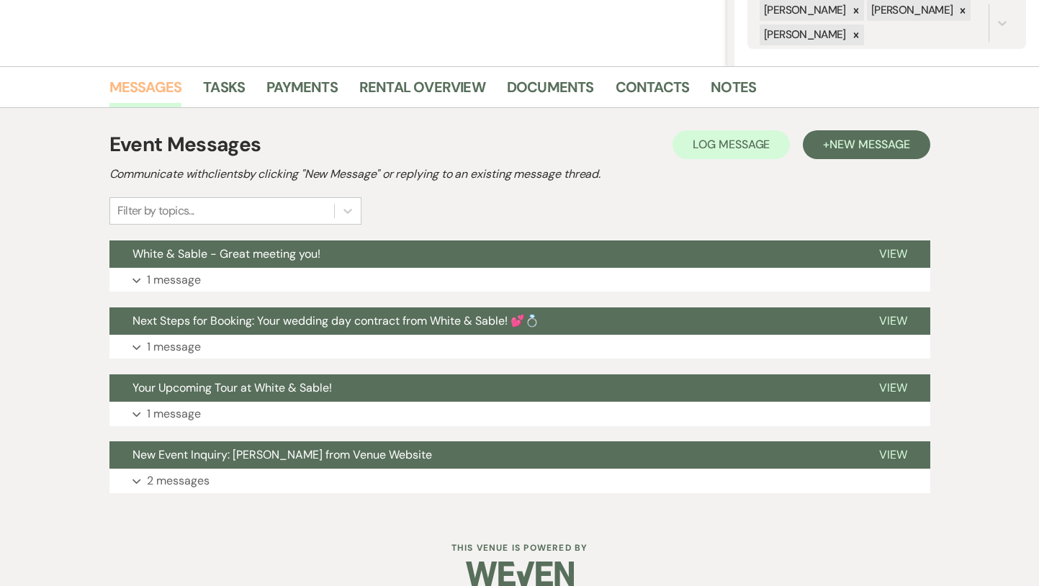
scroll to position [316, 0]
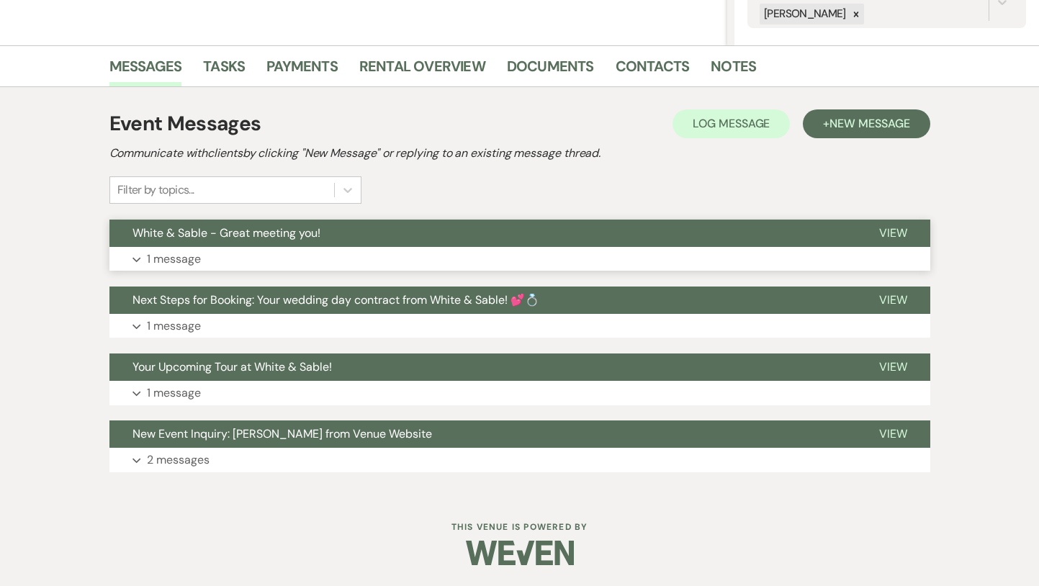
click at [301, 248] on button "Expand 1 message" at bounding box center [519, 259] width 821 height 24
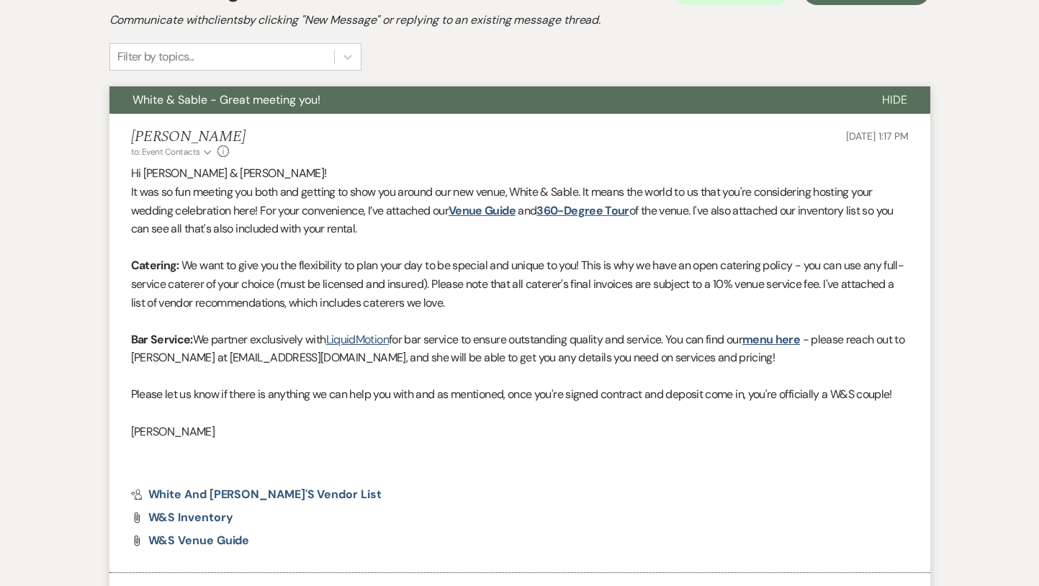
click at [298, 110] on button "White & Sable - Great meeting you!" at bounding box center [484, 99] width 750 height 27
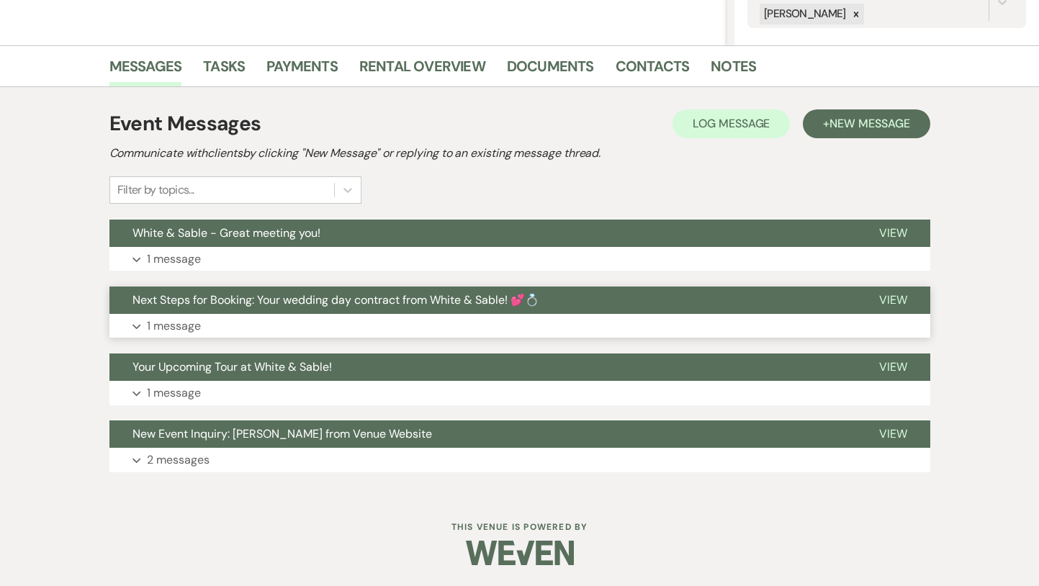
click at [308, 306] on span "Next Steps for Booking: Your wedding day contract from White & Sable! 💕💍" at bounding box center [335, 299] width 407 height 15
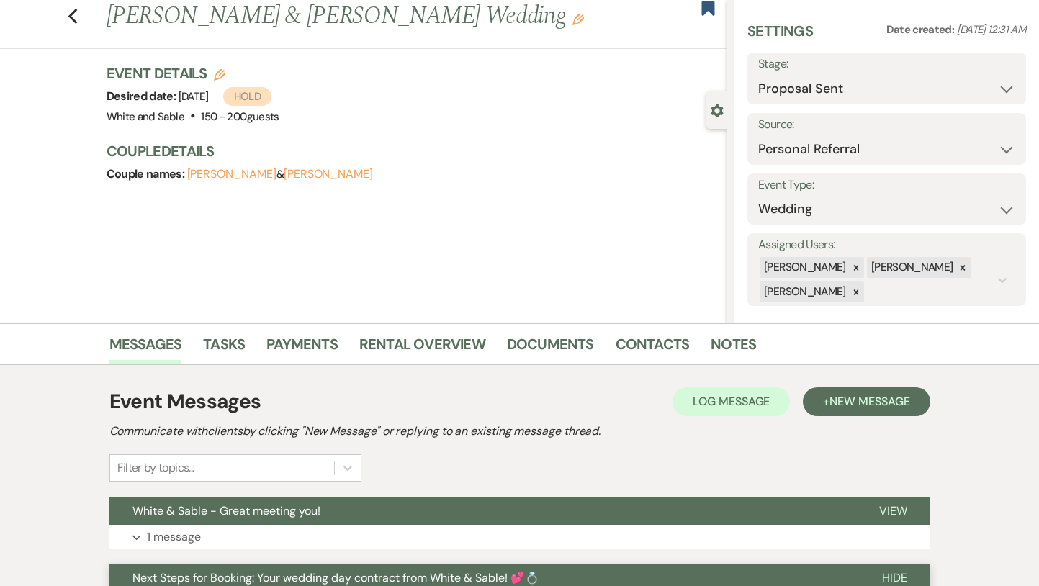
scroll to position [0, 0]
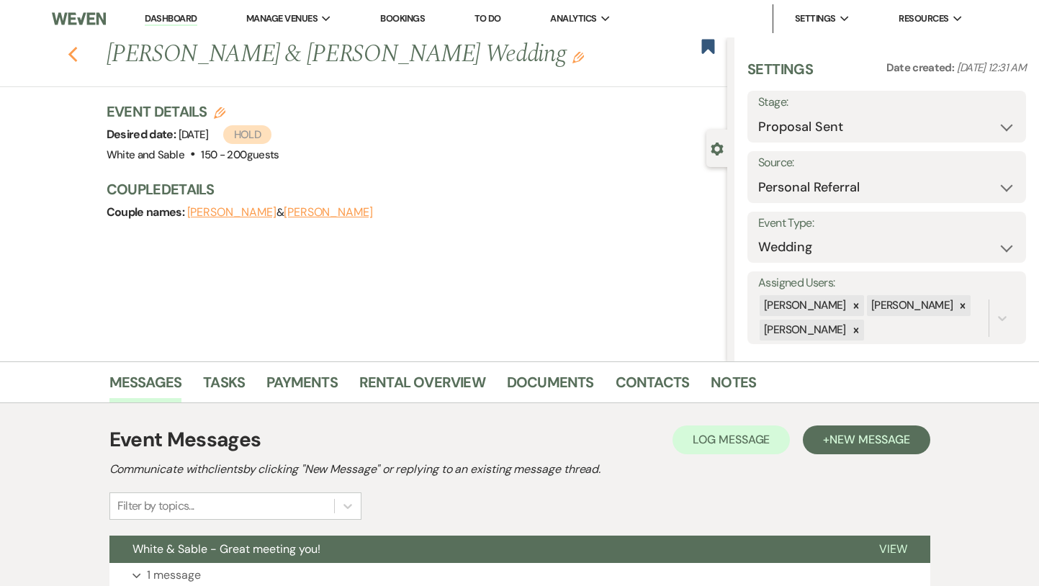
click at [73, 55] on icon "Previous" at bounding box center [73, 54] width 11 height 17
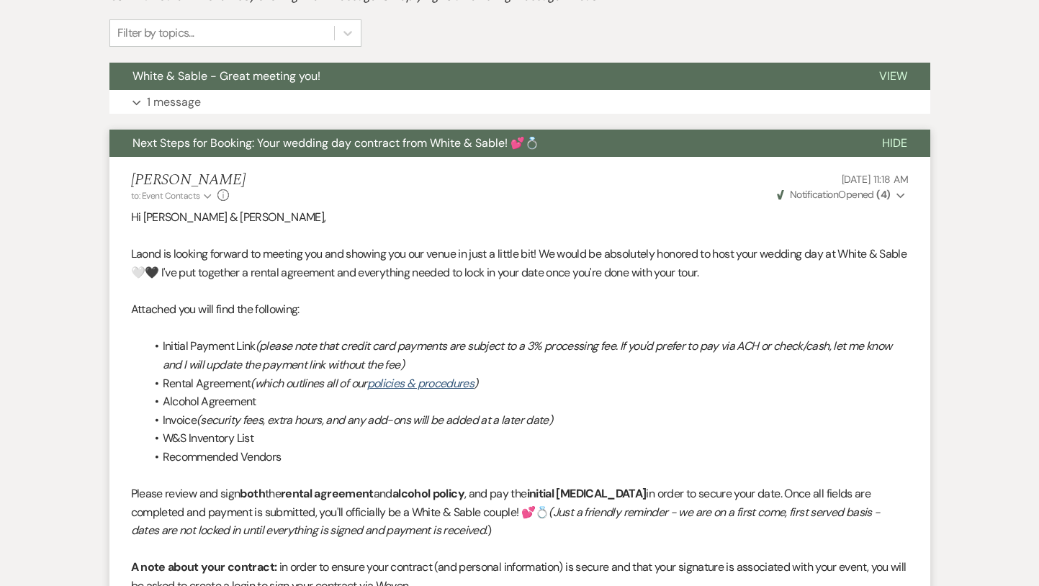
select select "2"
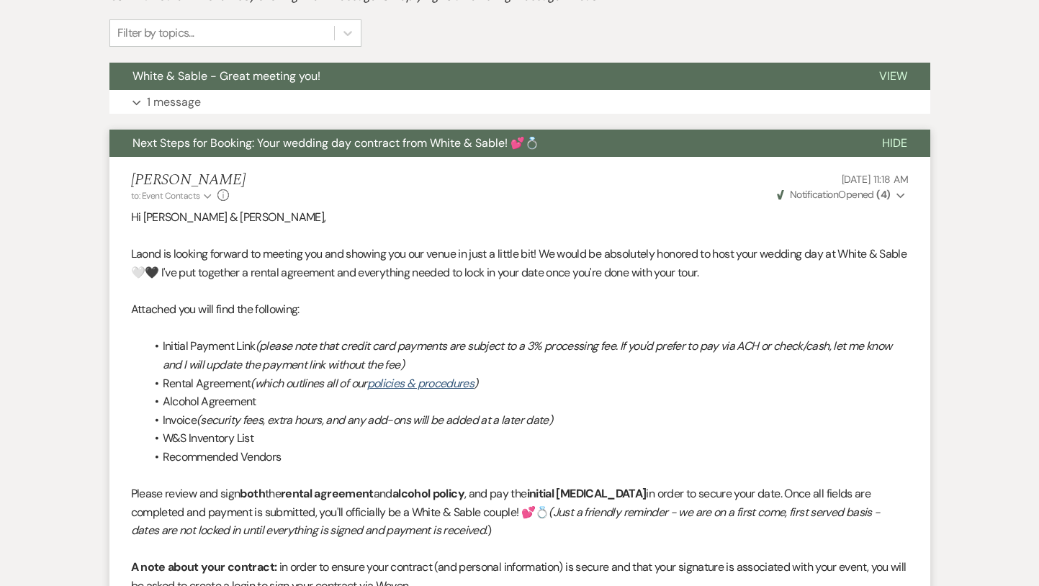
select select "2"
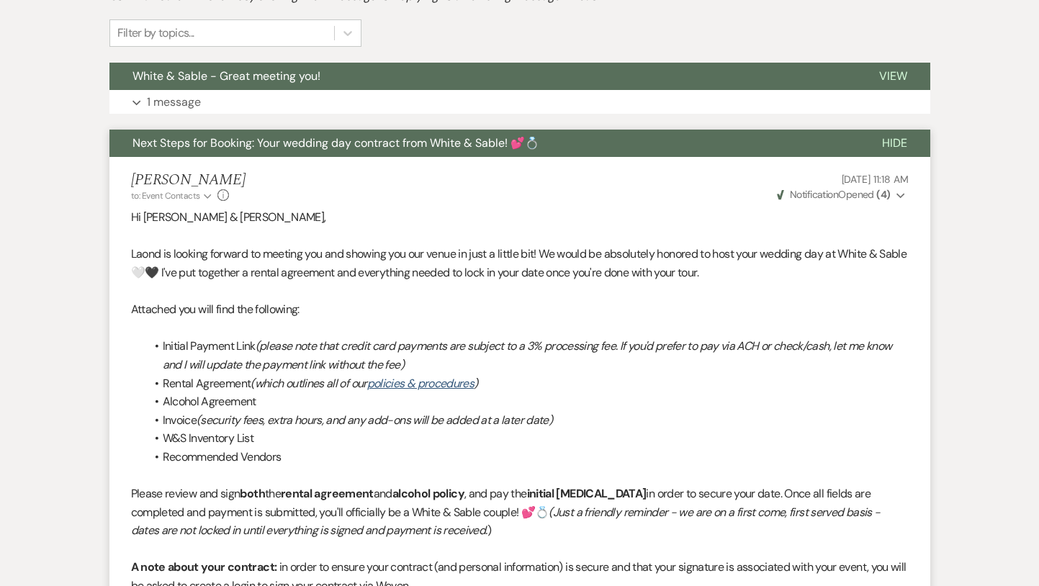
select select "2"
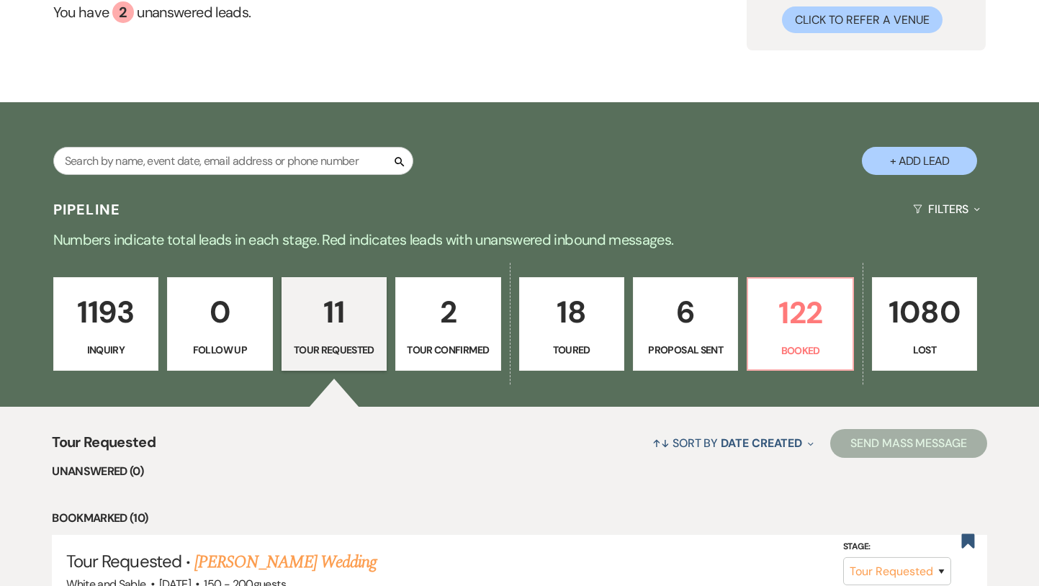
scroll to position [148, 0]
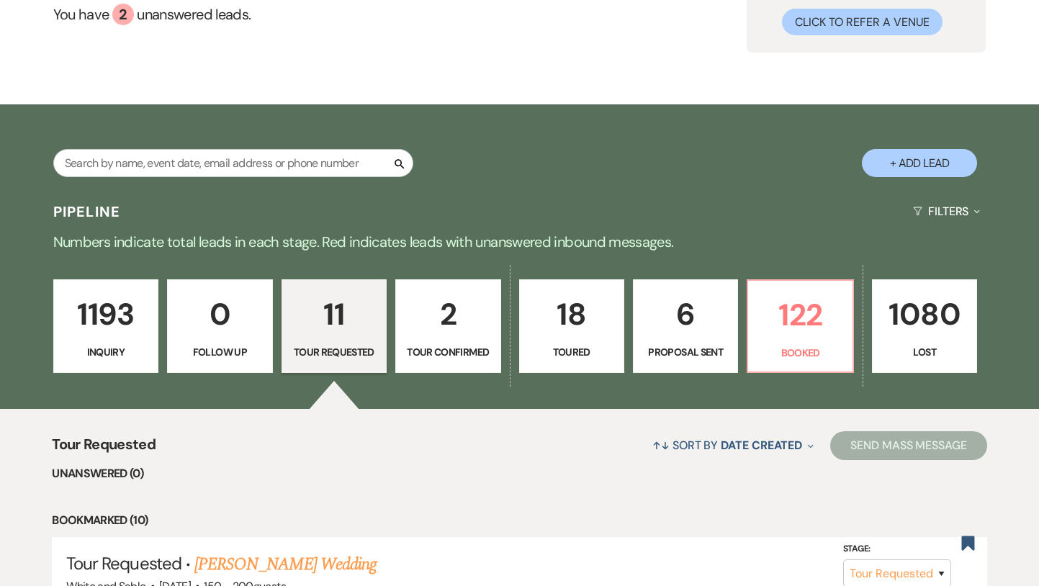
click at [140, 347] on p "Inquiry" at bounding box center [106, 352] width 86 height 16
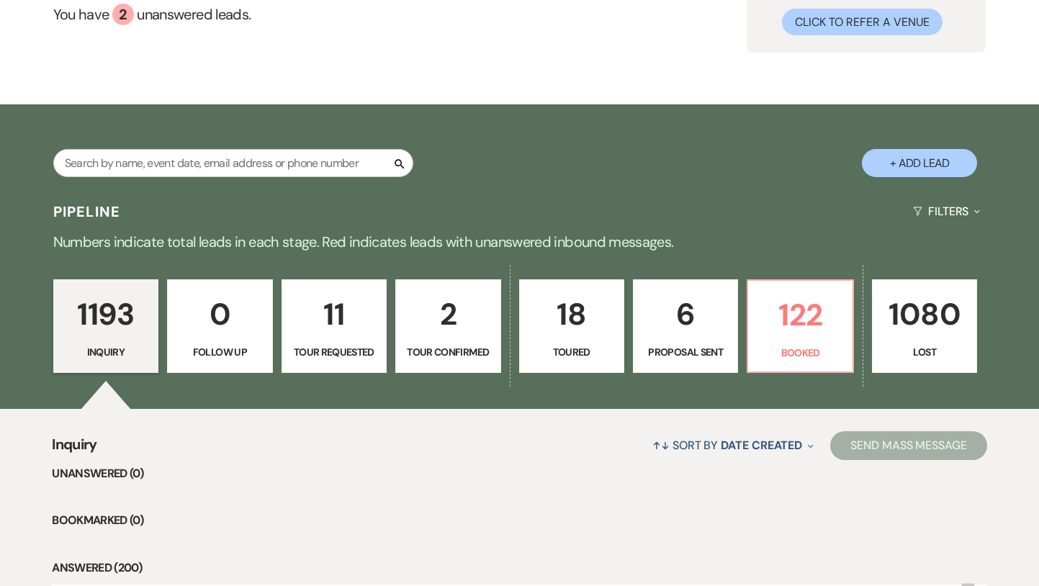
click at [353, 340] on link "11 Tour Requested" at bounding box center [334, 326] width 105 height 94
select select "2"
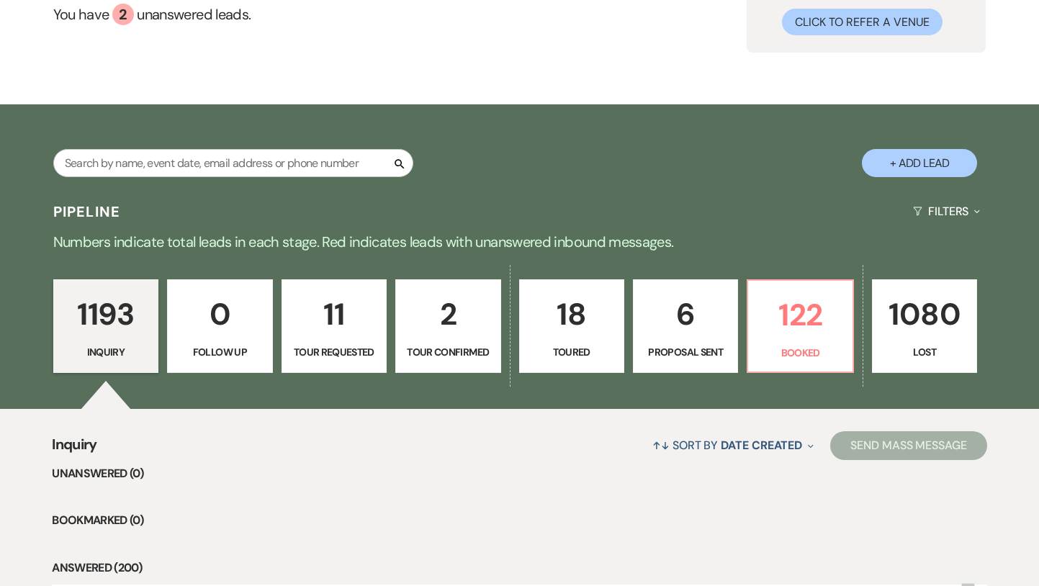
select select "2"
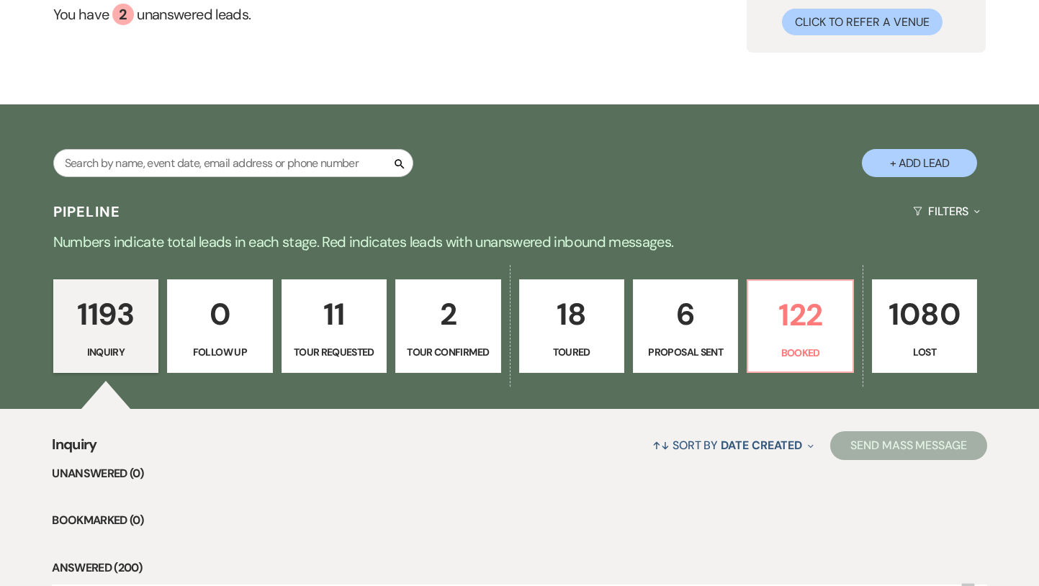
select select "2"
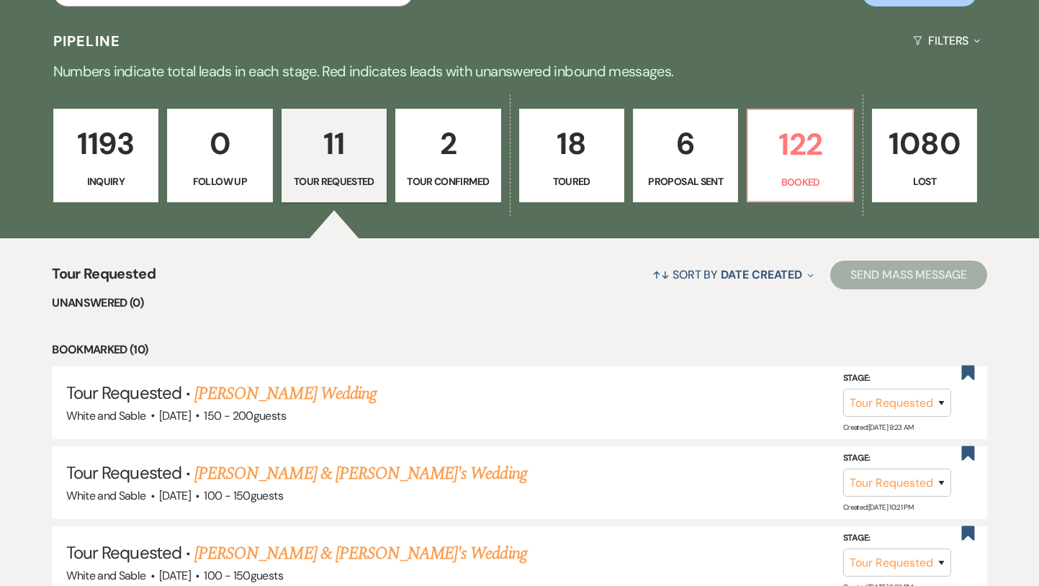
scroll to position [311, 0]
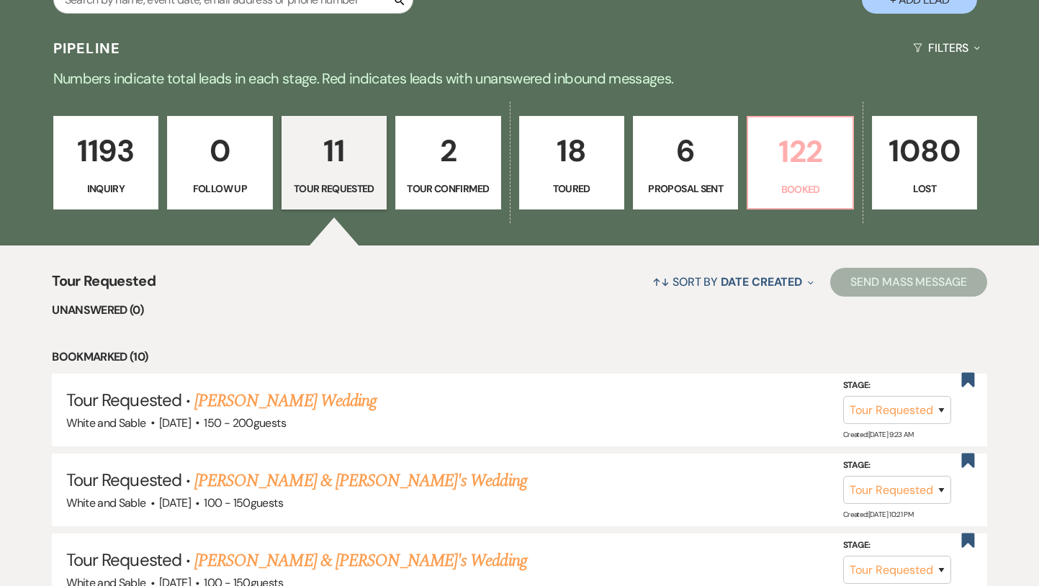
click at [777, 187] on p "Booked" at bounding box center [800, 189] width 86 height 16
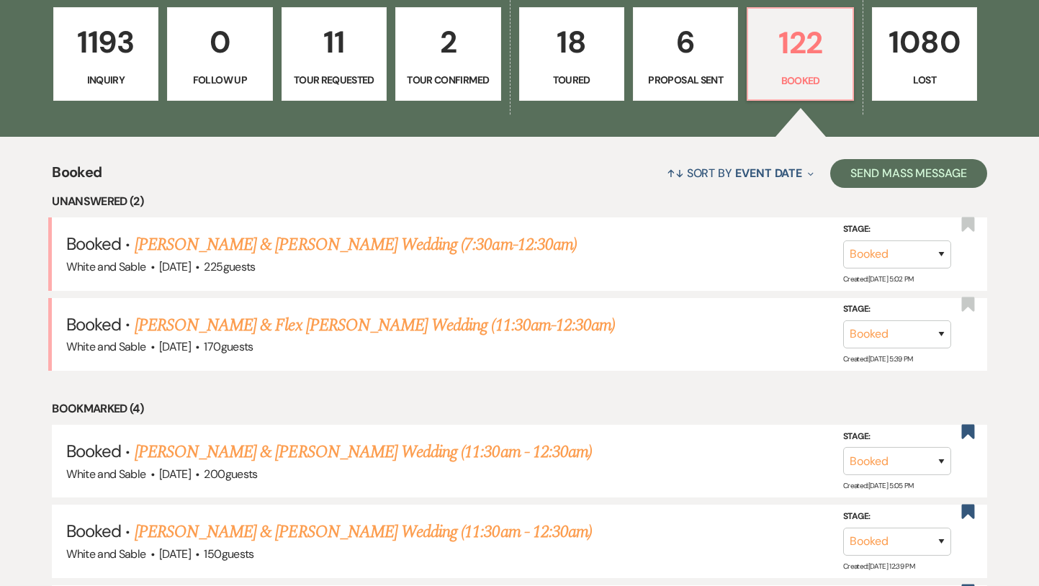
scroll to position [424, 0]
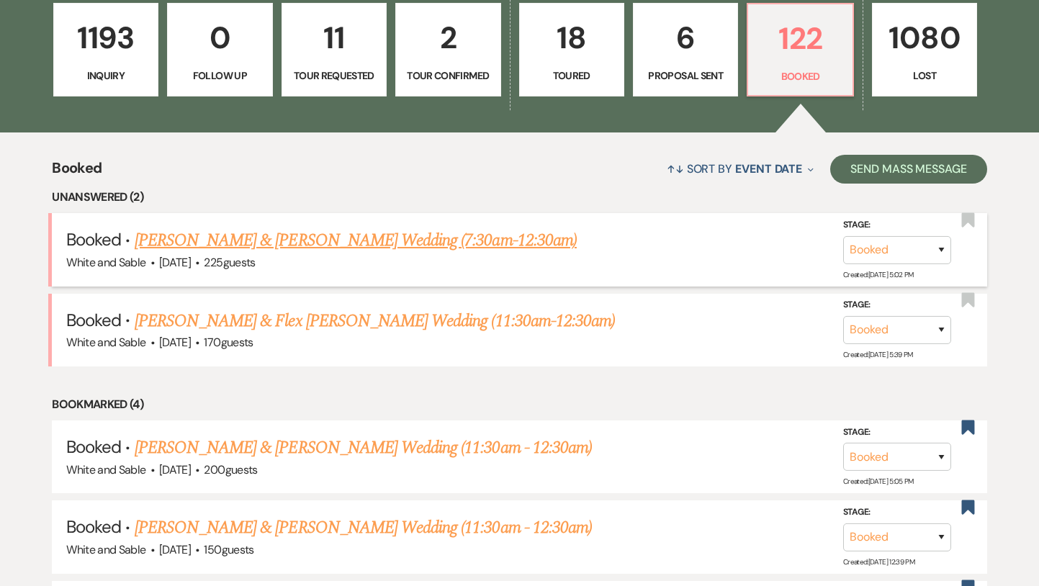
click at [456, 235] on link "[PERSON_NAME] & [PERSON_NAME] Wedding (7:30am-12:30am)" at bounding box center [356, 241] width 442 height 26
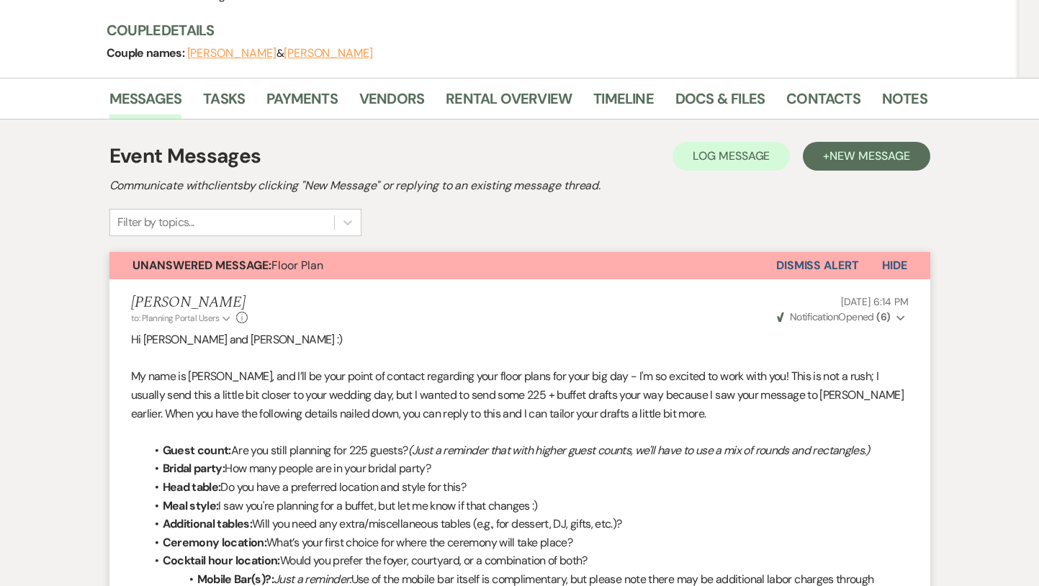
scroll to position [197, 0]
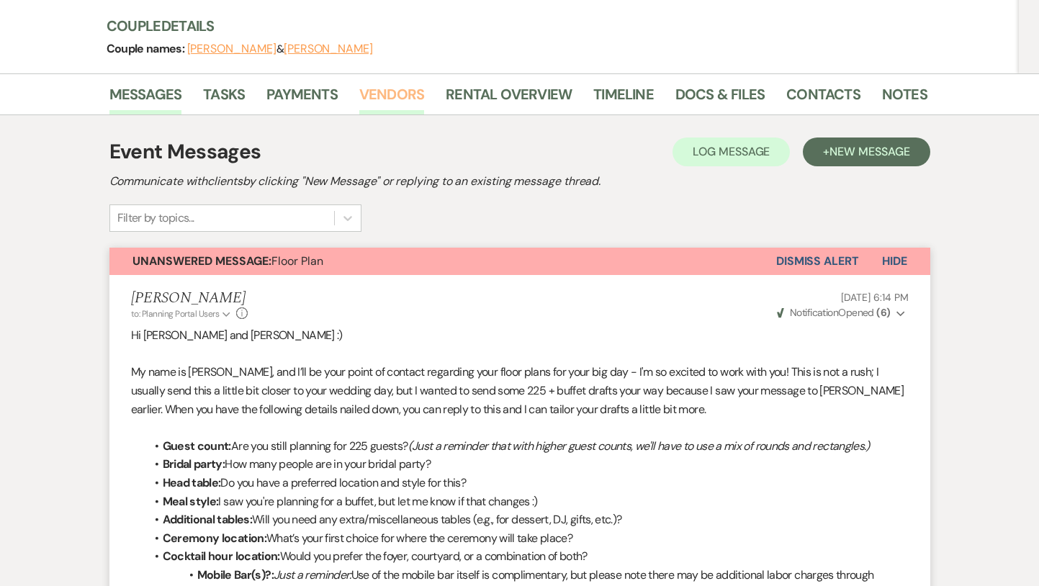
click at [372, 83] on link "Vendors" at bounding box center [391, 99] width 65 height 32
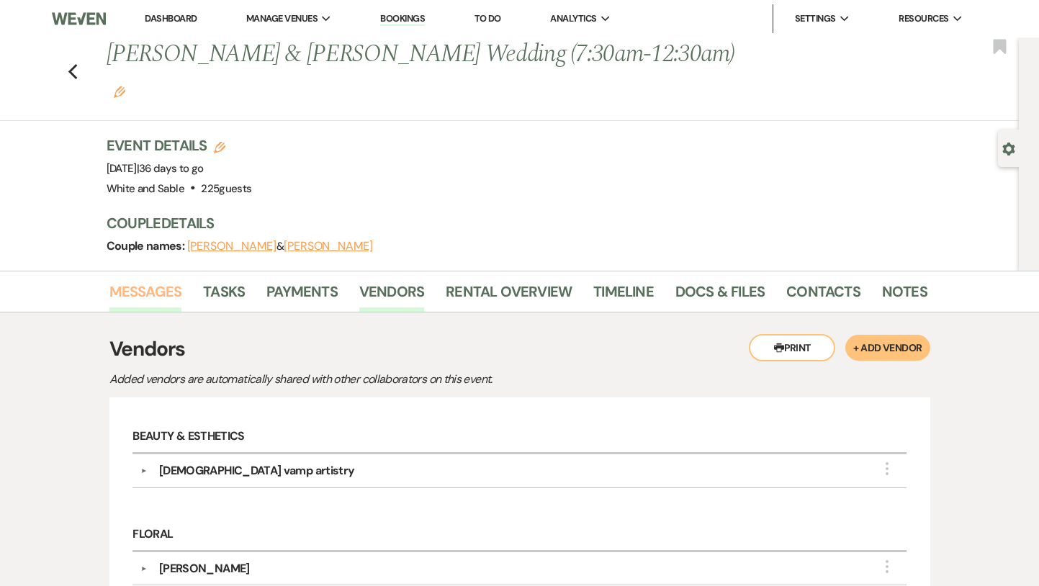
click at [175, 280] on link "Messages" at bounding box center [145, 296] width 73 height 32
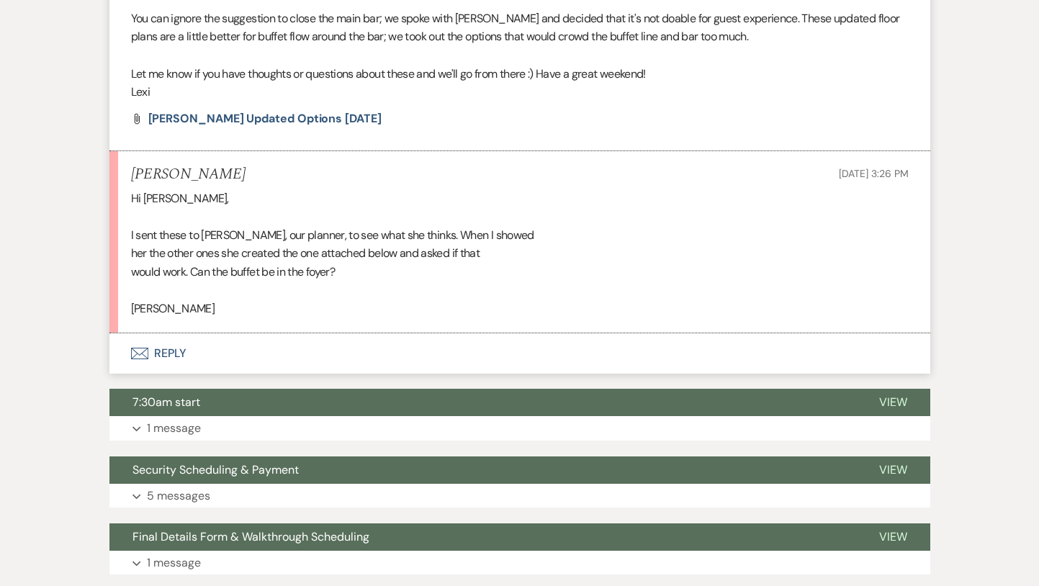
scroll to position [1988, 0]
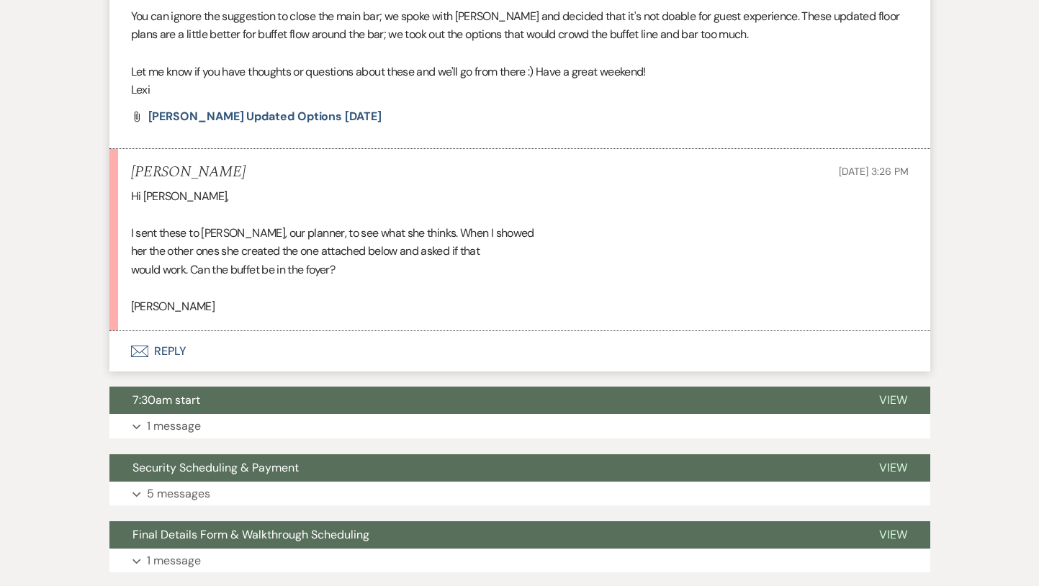
click at [326, 331] on button "Envelope Reply" at bounding box center [519, 351] width 821 height 40
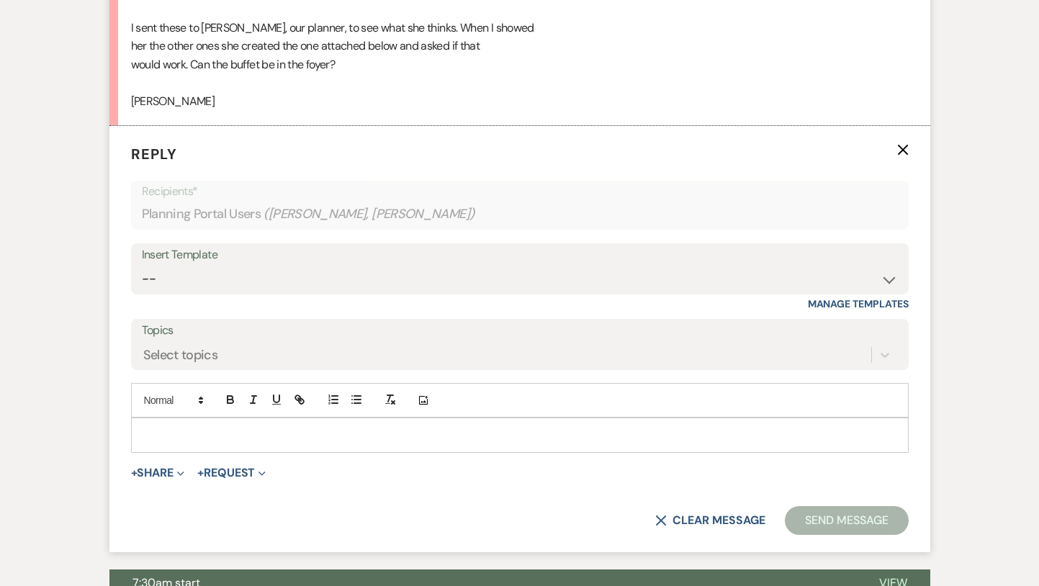
scroll to position [2205, 0]
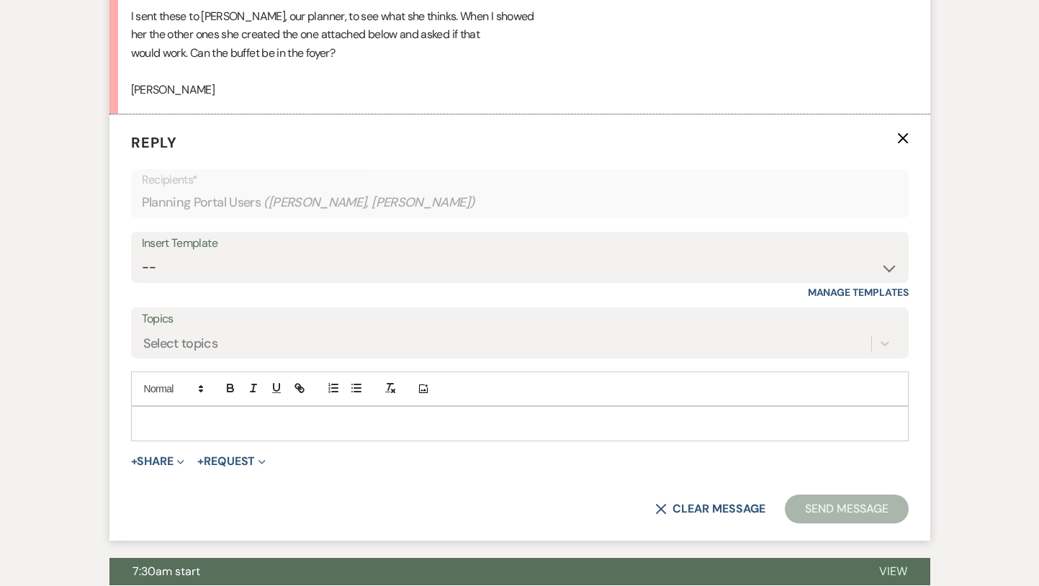
click at [284, 407] on div at bounding box center [520, 423] width 776 height 33
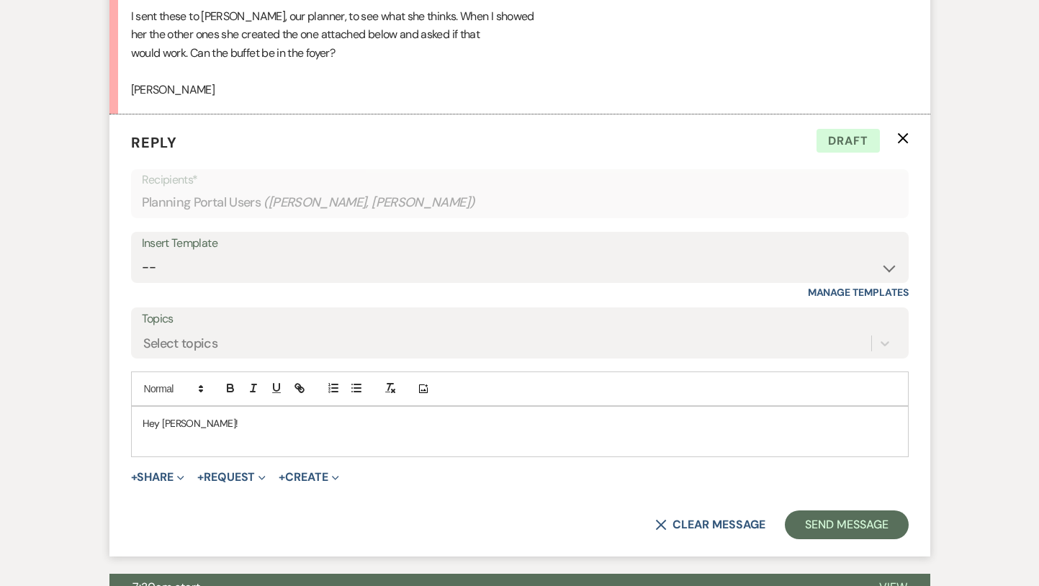
click at [680, 511] on div "X Clear message Send Message" at bounding box center [520, 525] width 778 height 29
click at [678, 519] on button "X Clear message" at bounding box center [709, 525] width 109 height 12
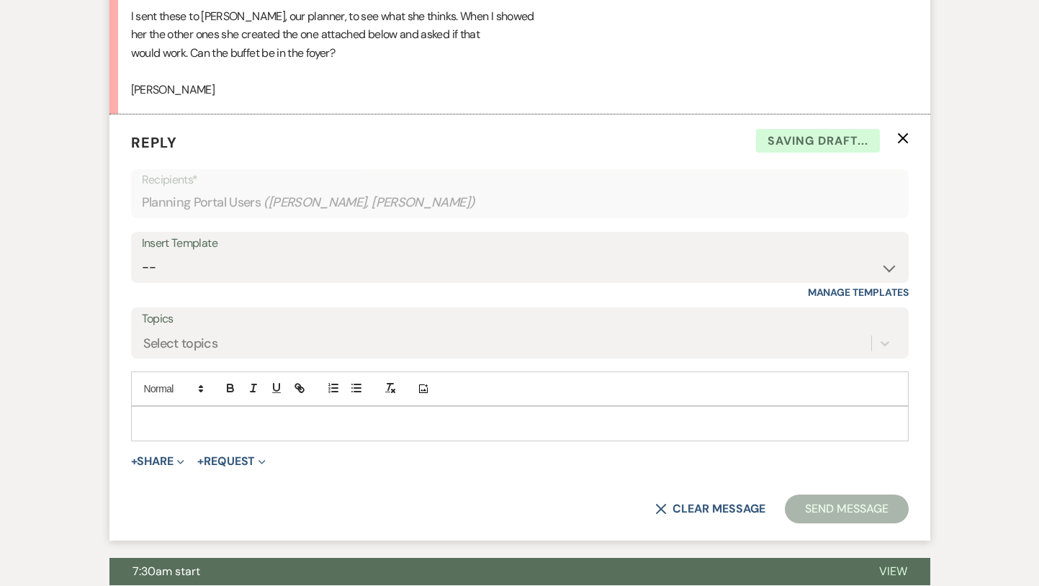
click at [902, 132] on icon "X" at bounding box center [903, 138] width 12 height 12
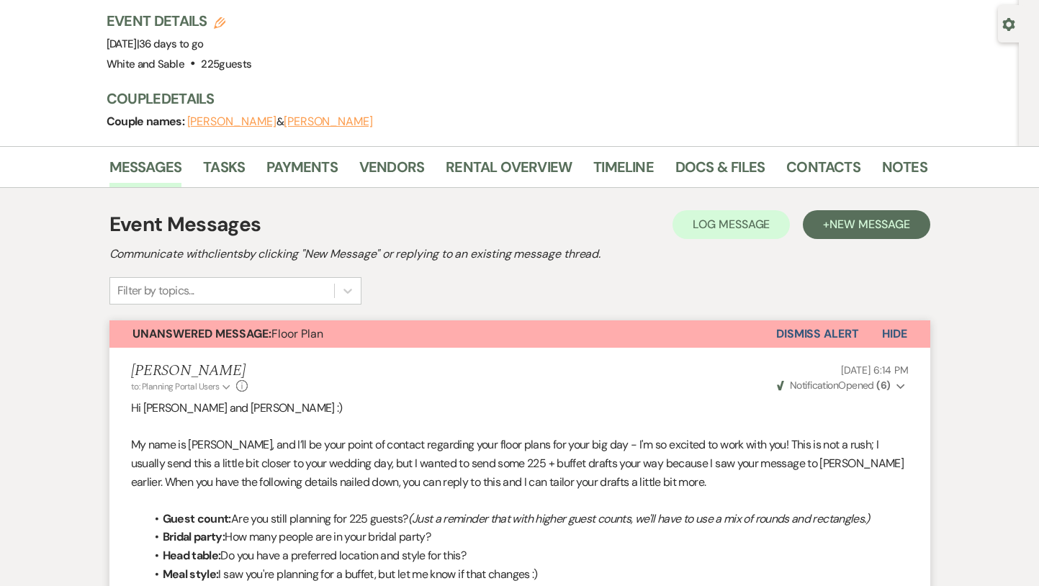
scroll to position [0, 0]
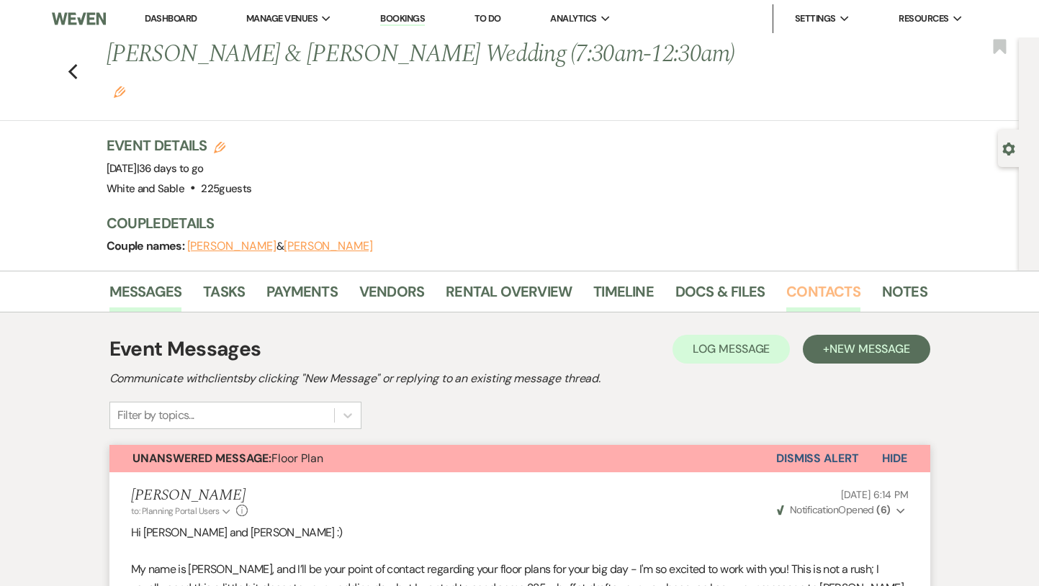
click at [826, 280] on link "Contacts" at bounding box center [823, 296] width 74 height 32
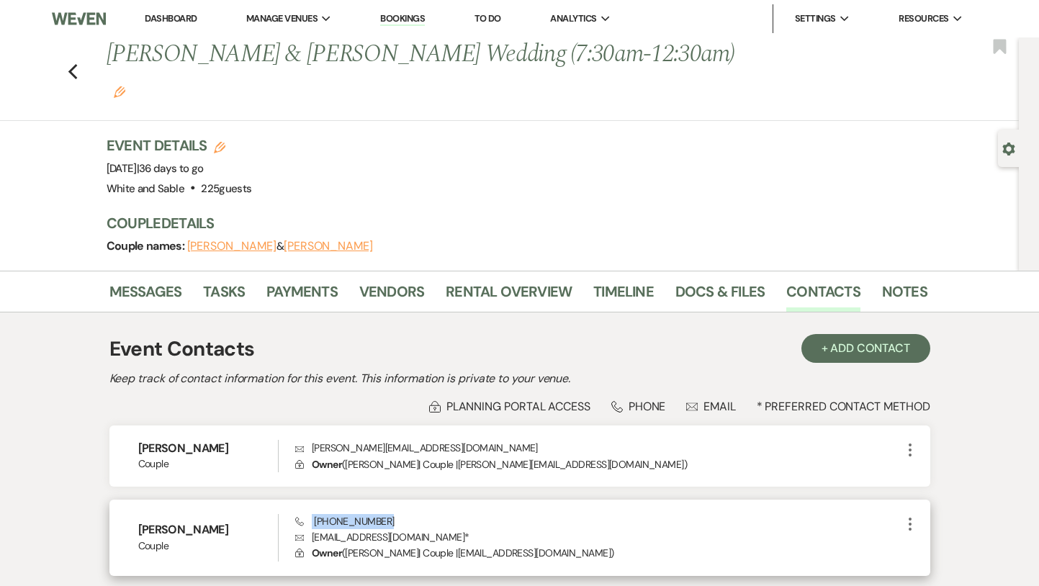
drag, startPoint x: 388, startPoint y: 481, endPoint x: 323, endPoint y: 478, distance: 64.9
click at [323, 500] on div "[PERSON_NAME] Couple Phone [PHONE_NUMBER] Envelope [EMAIL_ADDRESS][DOMAIN_NAME]…" at bounding box center [519, 538] width 821 height 76
copy span "[PHONE_NUMBER]"
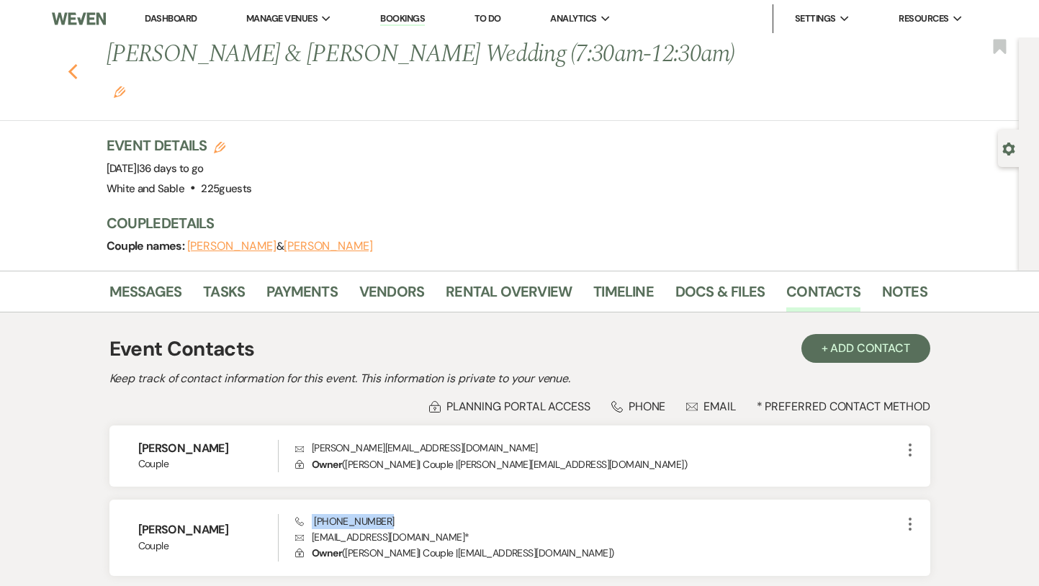
click at [71, 63] on icon "Previous" at bounding box center [73, 71] width 11 height 17
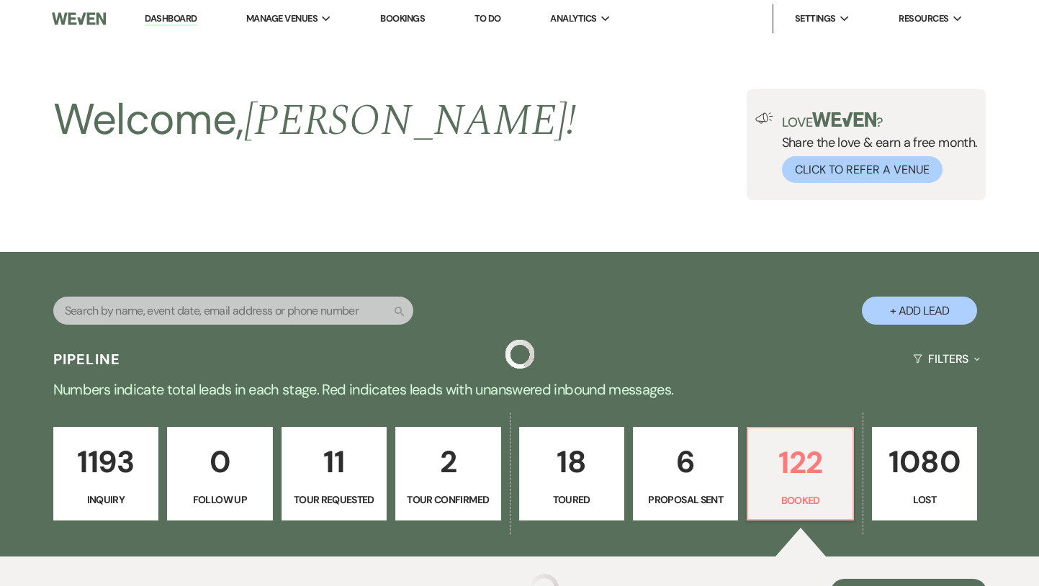
scroll to position [424, 0]
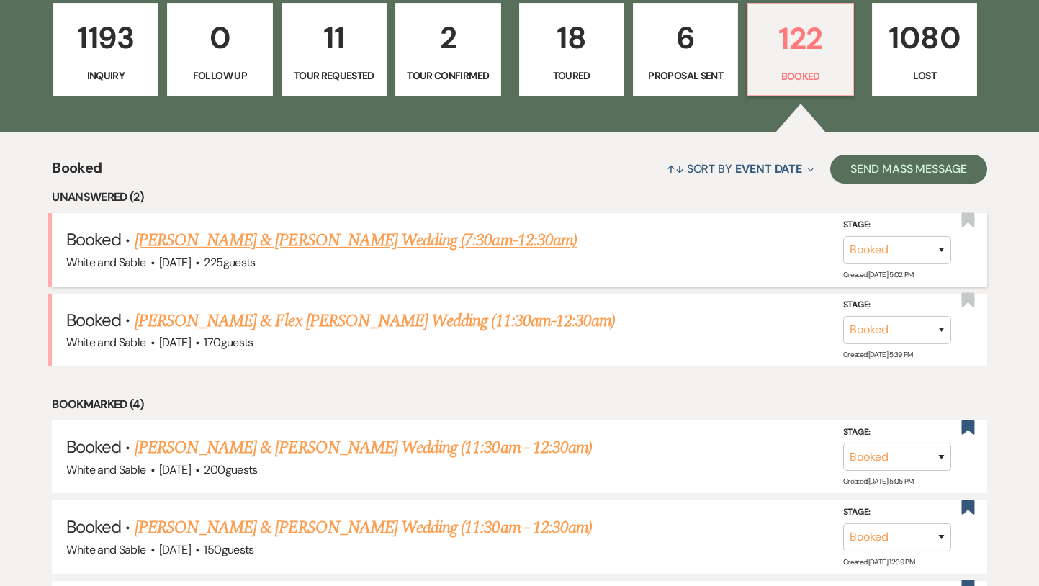
click at [288, 246] on link "[PERSON_NAME] & [PERSON_NAME] Wedding (7:30am-12:30am)" at bounding box center [356, 241] width 442 height 26
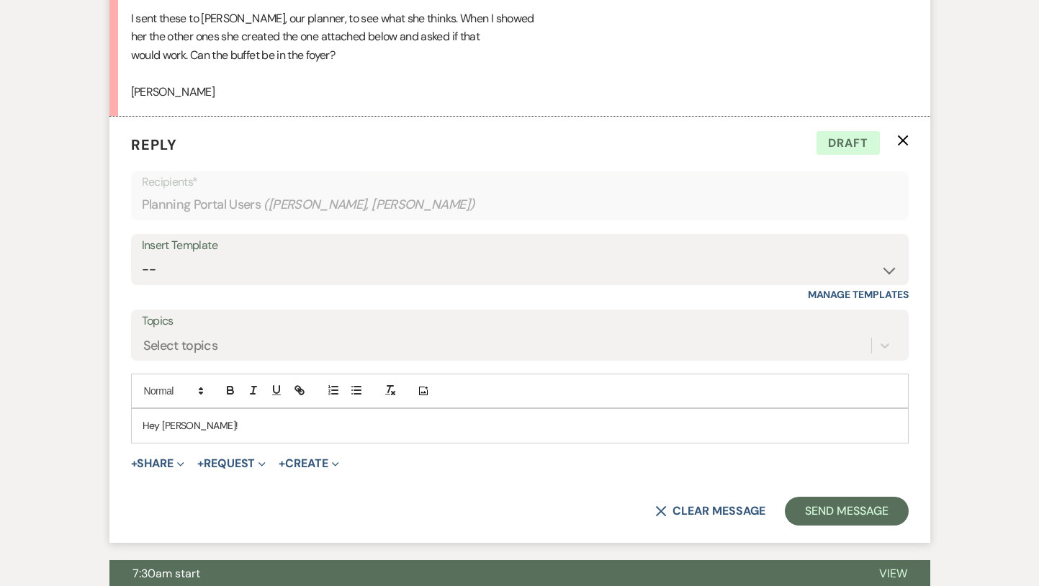
scroll to position [2203, 0]
click at [916, 116] on form "Reply X Draft Recipients* Planning Portal Users ( [PERSON_NAME], [PERSON_NAME] …" at bounding box center [519, 329] width 821 height 426
click at [907, 134] on icon "X" at bounding box center [903, 140] width 12 height 12
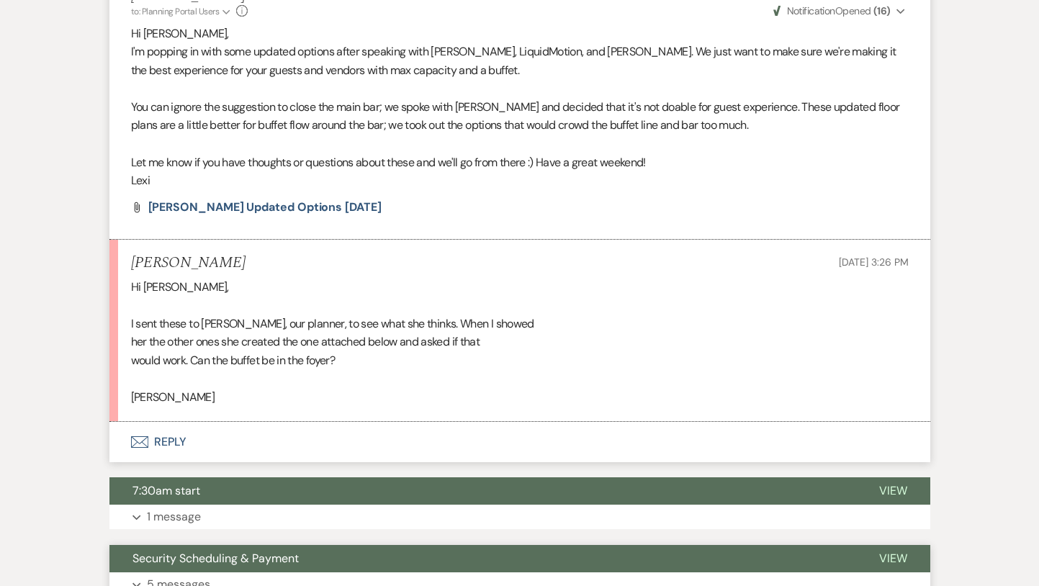
scroll to position [1807, 0]
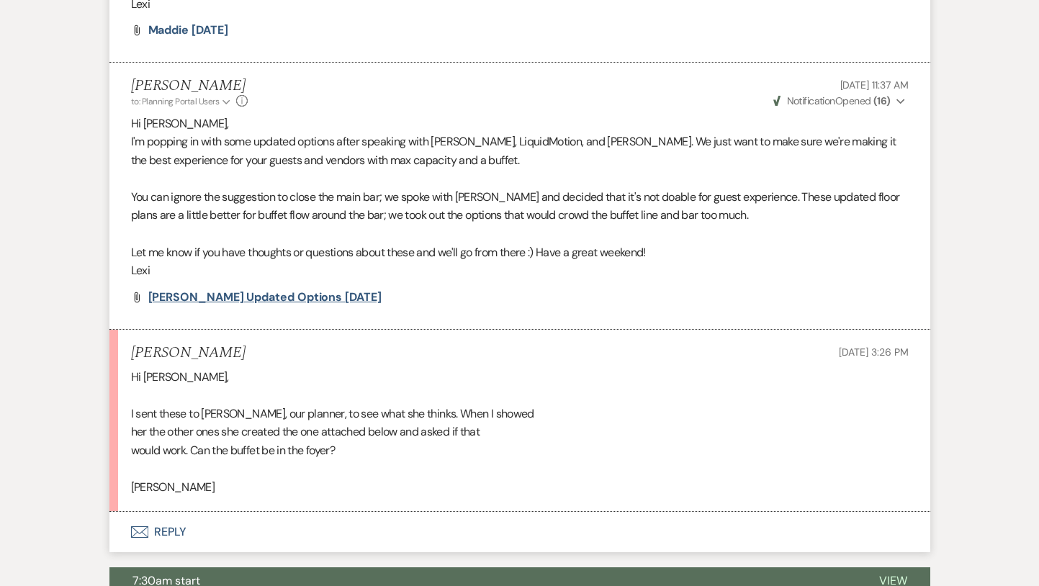
click at [315, 289] on span "[PERSON_NAME] Updated Options [DATE]" at bounding box center [264, 296] width 233 height 15
click at [251, 289] on span "[PERSON_NAME] Updated Options [DATE]" at bounding box center [264, 296] width 233 height 15
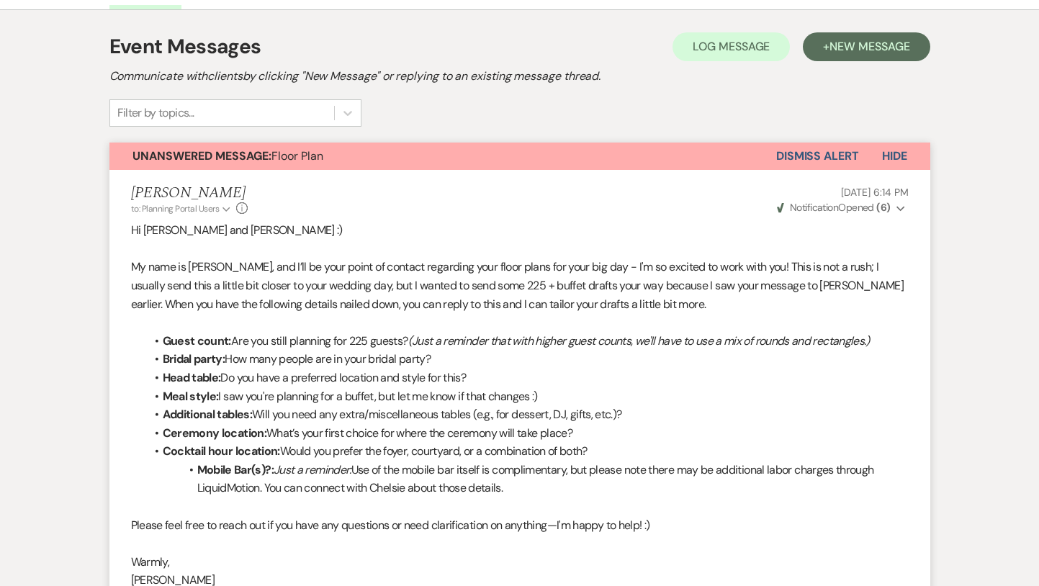
scroll to position [0, 0]
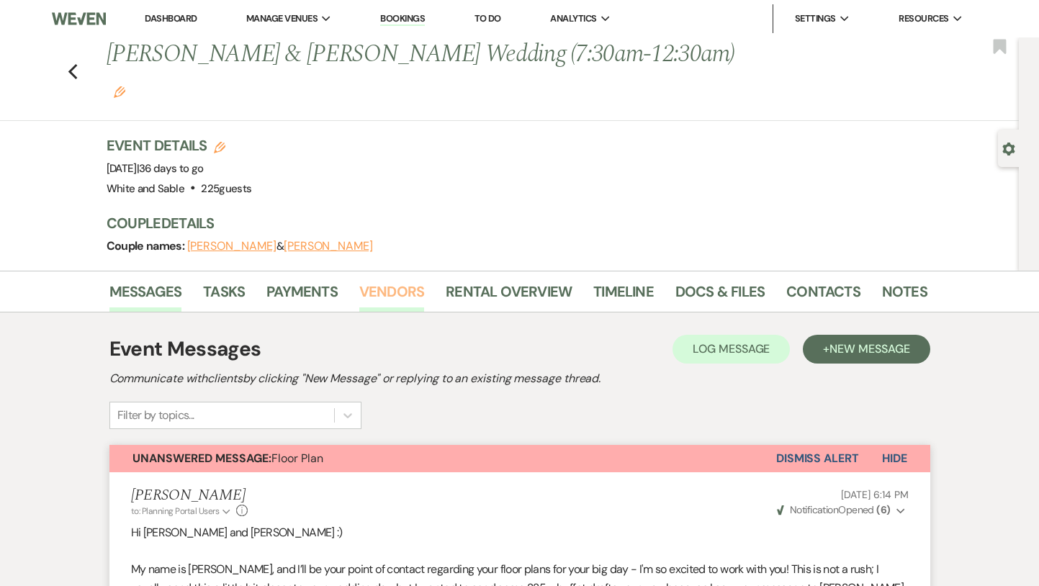
click at [378, 280] on link "Vendors" at bounding box center [391, 296] width 65 height 32
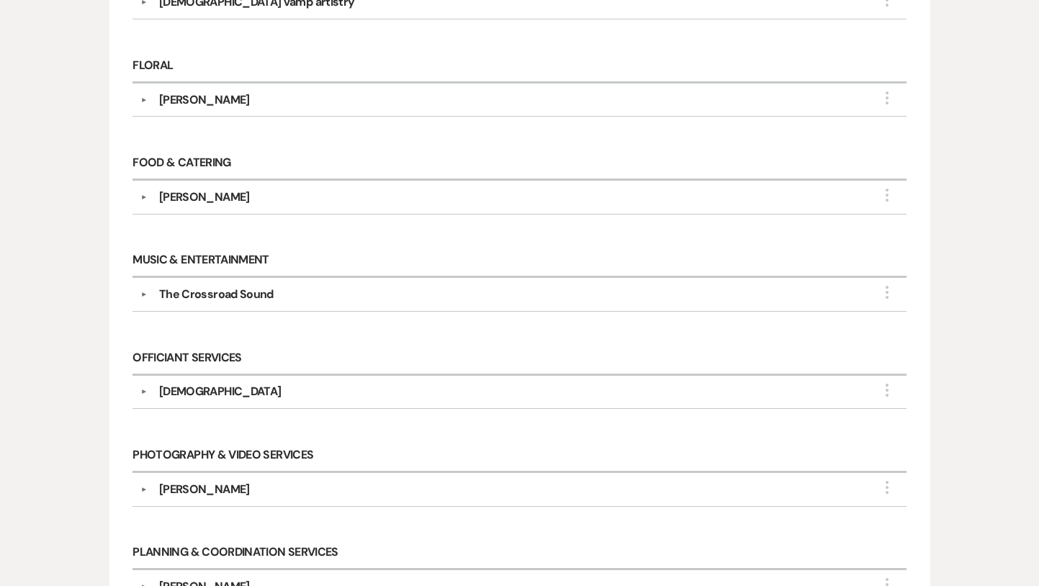
scroll to position [471, 0]
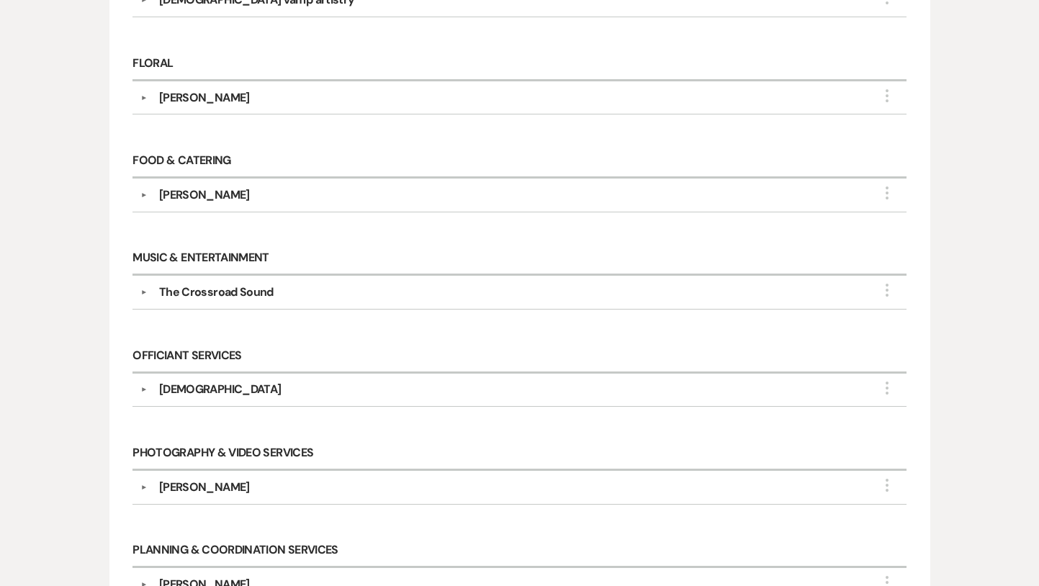
click at [145, 94] on button "▼" at bounding box center [143, 97] width 17 height 7
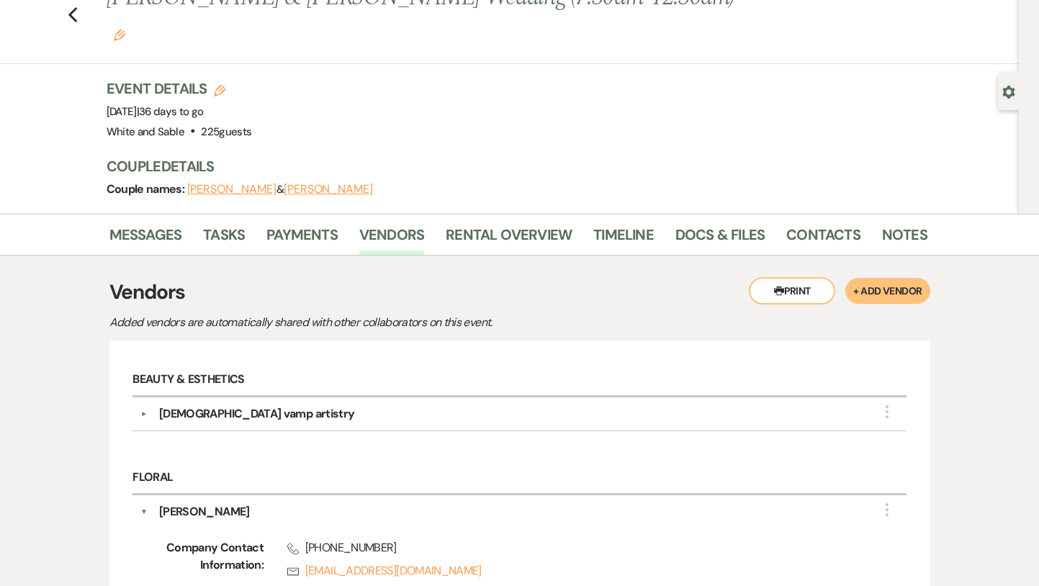
scroll to position [0, 0]
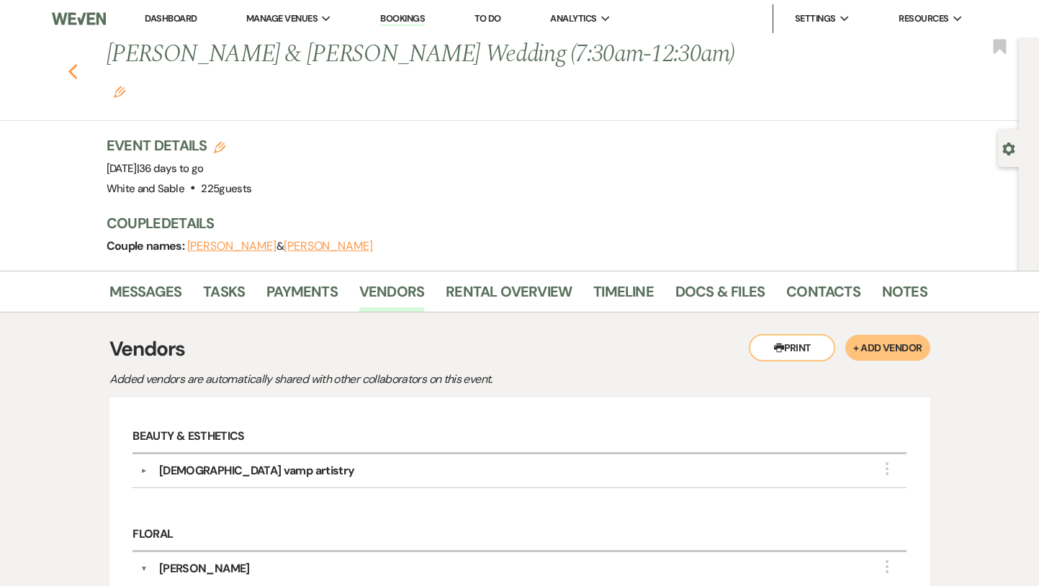
click at [71, 64] on use "button" at bounding box center [72, 72] width 9 height 16
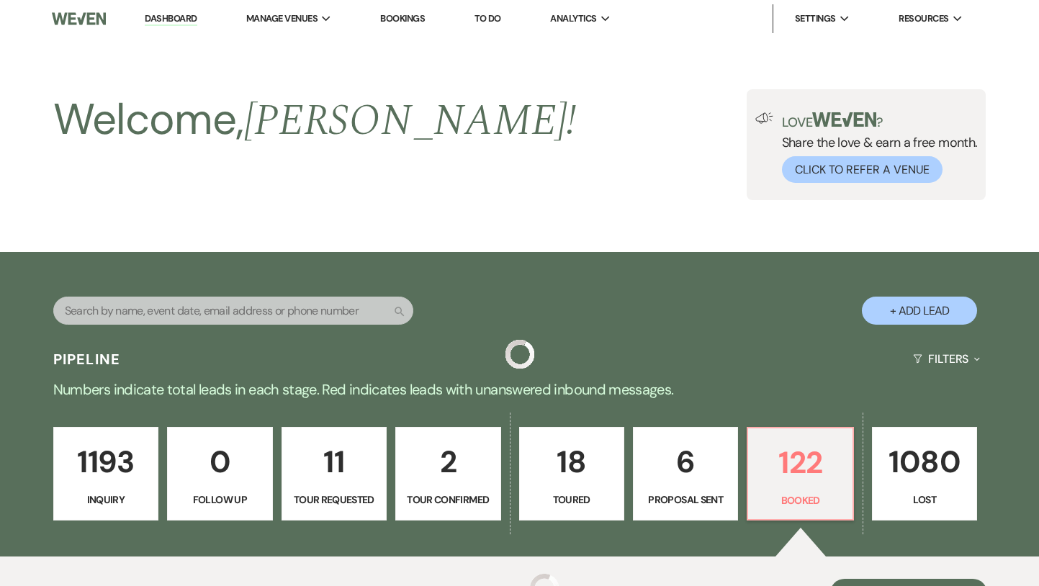
scroll to position [424, 0]
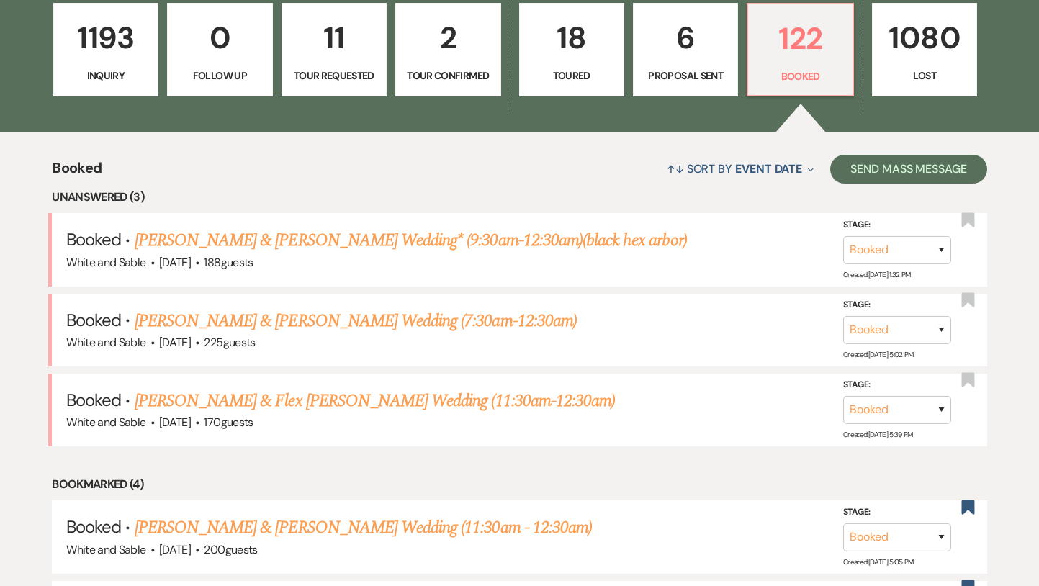
click at [133, 67] on link "1193 Inquiry" at bounding box center [105, 50] width 105 height 94
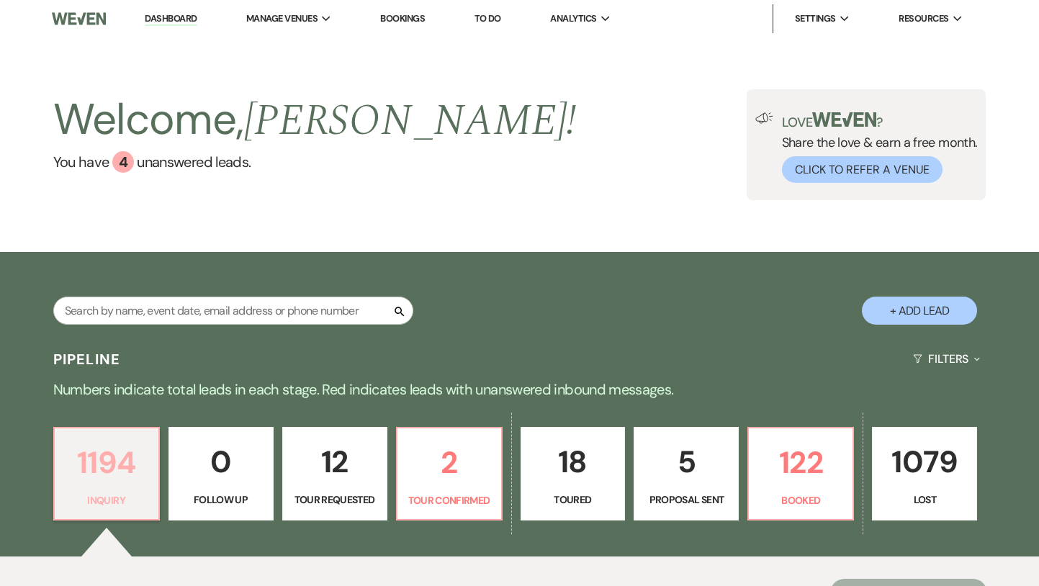
click at [129, 460] on p "1194" at bounding box center [106, 463] width 86 height 48
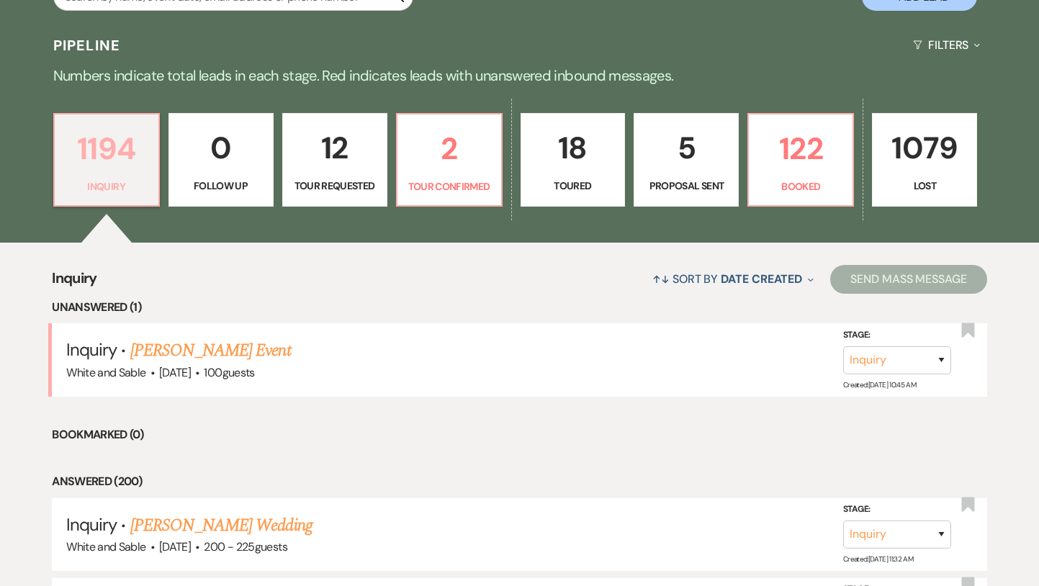
scroll to position [359, 0]
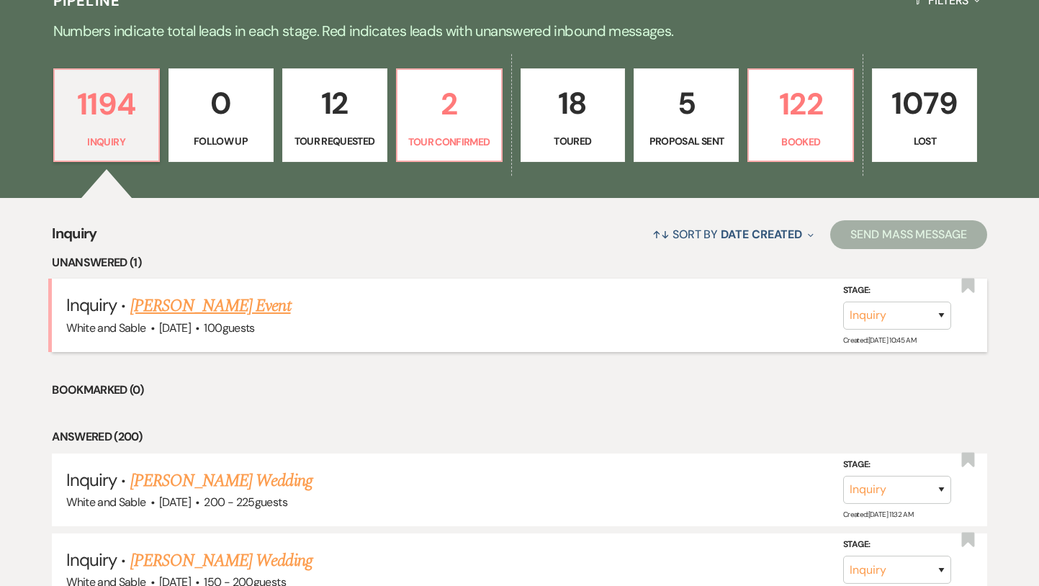
click at [202, 313] on link "[PERSON_NAME] Event" at bounding box center [210, 306] width 161 height 26
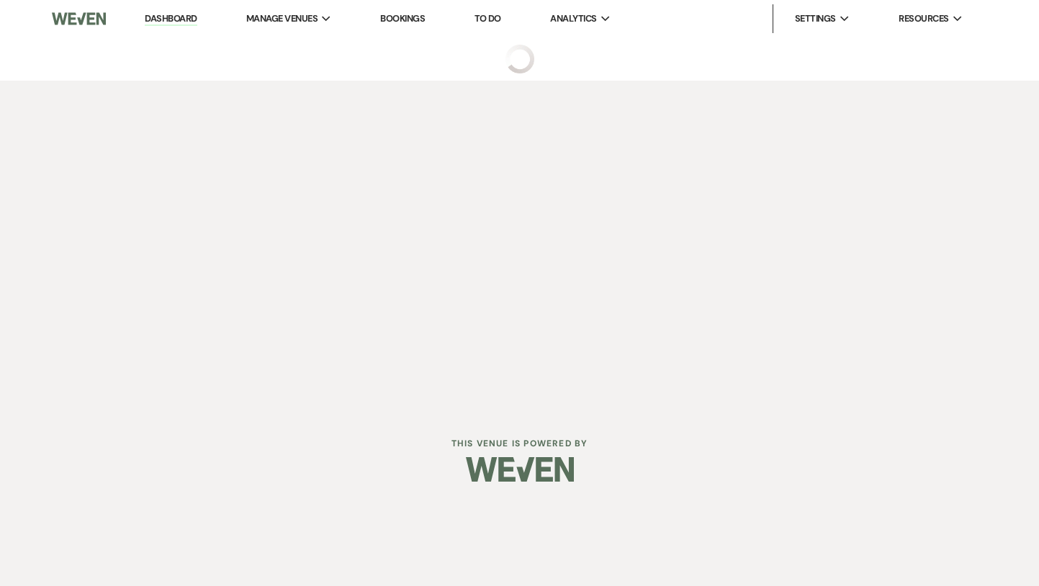
select select "5"
select select "13"
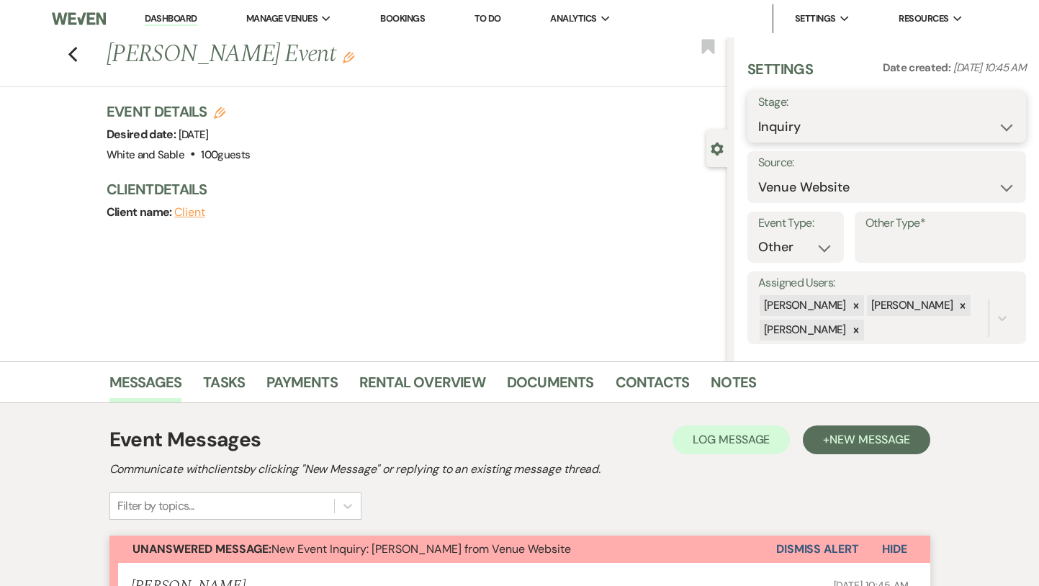
click at [794, 132] on select "Inquiry Follow Up Tour Requested Tour Confirmed Toured Proposal Sent Booked Lost" at bounding box center [886, 127] width 257 height 28
select select "8"
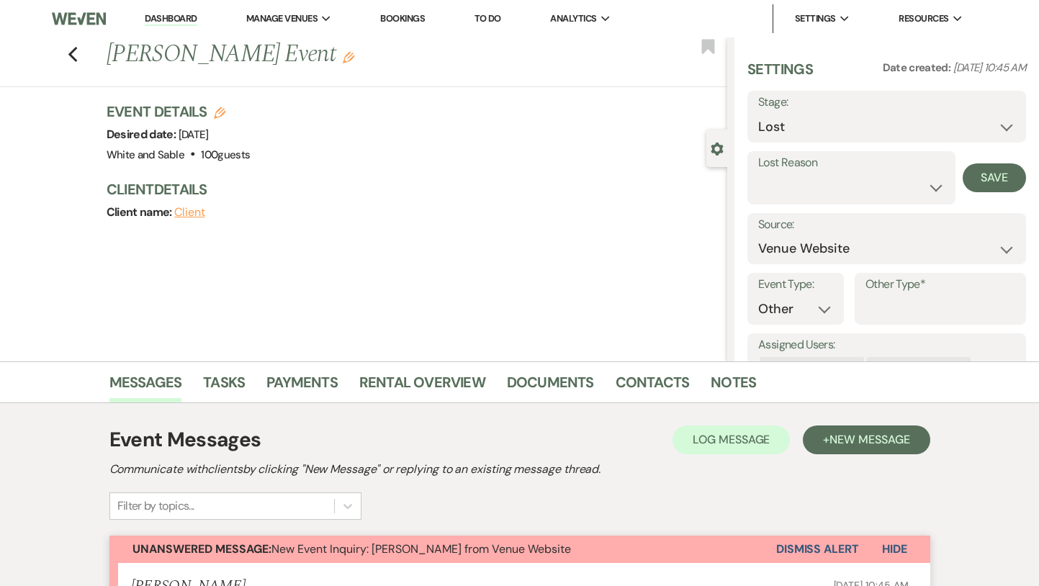
click at [822, 551] on button "Dismiss Alert" at bounding box center [817, 549] width 83 height 27
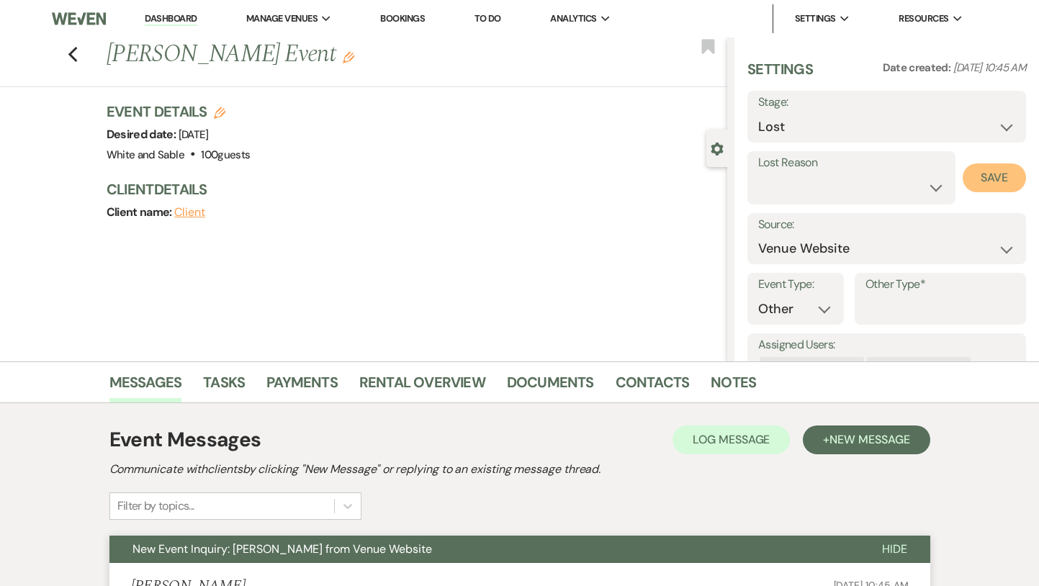
click at [984, 183] on button "Save" at bounding box center [994, 177] width 63 height 29
click at [73, 50] on use "button" at bounding box center [72, 55] width 9 height 16
select select "8"
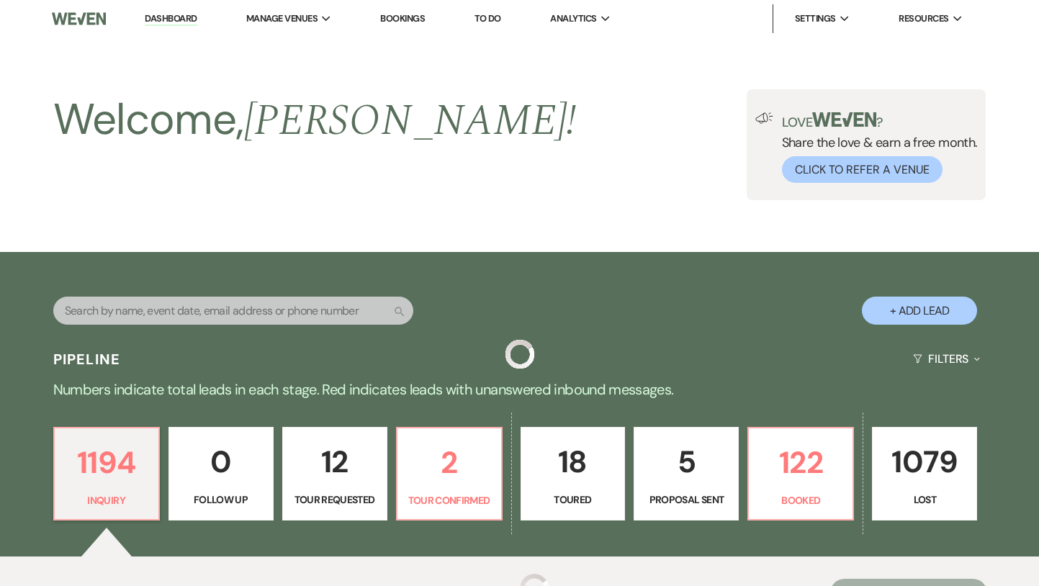
scroll to position [359, 0]
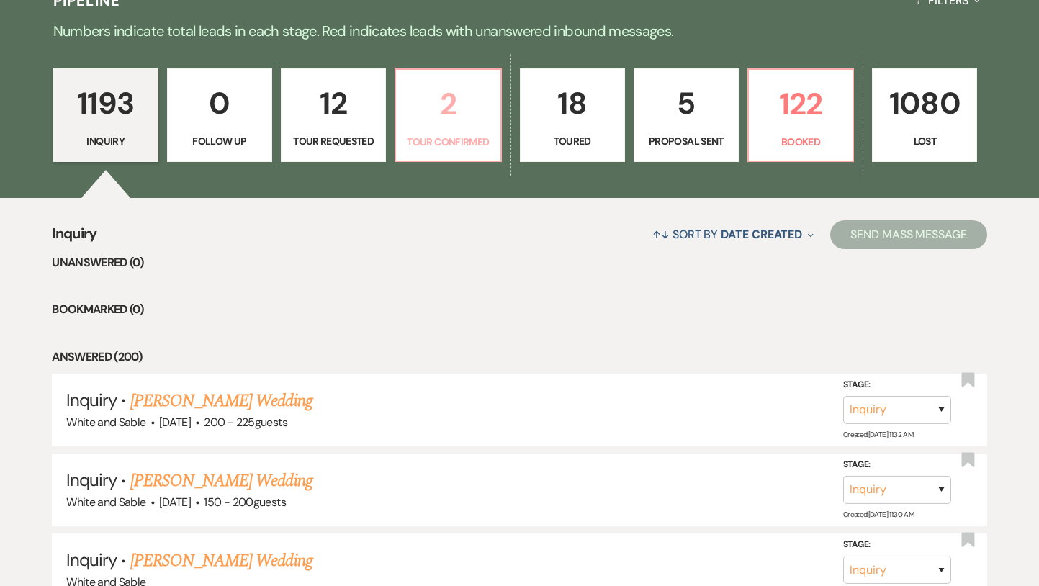
click at [437, 134] on p "Tour Confirmed" at bounding box center [448, 142] width 86 height 16
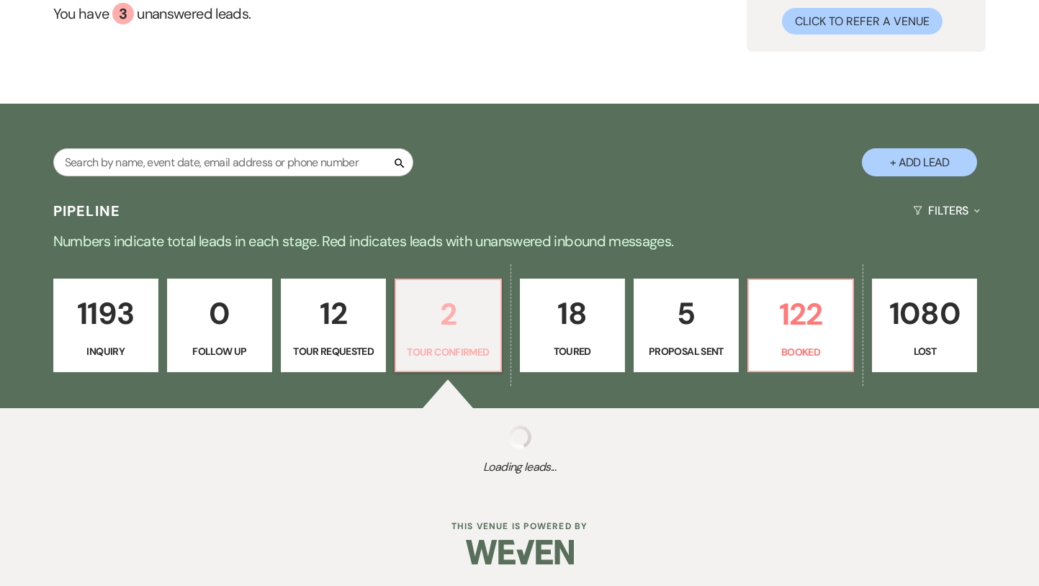
select select "4"
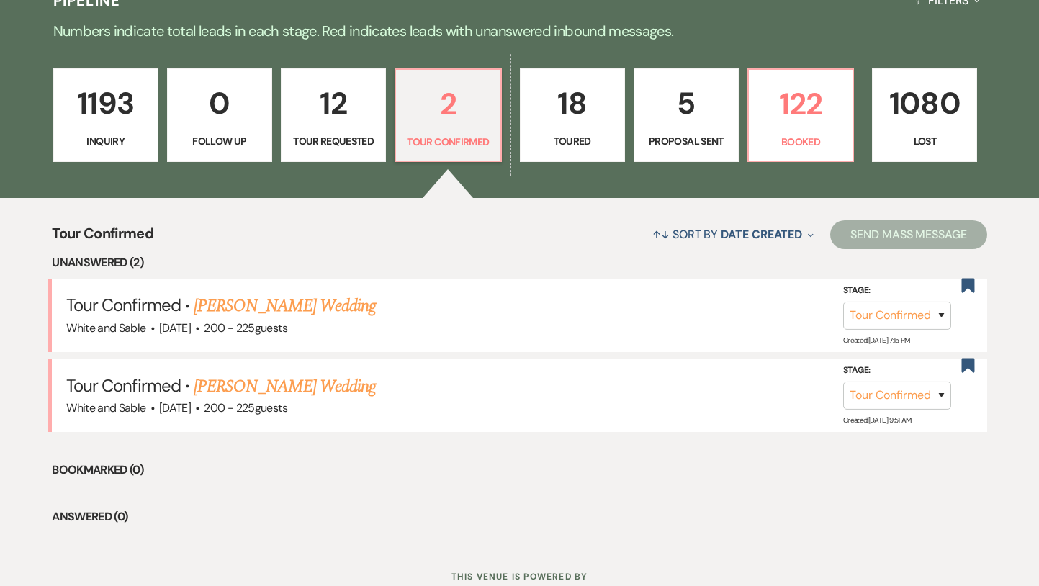
click at [135, 110] on p "1193" at bounding box center [106, 103] width 86 height 48
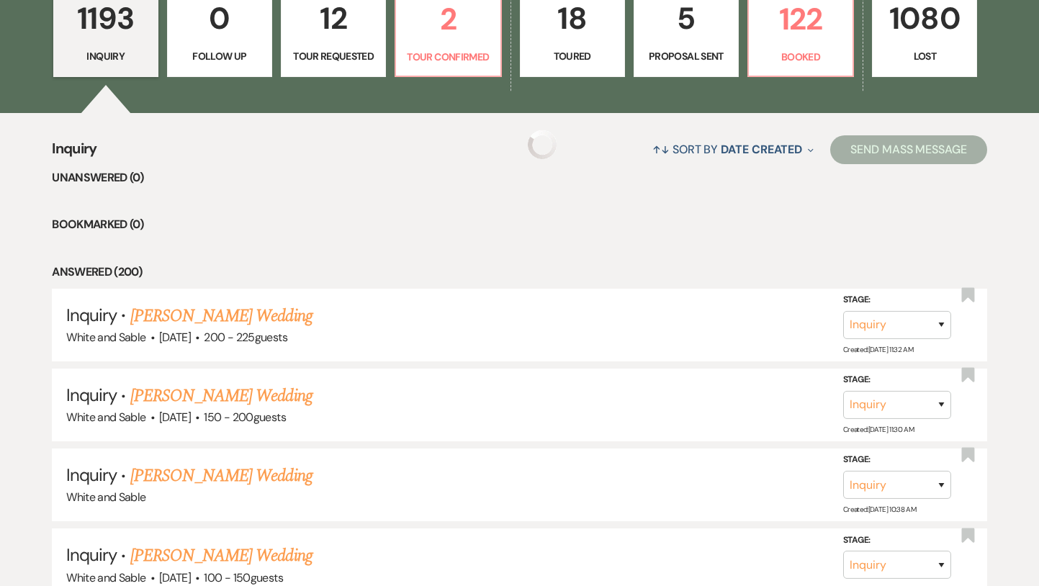
scroll to position [505, 0]
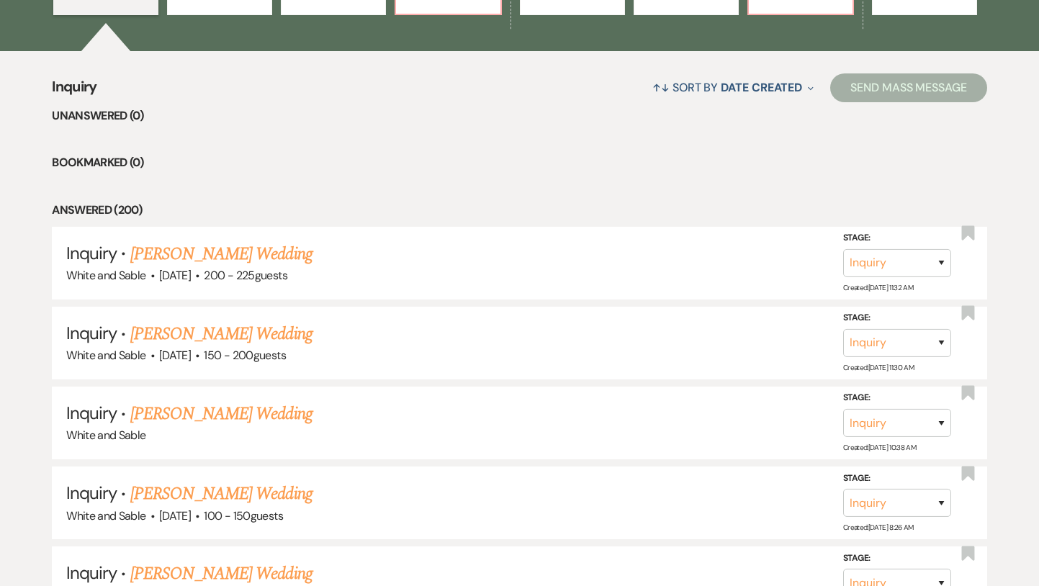
click at [220, 256] on link "[PERSON_NAME] Wedding" at bounding box center [221, 254] width 182 height 26
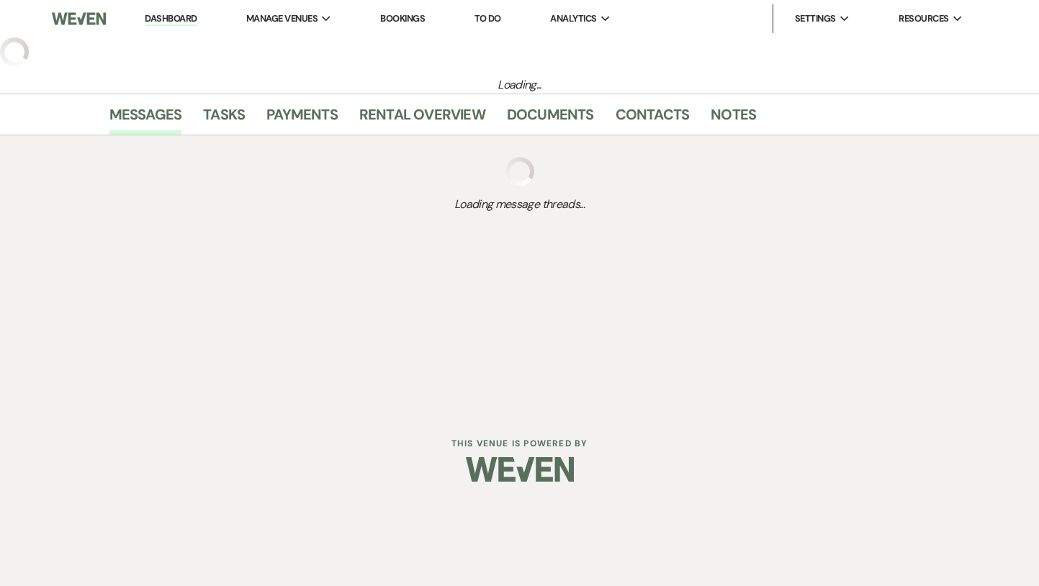
select select "5"
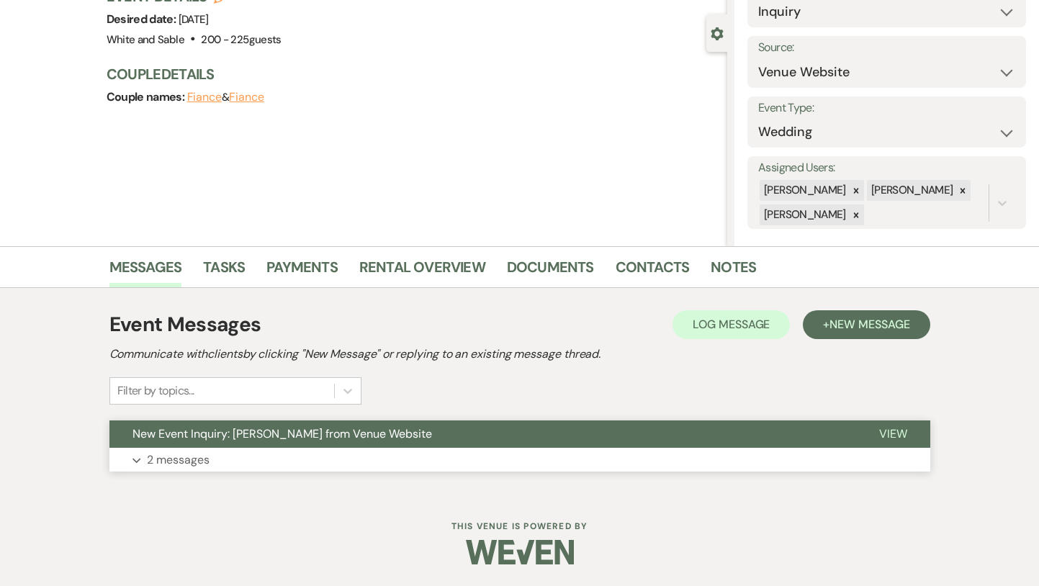
click at [297, 430] on span "New Event Inquiry: Clare Novak from Venue Website" at bounding box center [282, 433] width 300 height 15
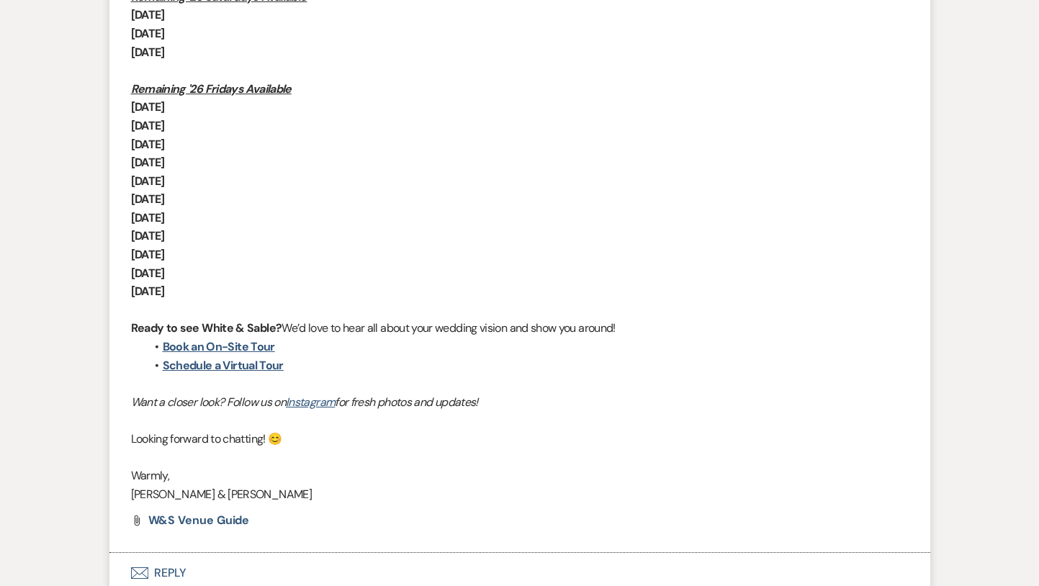
scroll to position [1178, 0]
drag, startPoint x: 296, startPoint y: 371, endPoint x: 153, endPoint y: 353, distance: 144.4
click at [153, 353] on ul "Book an On-Site Tour Schedule a Virtual Tour" at bounding box center [526, 355] width 763 height 37
copy ul "Book an On-Site Tour Schedule a Virtual Tour"
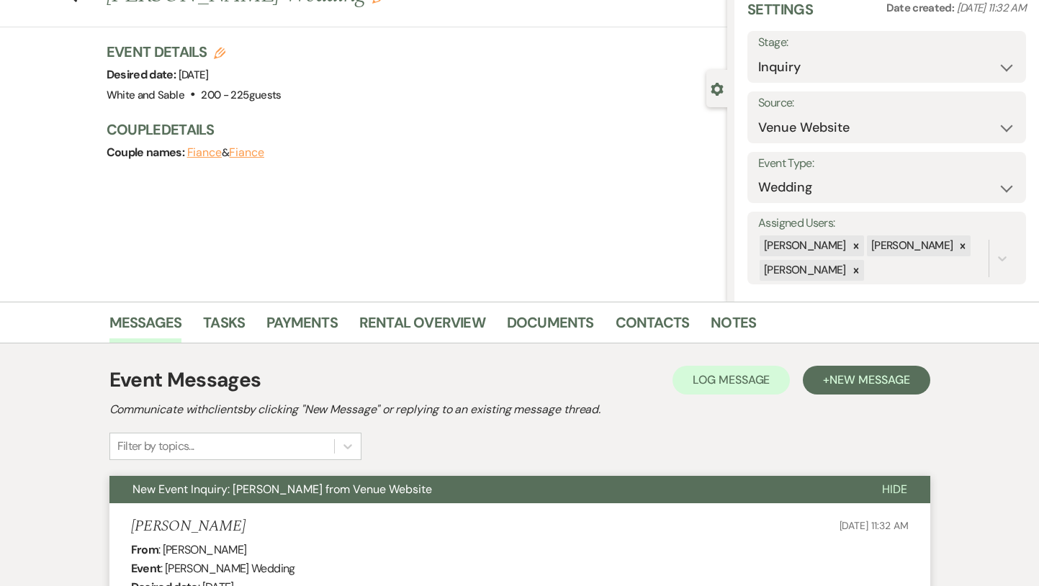
scroll to position [10, 0]
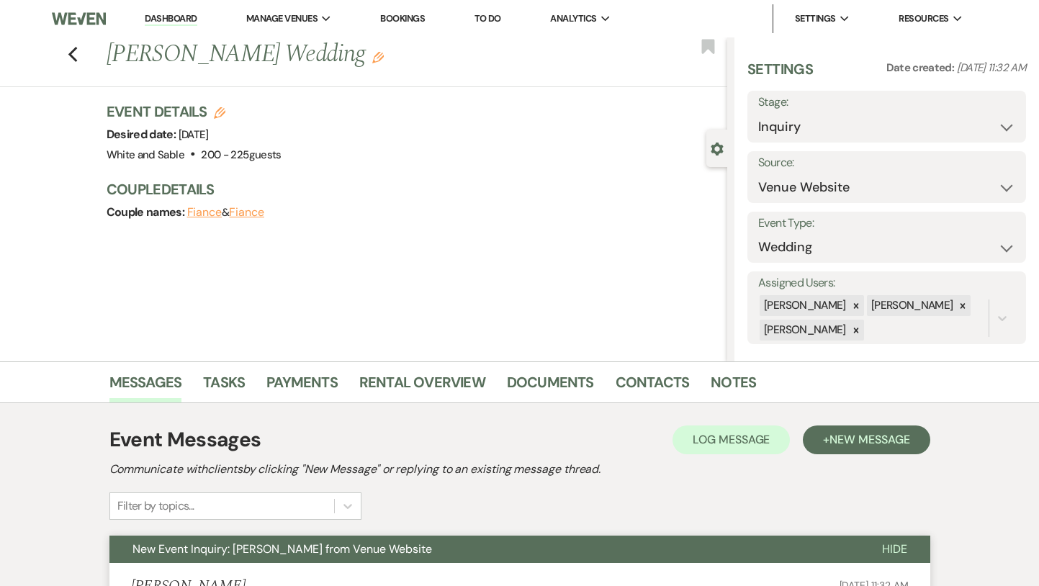
select select "5"
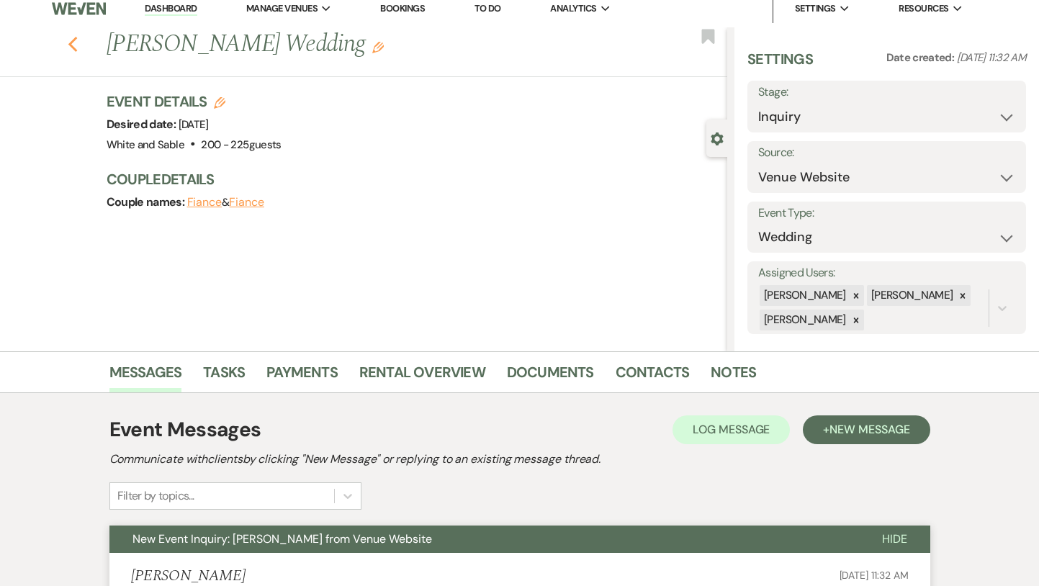
click at [73, 43] on icon "Previous" at bounding box center [73, 44] width 11 height 17
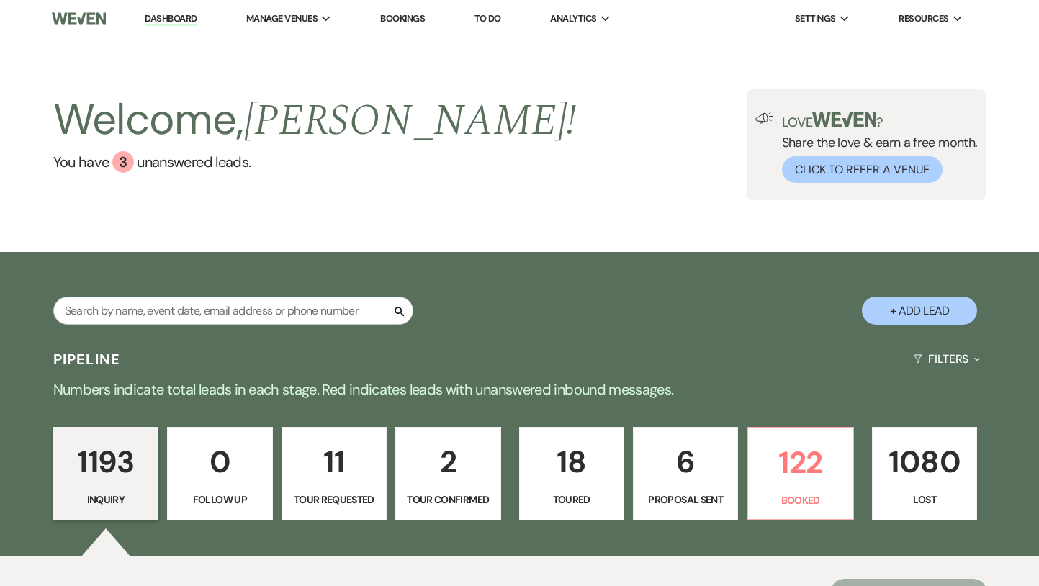
click at [174, 20] on link "Dashboard" at bounding box center [171, 19] width 52 height 14
